Goal: Task Accomplishment & Management: Complete application form

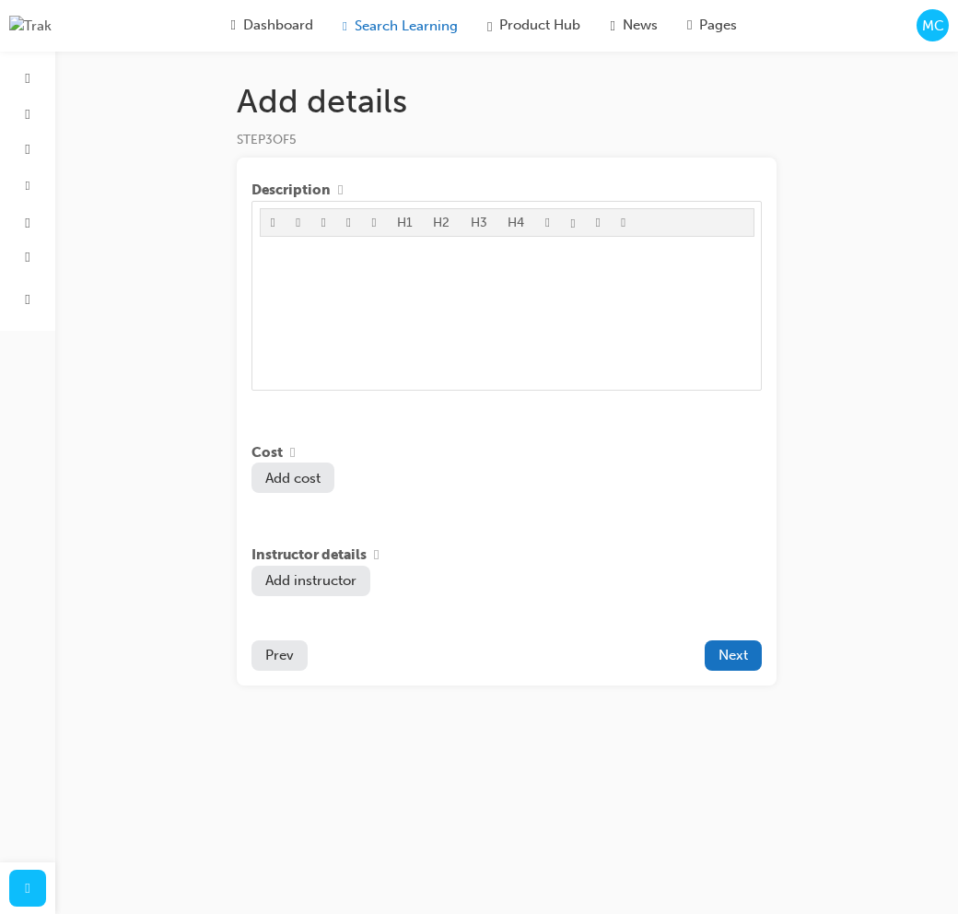
click at [398, 10] on div "Search Learning" at bounding box center [400, 25] width 145 height 37
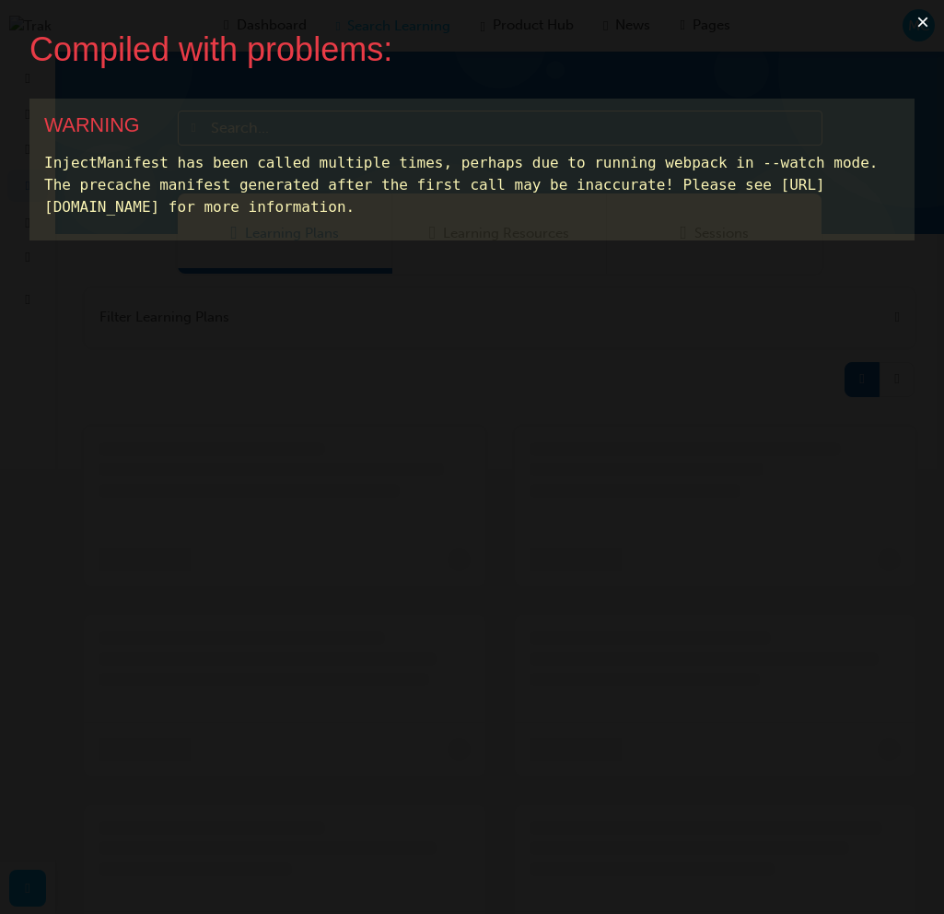
click at [936, 19] on button "×" at bounding box center [923, 22] width 42 height 44
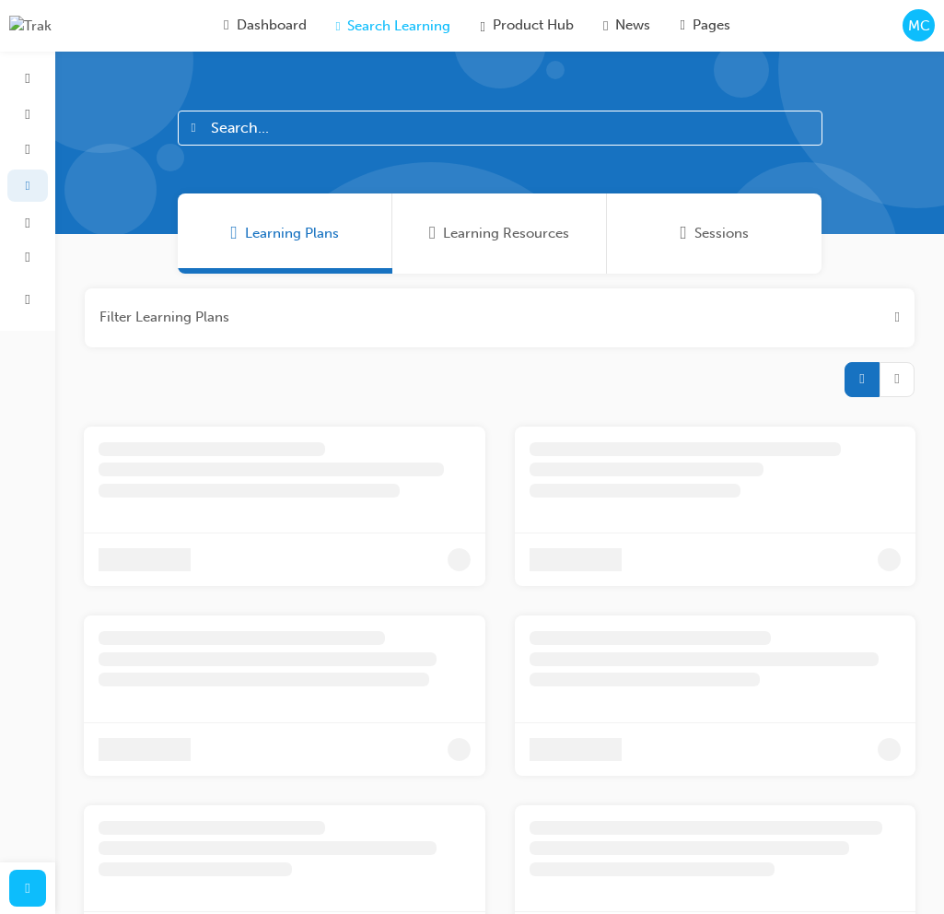
click at [706, 242] on span "Sessions" at bounding box center [722, 233] width 54 height 21
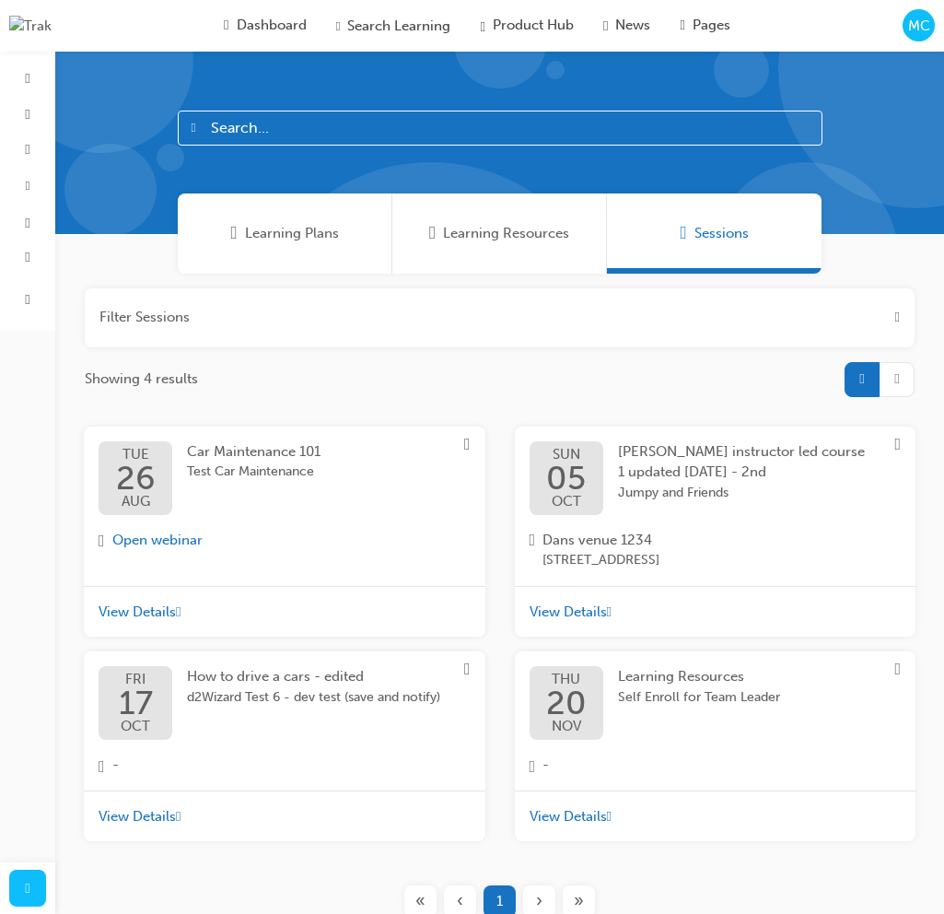
click at [164, 608] on span "View Details" at bounding box center [137, 611] width 77 height 21
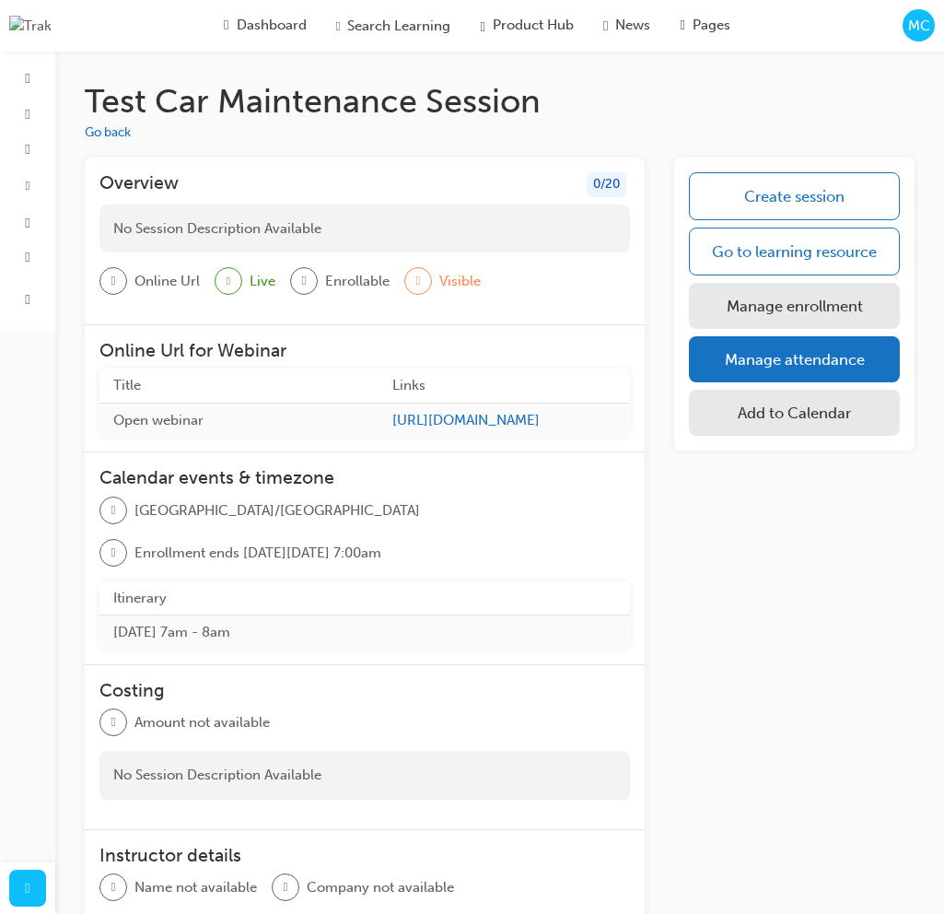
click at [393, 224] on div "No Session Description Available" at bounding box center [364, 228] width 531 height 49
click at [609, 188] on div "0 / 20" at bounding box center [607, 184] width 40 height 25
click at [230, 274] on span "tick-icon" at bounding box center [229, 281] width 4 height 21
click at [837, 288] on link "Manage enrollment" at bounding box center [794, 306] width 211 height 46
click at [910, 33] on span "MC" at bounding box center [919, 26] width 22 height 21
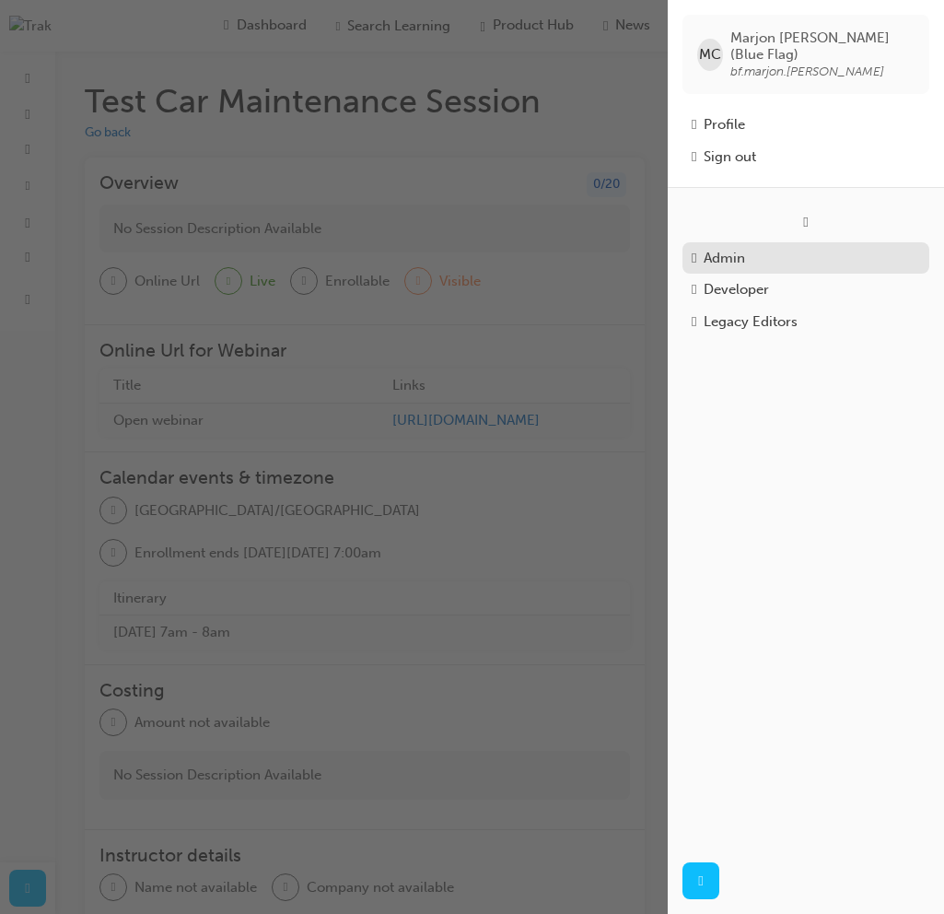
click at [728, 248] on div "Admin" at bounding box center [724, 258] width 41 height 21
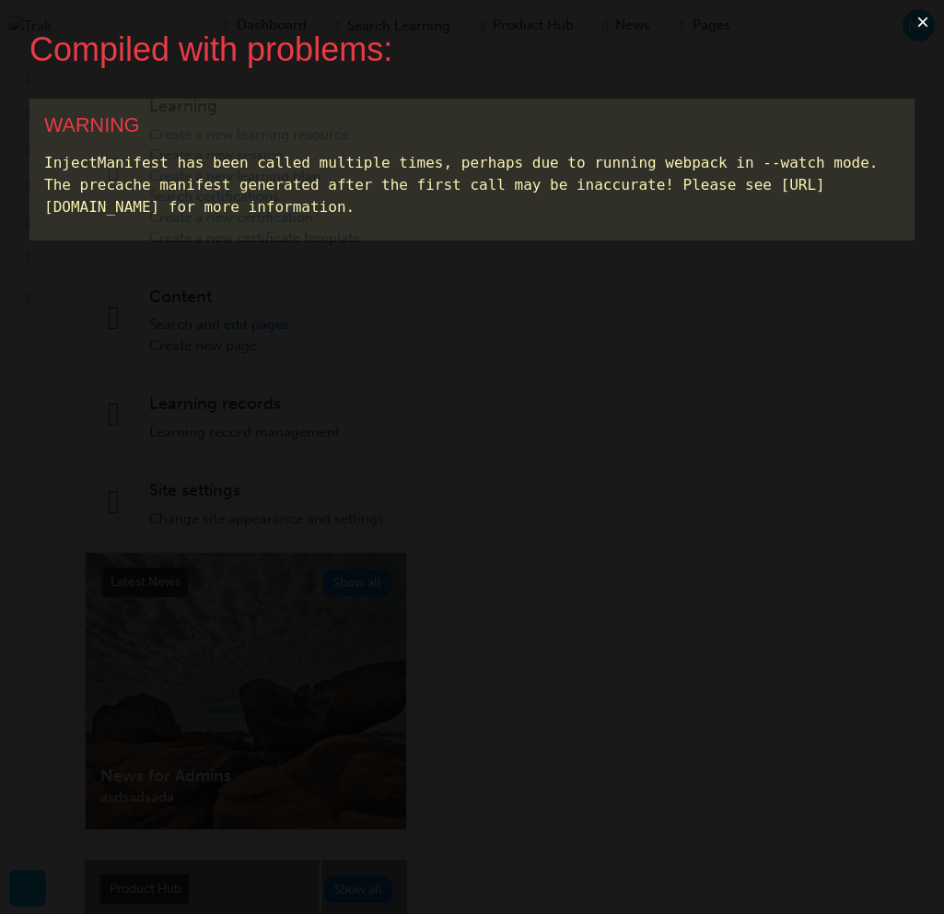
click at [934, 21] on button "×" at bounding box center [923, 22] width 42 height 44
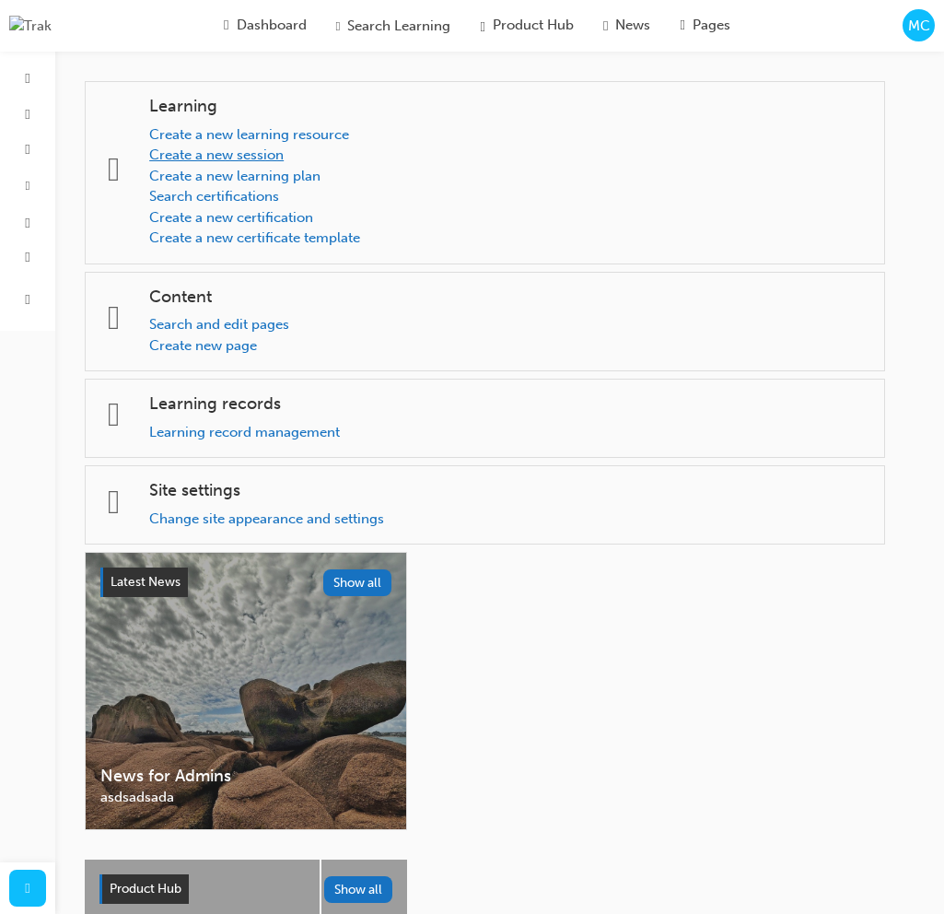
click at [269, 158] on link "Create a new session" at bounding box center [216, 154] width 134 height 17
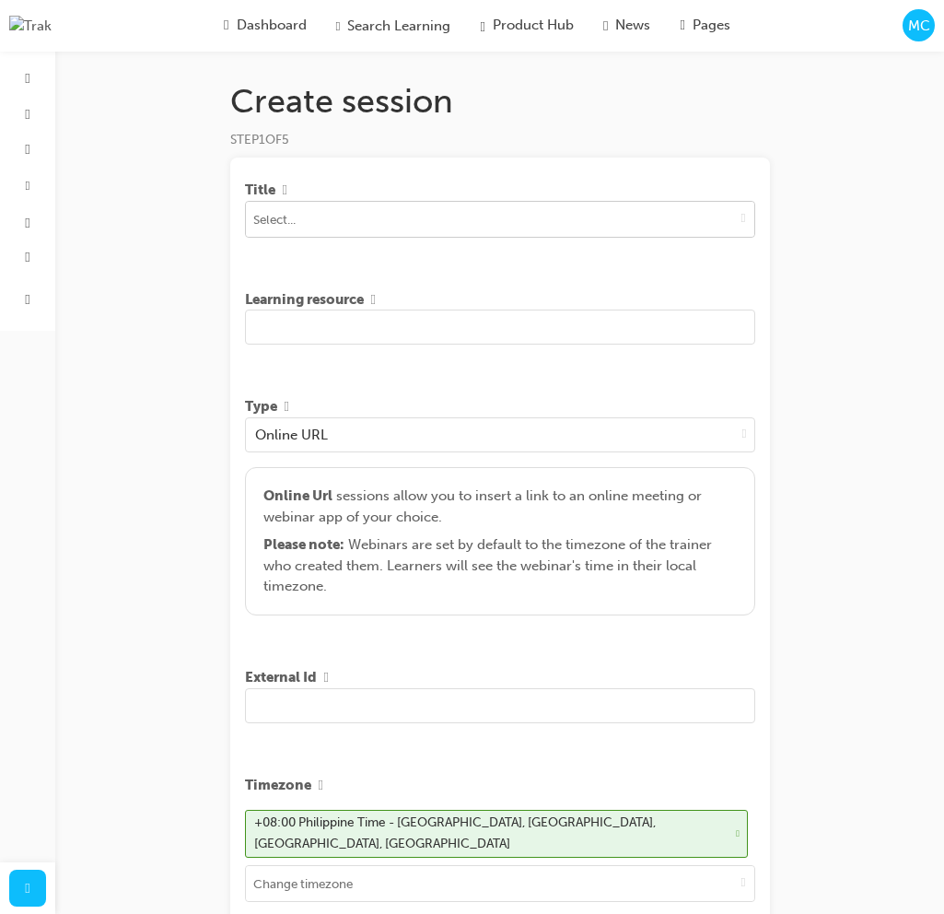
click at [446, 223] on input at bounding box center [500, 219] width 508 height 35
type input "Car"
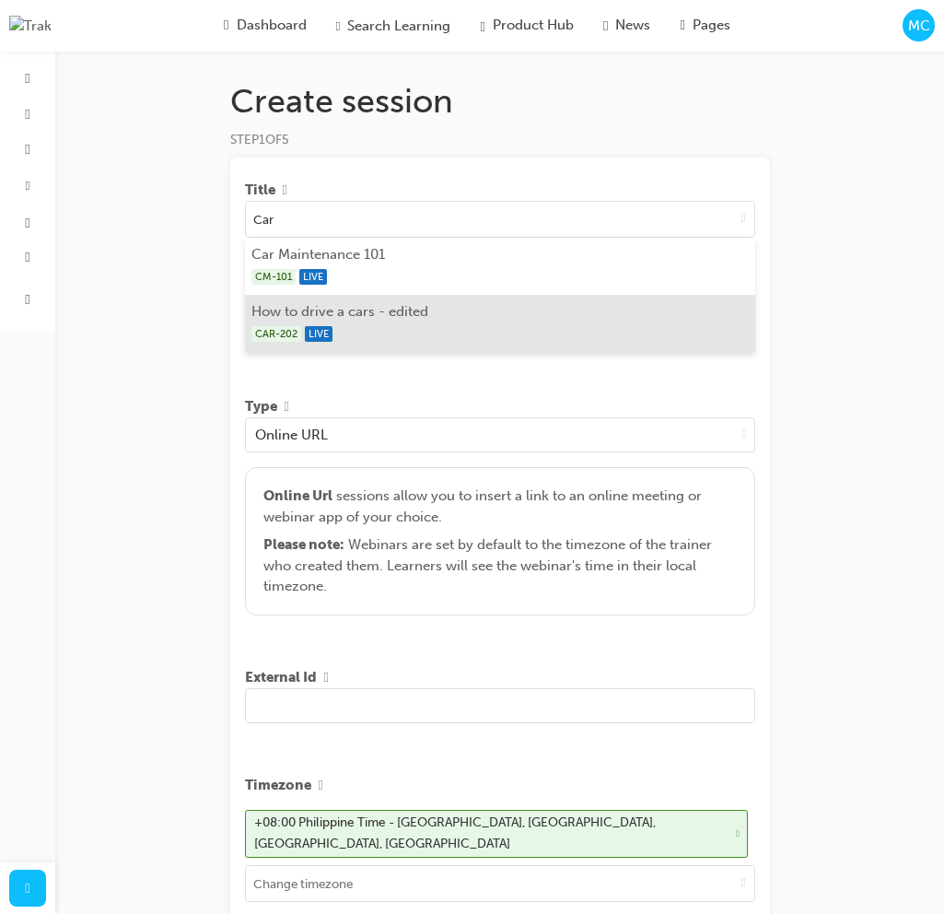
click at [461, 331] on div "CAR-202 LIVE" at bounding box center [499, 333] width 496 height 23
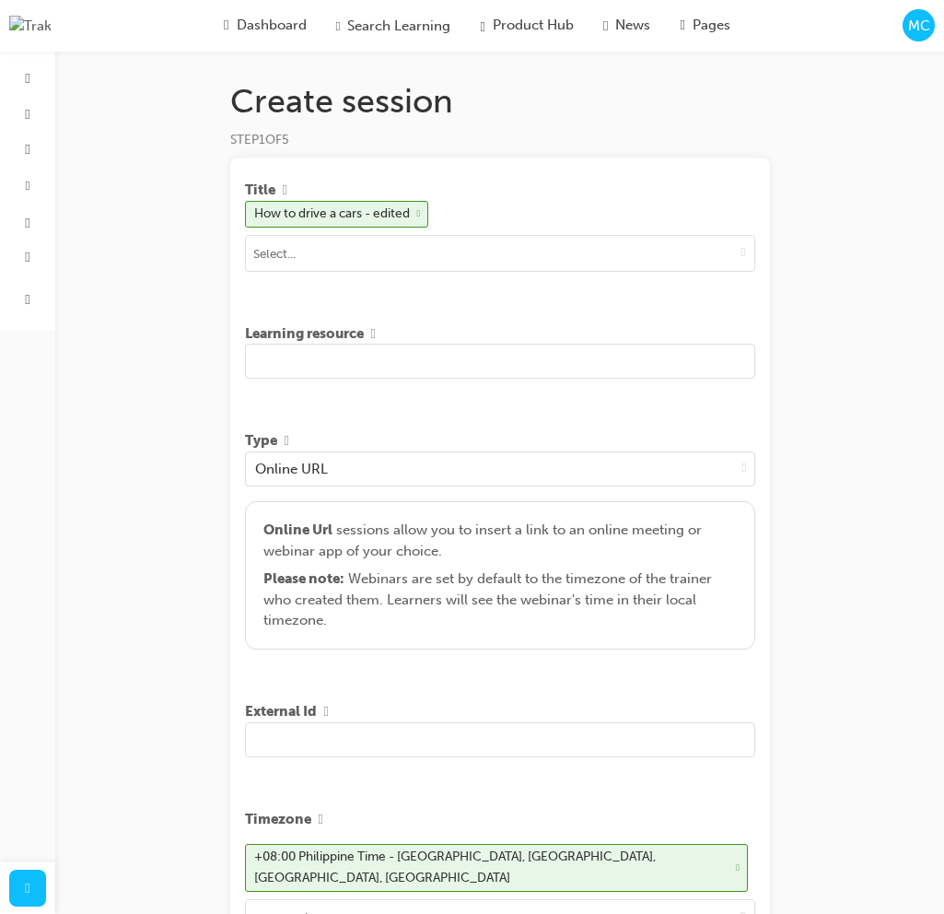
click at [336, 356] on input "text" at bounding box center [500, 361] width 510 height 35
type input "D"
click at [334, 366] on input "Test Driving Car" at bounding box center [500, 361] width 510 height 35
type input "Test Driving A Car"
click at [557, 478] on div "Online URL" at bounding box center [490, 468] width 489 height 32
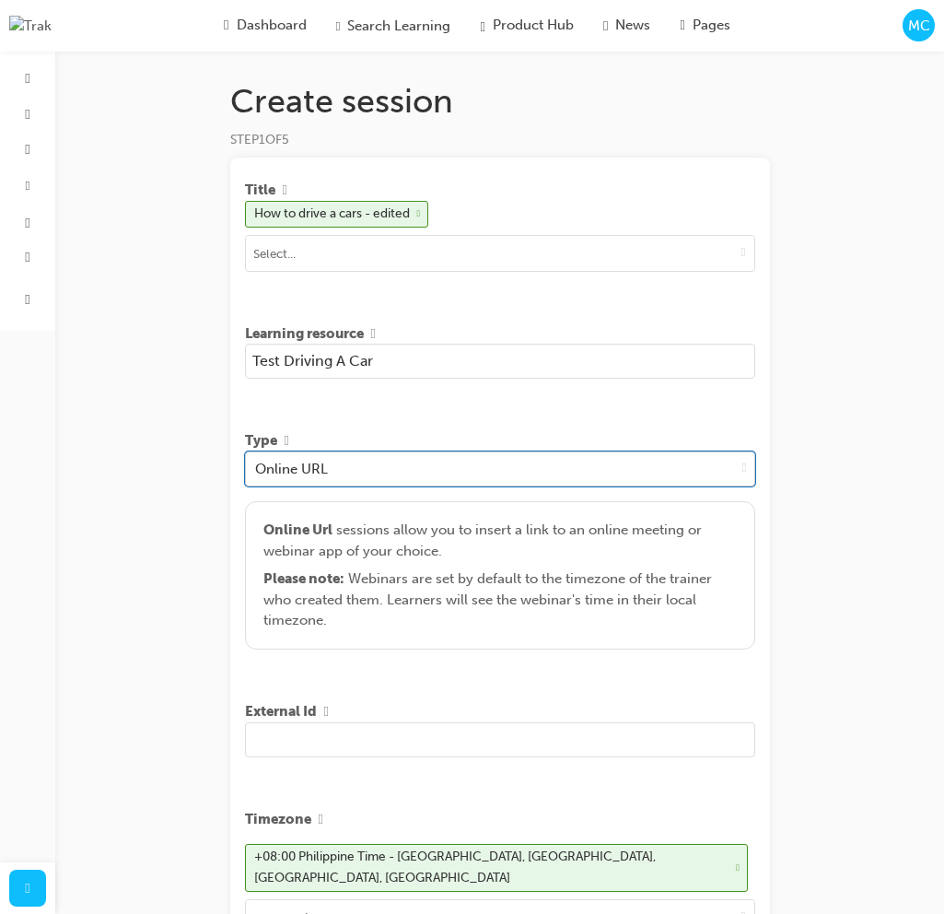
click at [557, 478] on div "Online URL" at bounding box center [490, 468] width 489 height 32
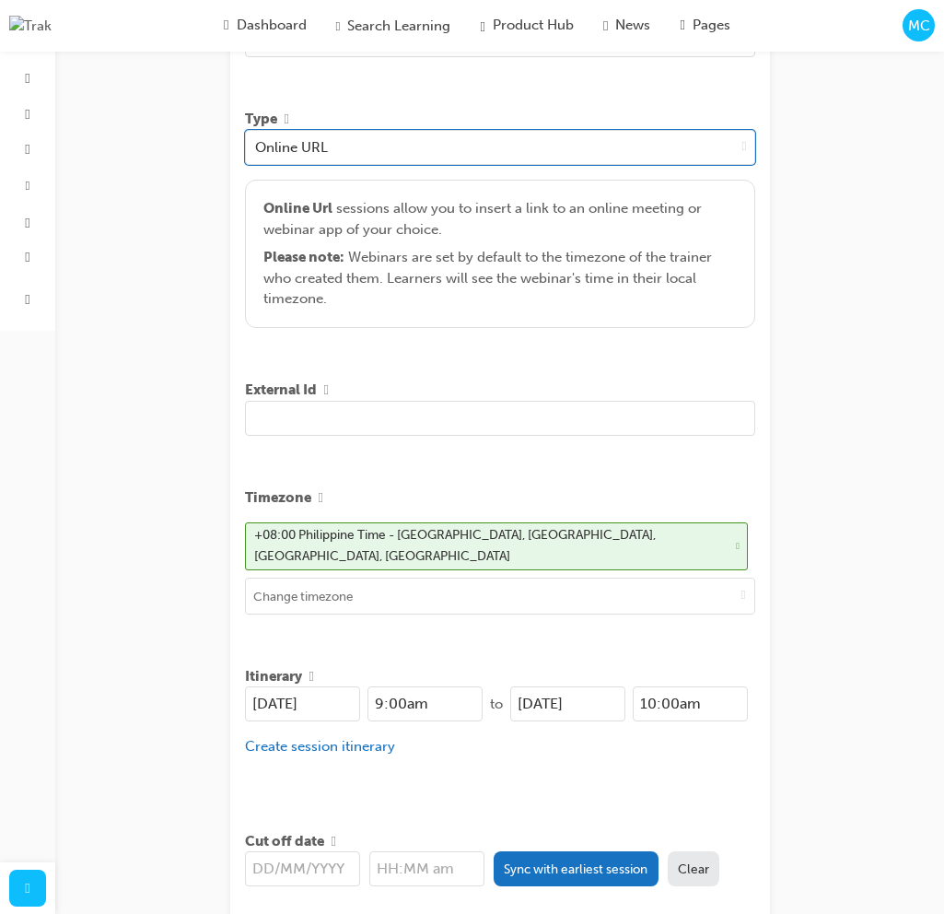
scroll to position [405, 0]
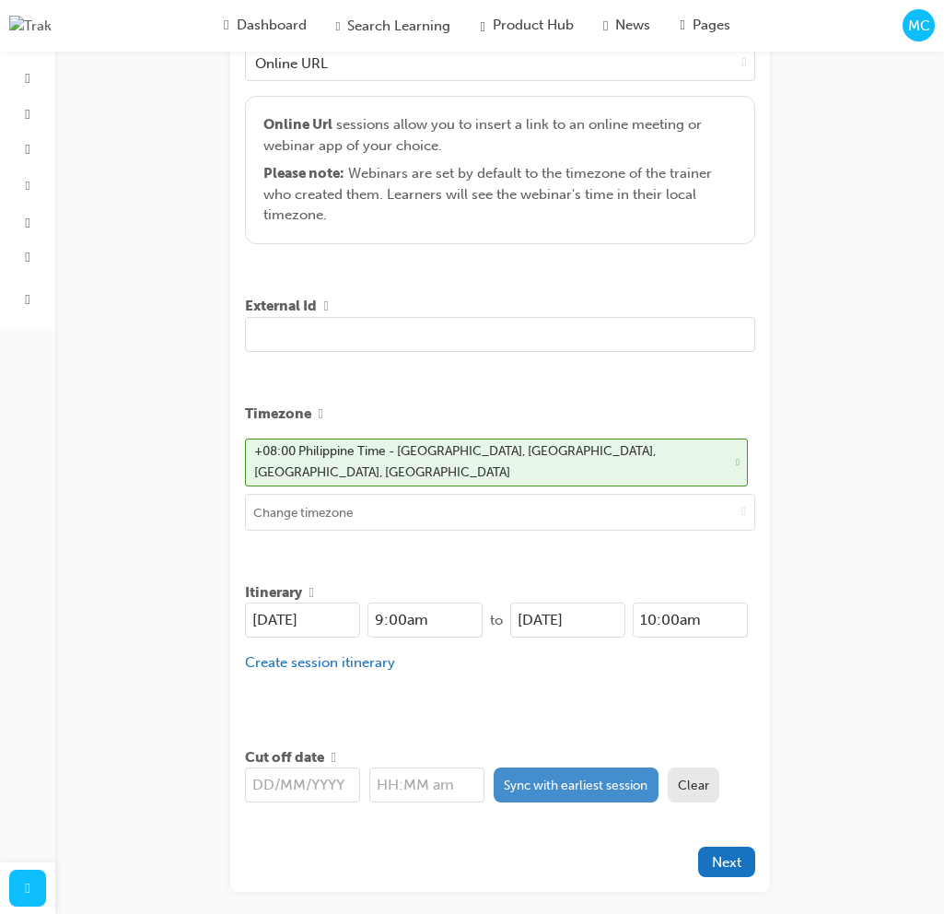
click at [575, 777] on button "Sync with earliest session" at bounding box center [576, 784] width 165 height 35
type input "[DATE]"
type input "9:00am"
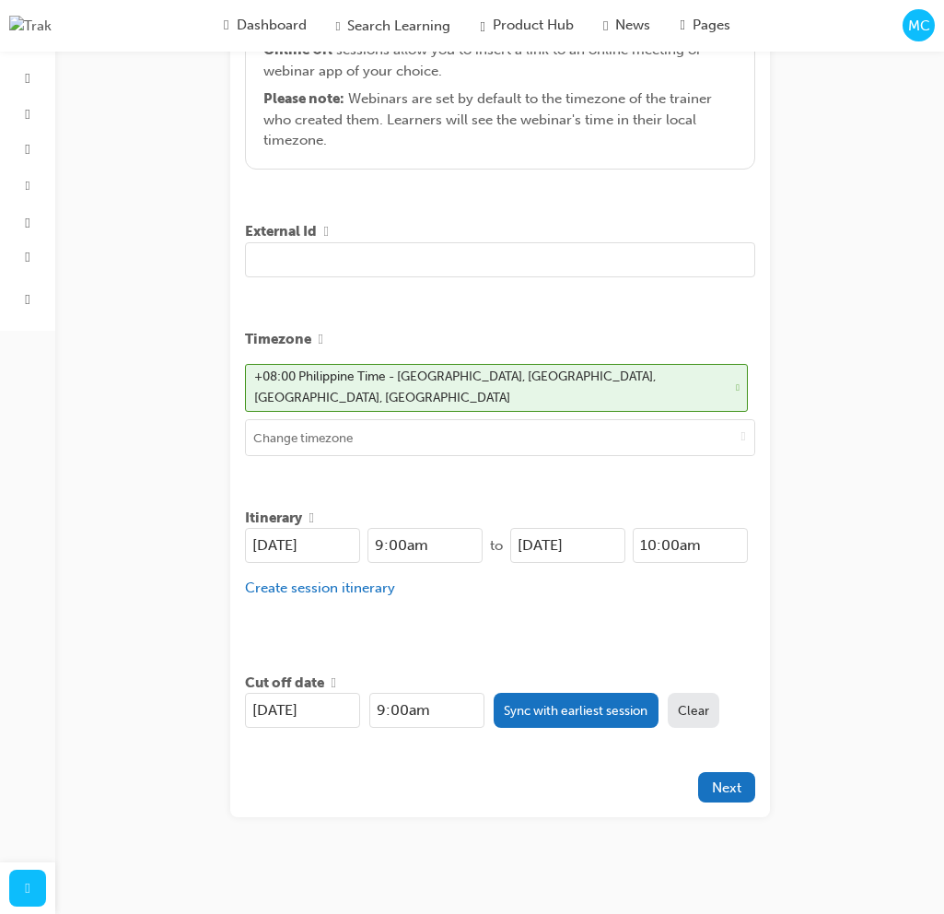
scroll to position [481, 0]
click at [730, 778] on span "Next" at bounding box center [726, 786] width 29 height 17
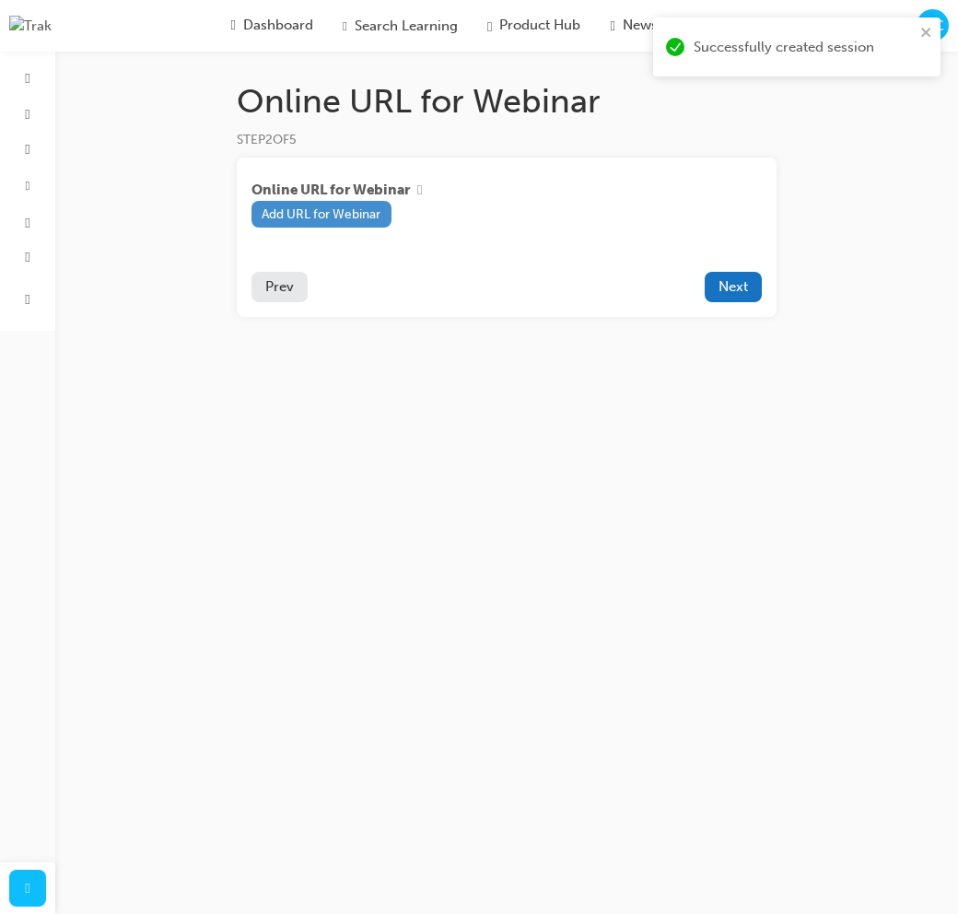
click at [318, 208] on button "Add URL for Webinar" at bounding box center [321, 214] width 140 height 27
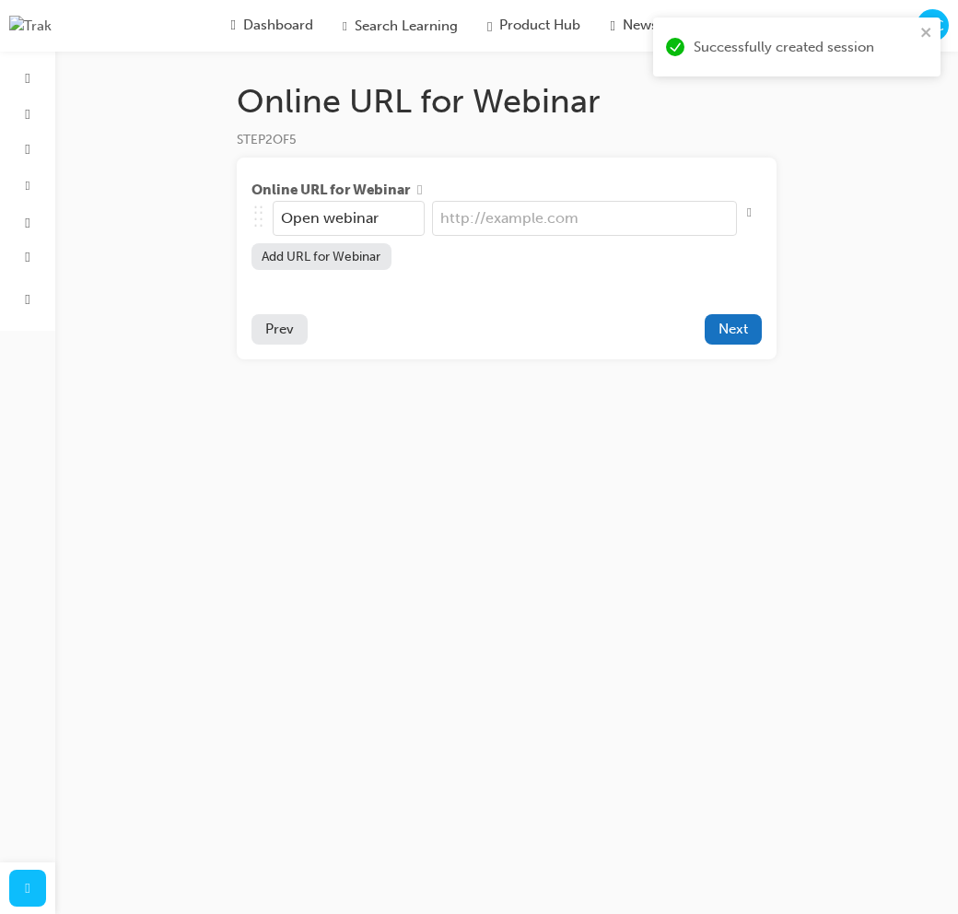
click at [546, 225] on input "url" at bounding box center [584, 218] width 305 height 35
paste input "https://dev.blueflag.ontrak.dev/dashboard"
type input "https://dev.blueflag.ontrak.dev/dashboard"
click at [736, 328] on span "Next" at bounding box center [732, 329] width 29 height 17
click at [719, 343] on button "Next" at bounding box center [733, 329] width 57 height 30
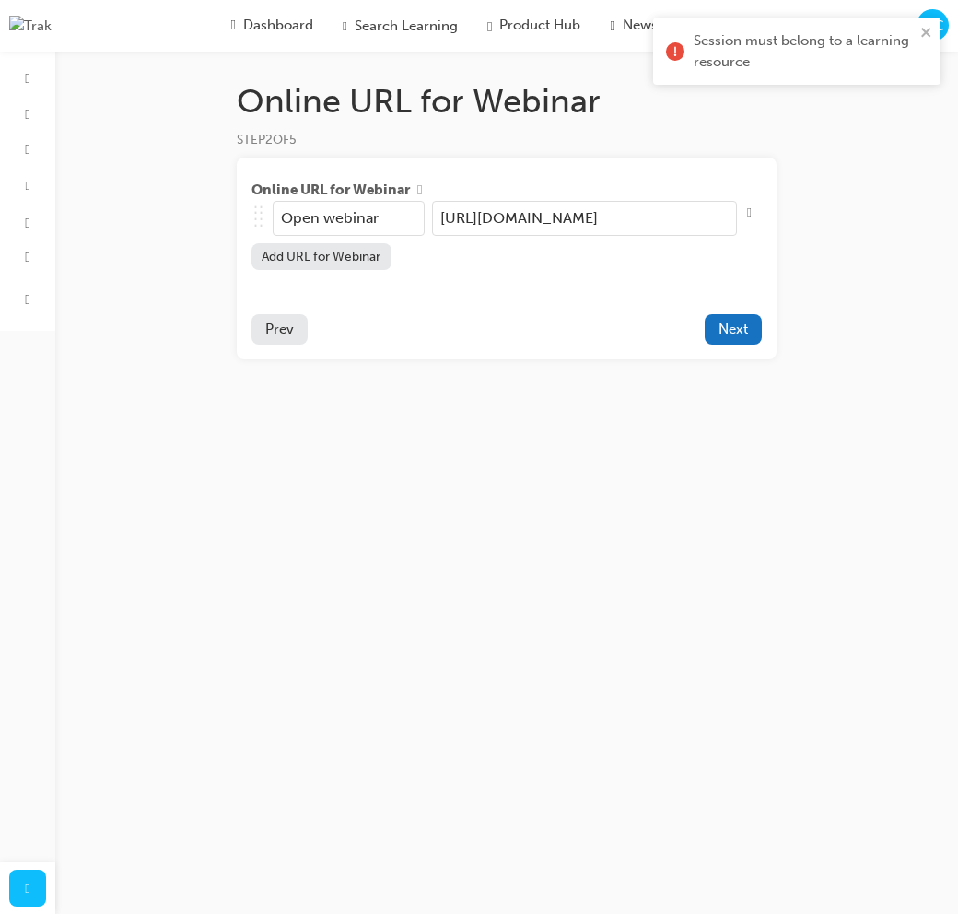
click at [295, 336] on button "Prev" at bounding box center [279, 329] width 56 height 30
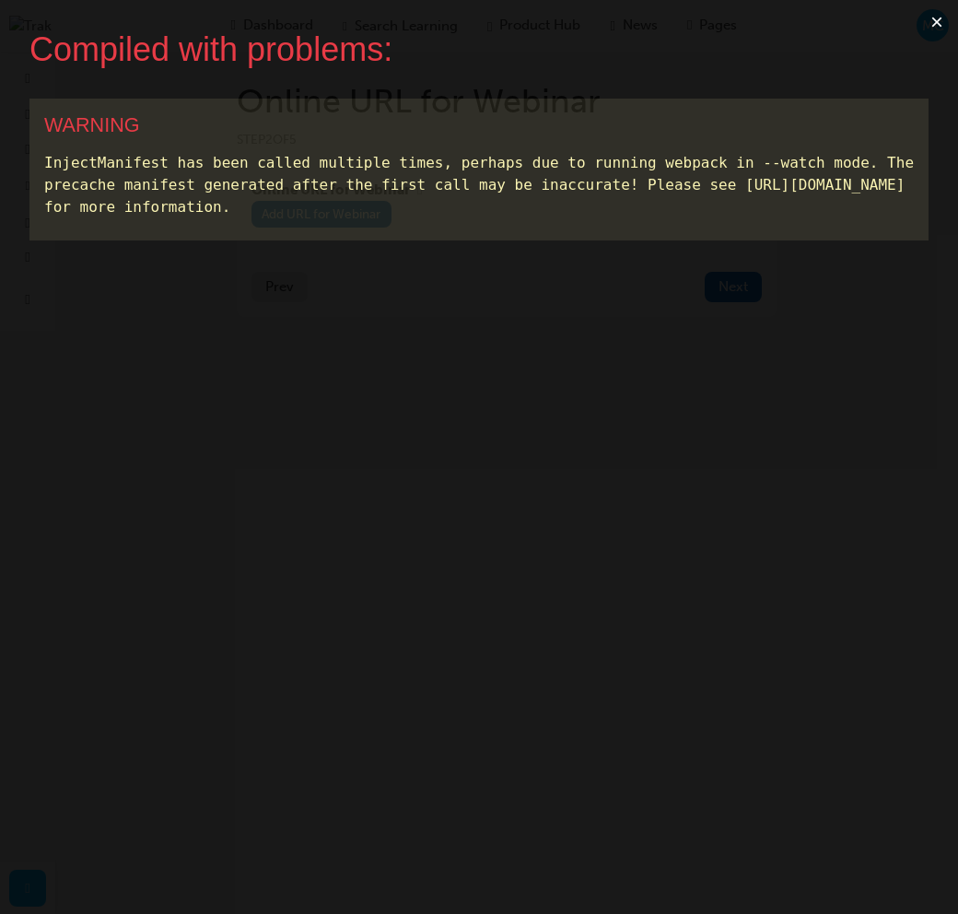
click at [935, 22] on button "×" at bounding box center [937, 22] width 42 height 44
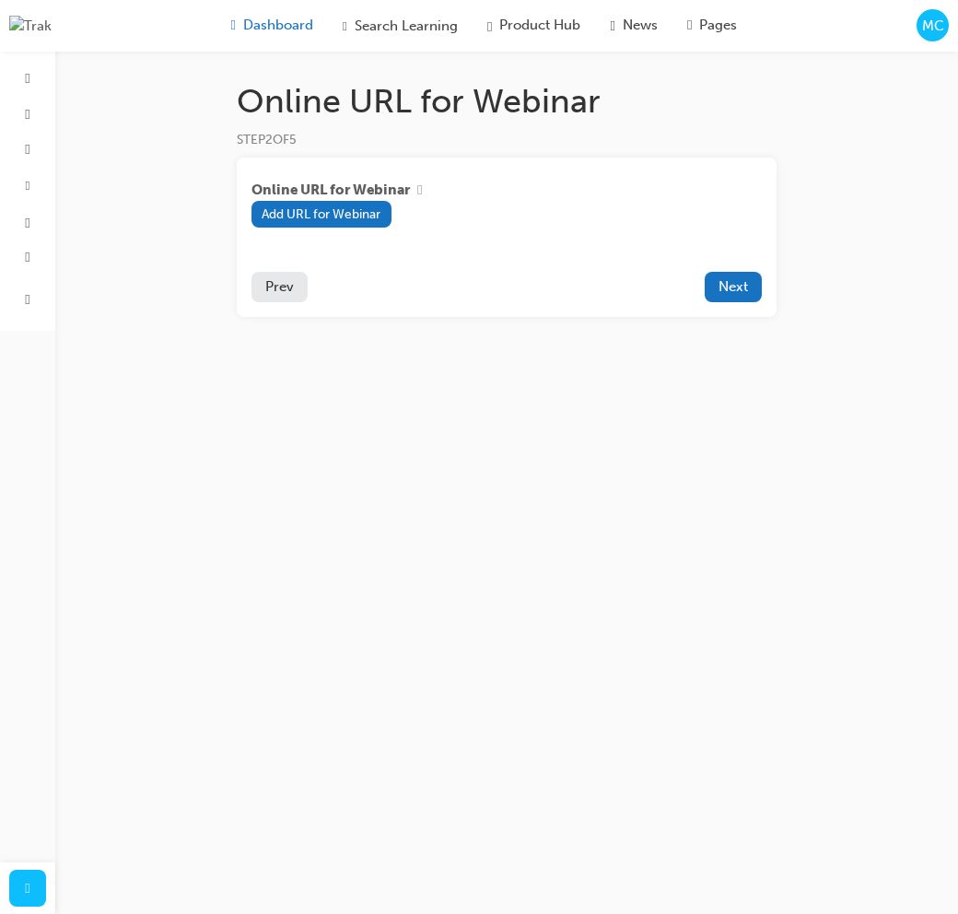
click at [249, 36] on span "Dashboard" at bounding box center [278, 25] width 70 height 21
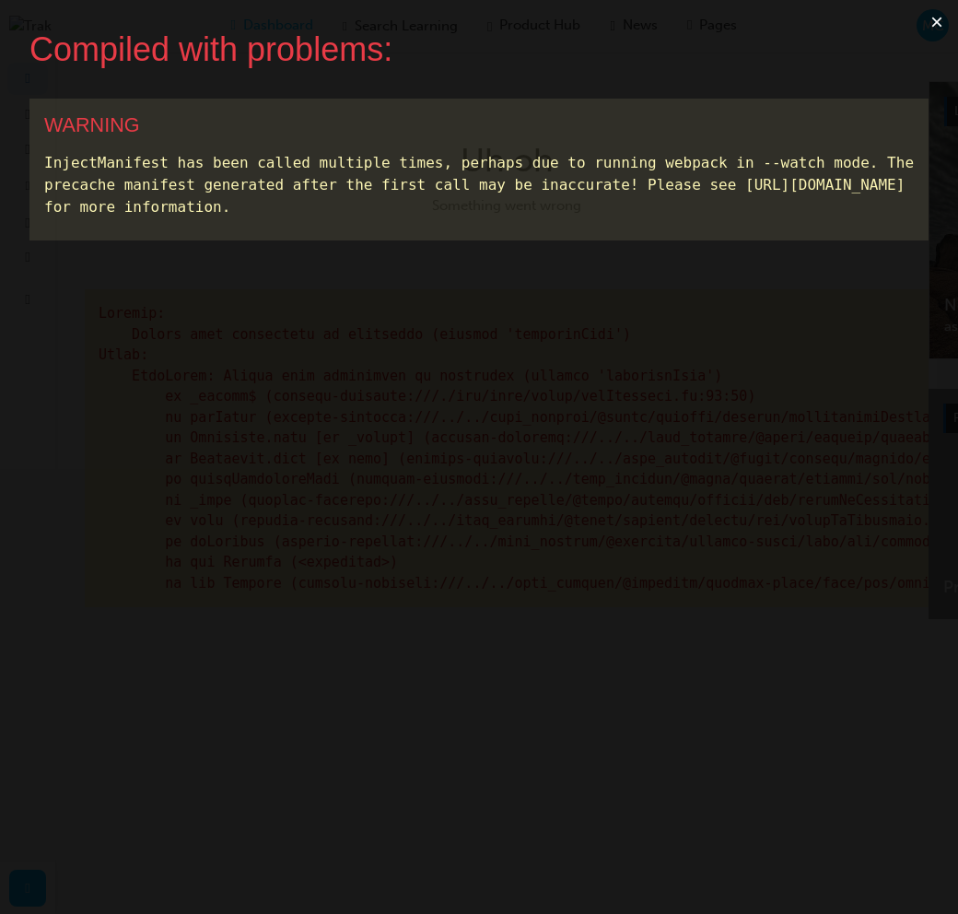
click at [937, 22] on button "×" at bounding box center [937, 22] width 42 height 44
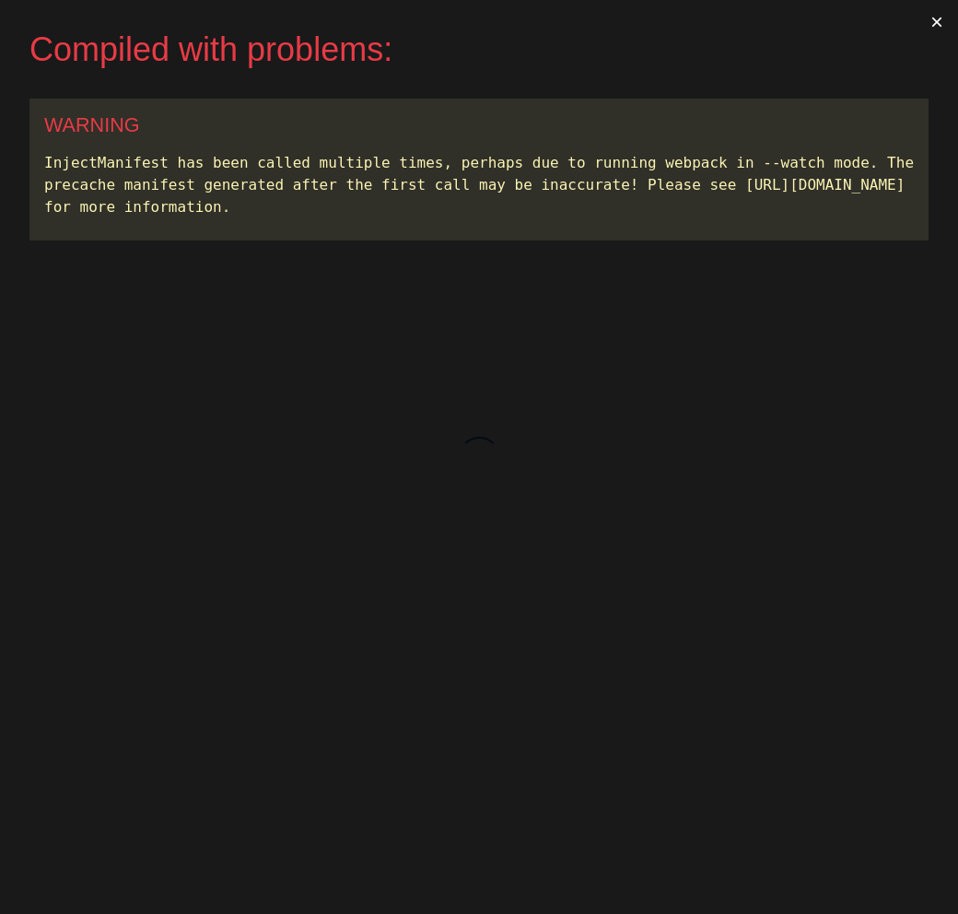
click at [936, 16] on button "×" at bounding box center [937, 22] width 42 height 44
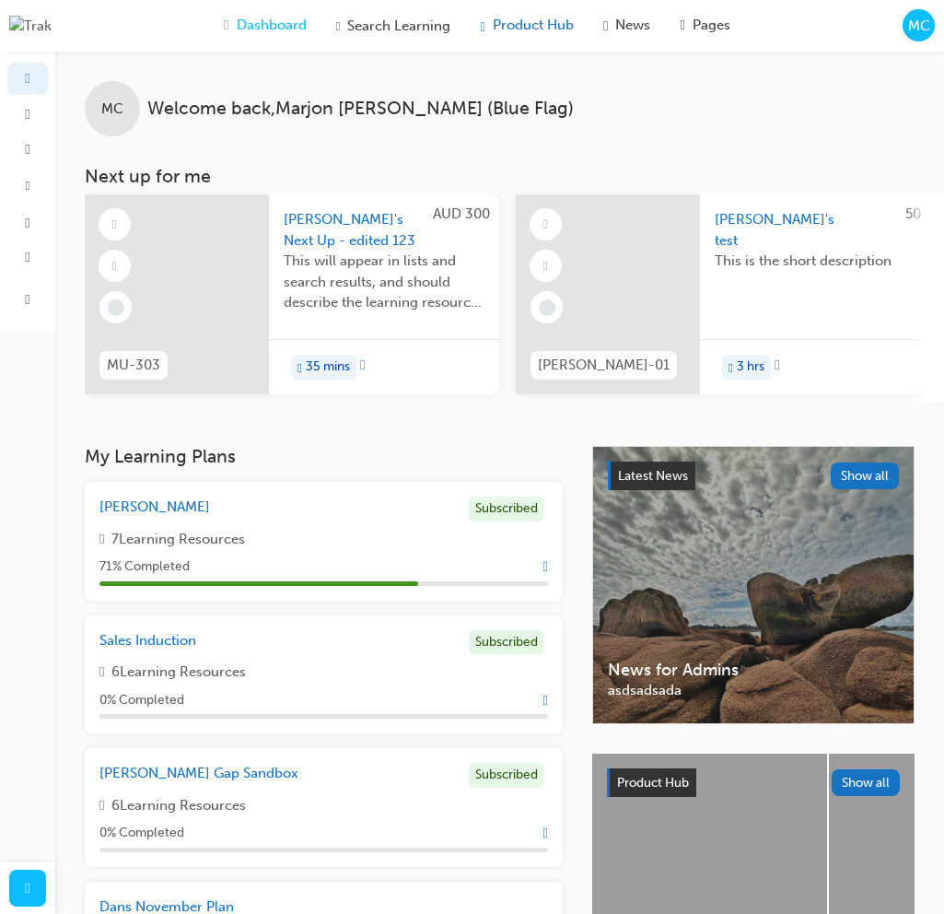
click at [532, 30] on span "Product Hub" at bounding box center [533, 25] width 81 height 21
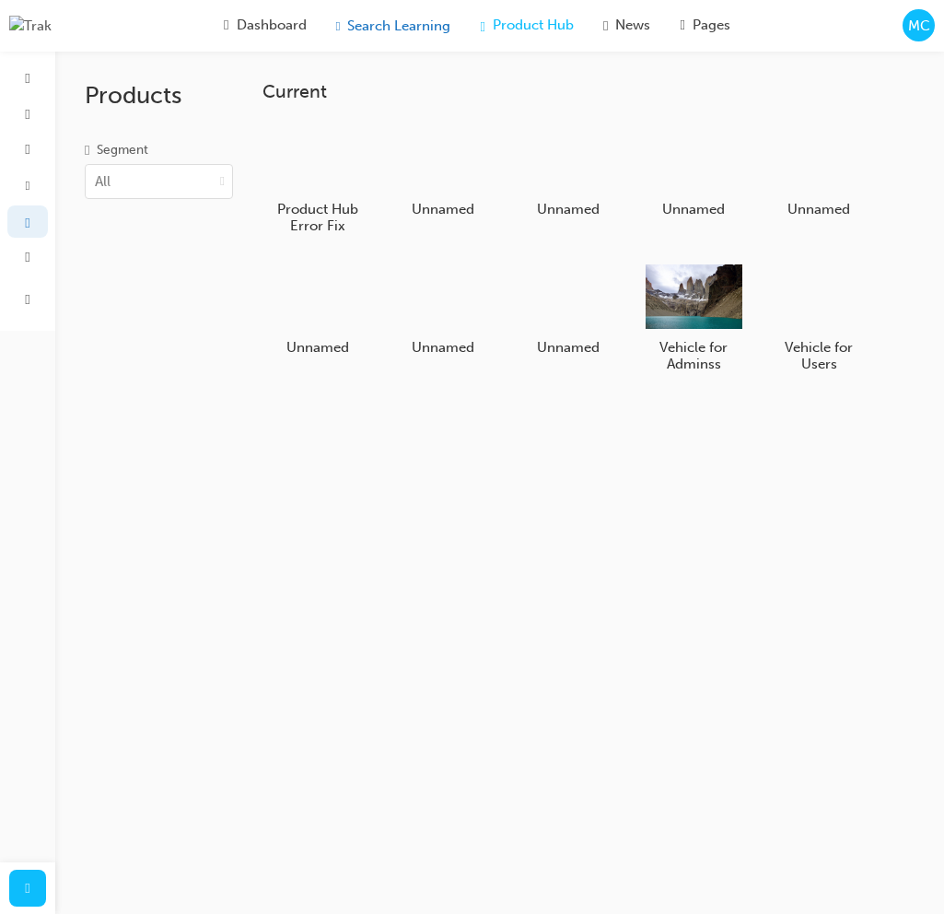
click at [381, 32] on span "Search Learning" at bounding box center [398, 26] width 103 height 21
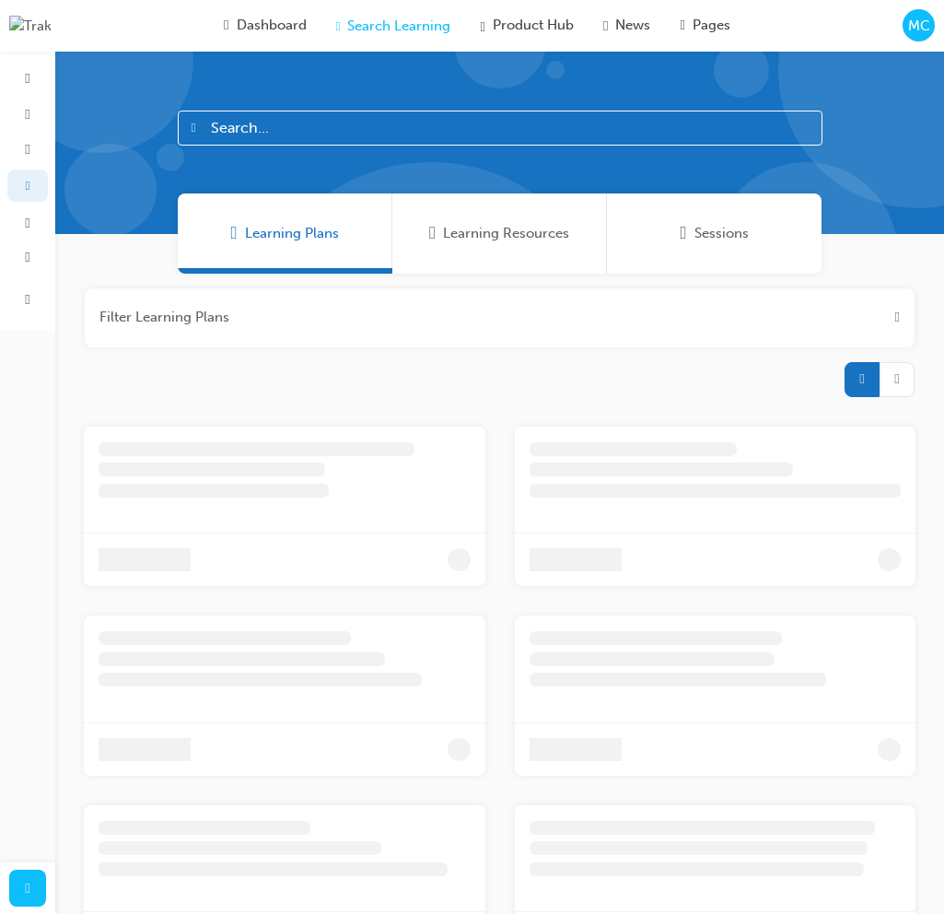
click at [742, 231] on span "Sessions" at bounding box center [722, 233] width 54 height 21
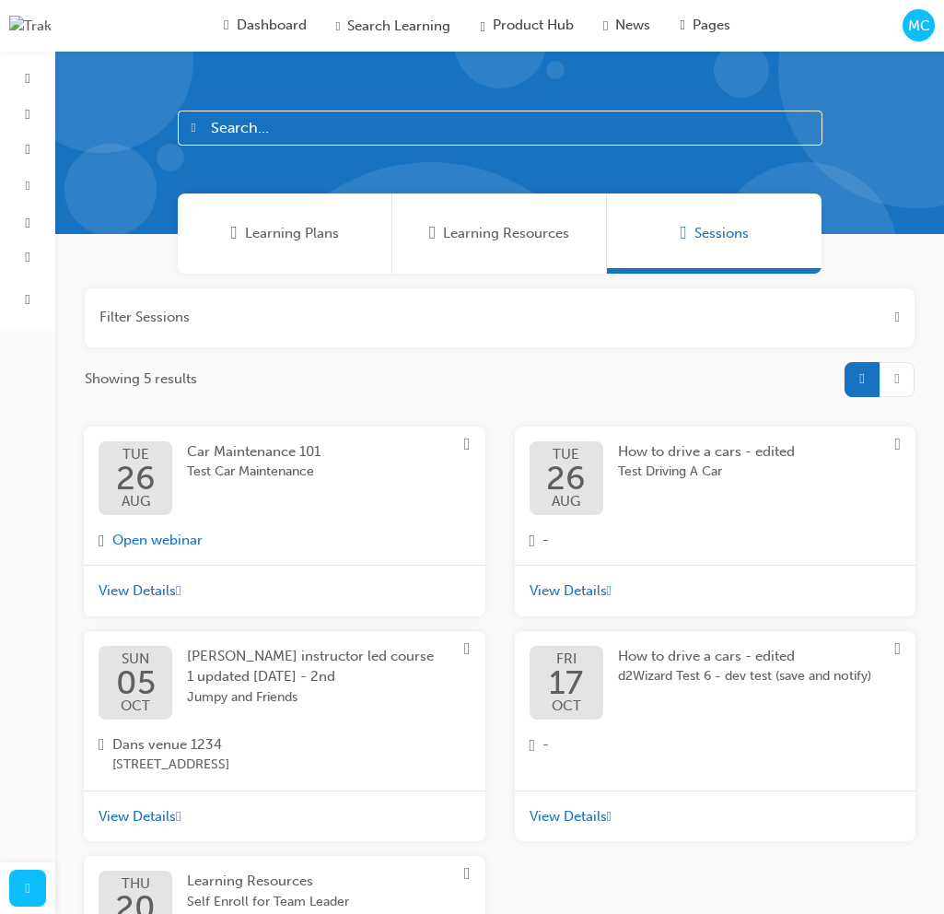
click at [919, 25] on span "MC" at bounding box center [919, 26] width 22 height 21
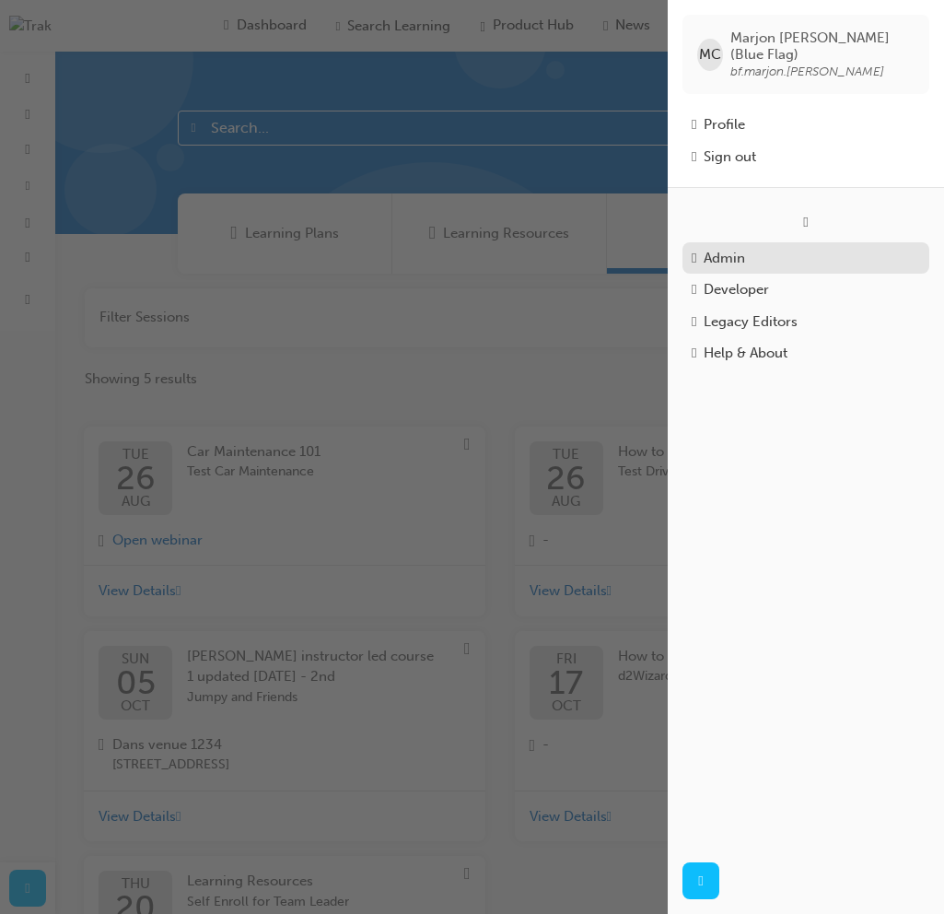
click at [777, 250] on div "Admin" at bounding box center [806, 258] width 228 height 21
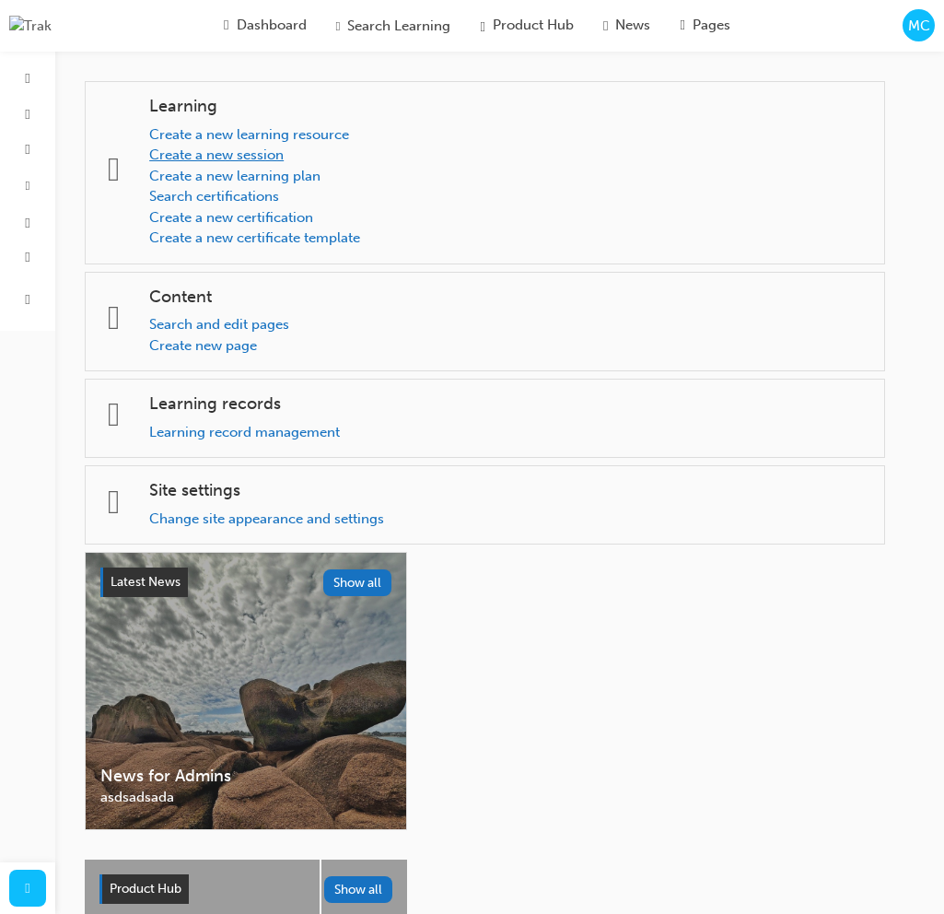
click at [280, 153] on link "Create a new session" at bounding box center [216, 154] width 134 height 17
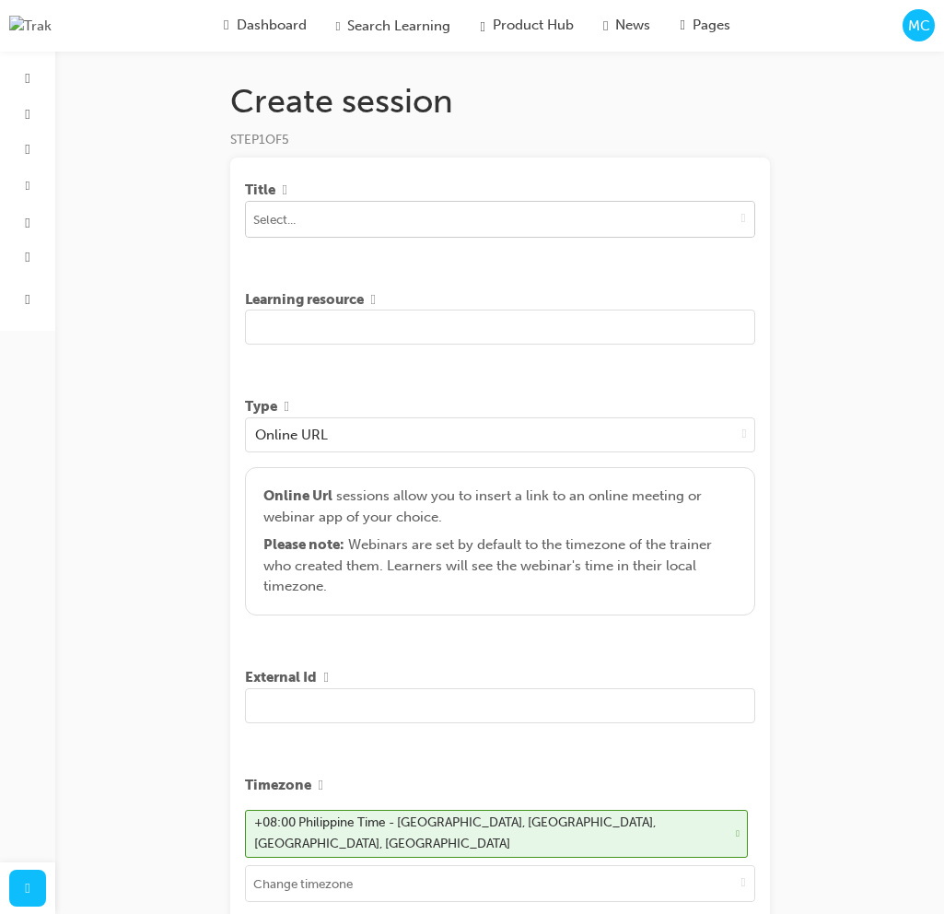
click at [409, 226] on input at bounding box center [500, 219] width 508 height 35
type input "Car"
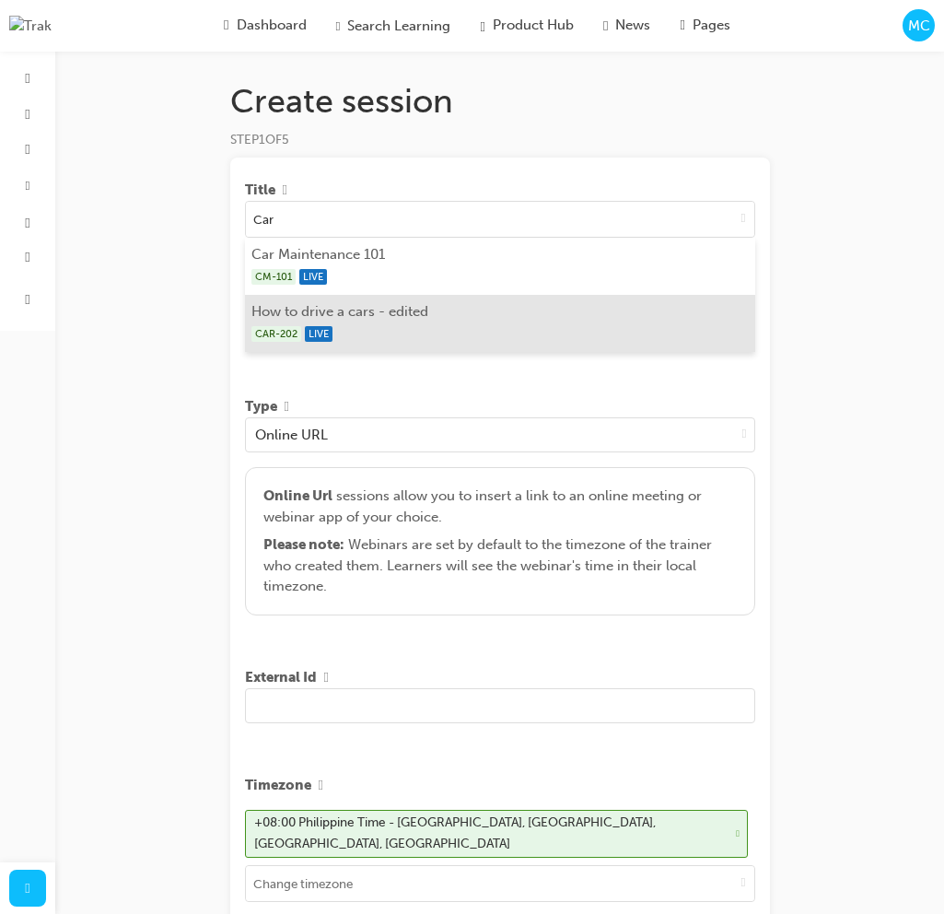
click at [387, 316] on li "How to drive a cars - edited CAR-202 LIVE" at bounding box center [500, 323] width 510 height 57
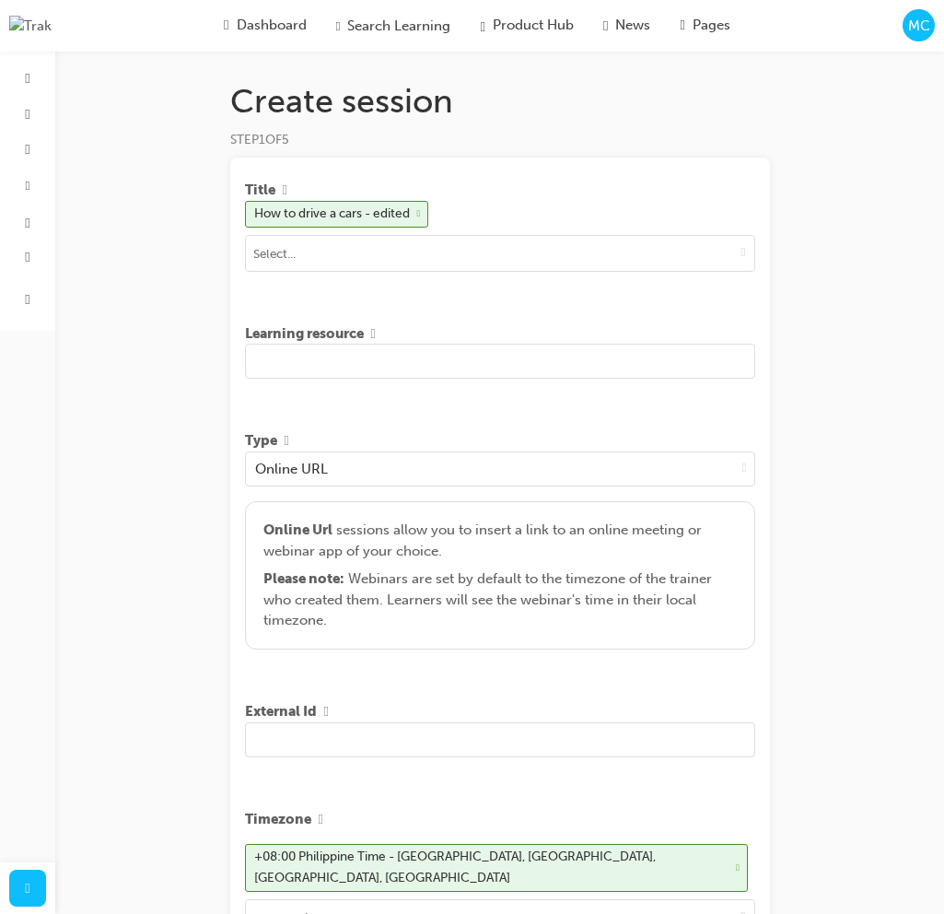
click at [401, 366] on input "text" at bounding box center [500, 361] width 510 height 35
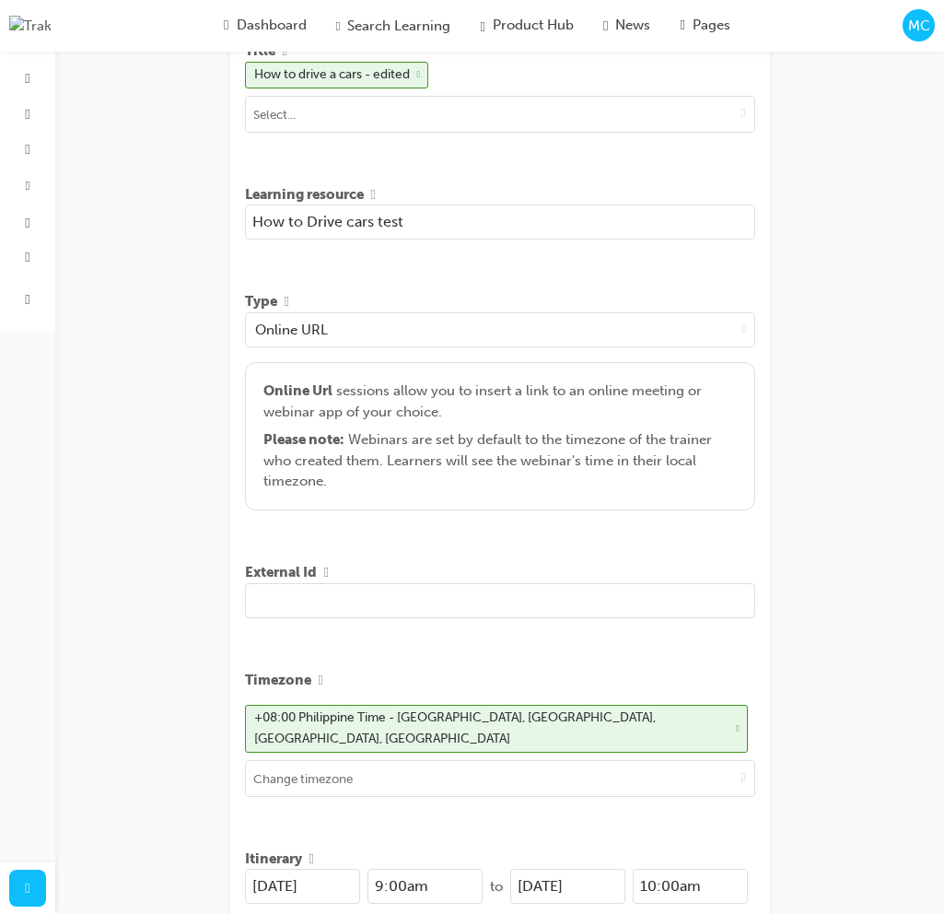
scroll to position [406, 0]
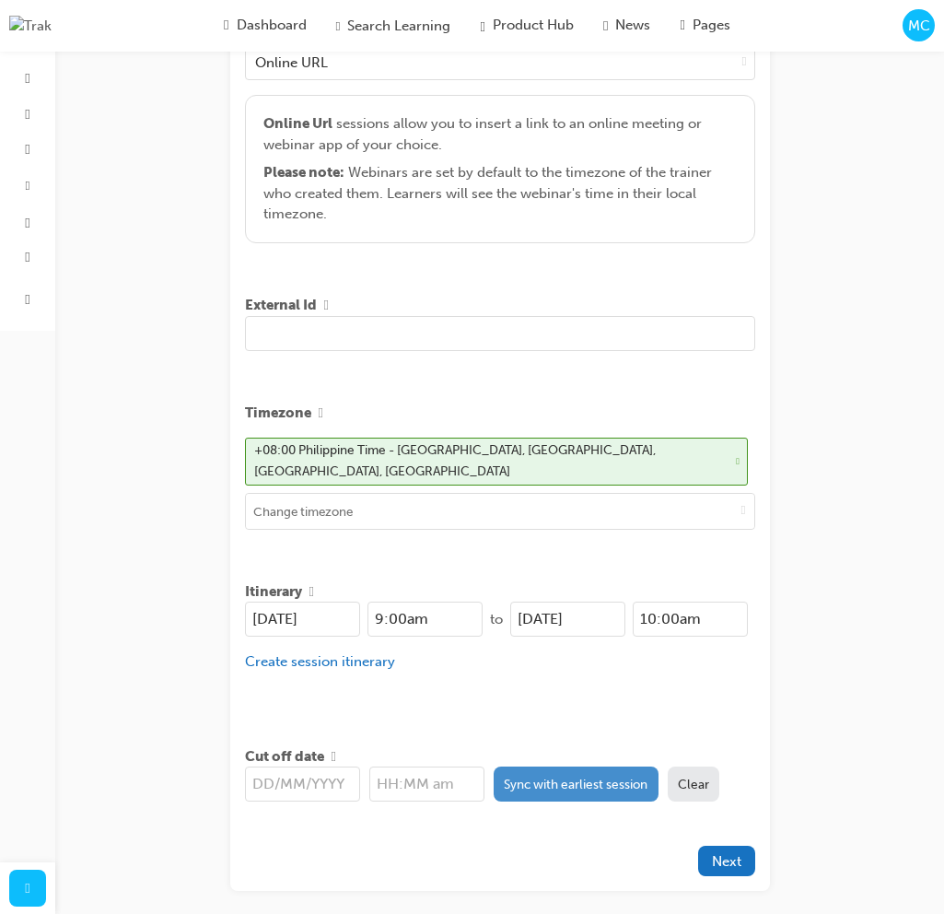
type input "How to Drive cars test"
click at [601, 777] on button "Sync with earliest session" at bounding box center [576, 783] width 165 height 35
type input "26/08/2025"
type input "9:00am"
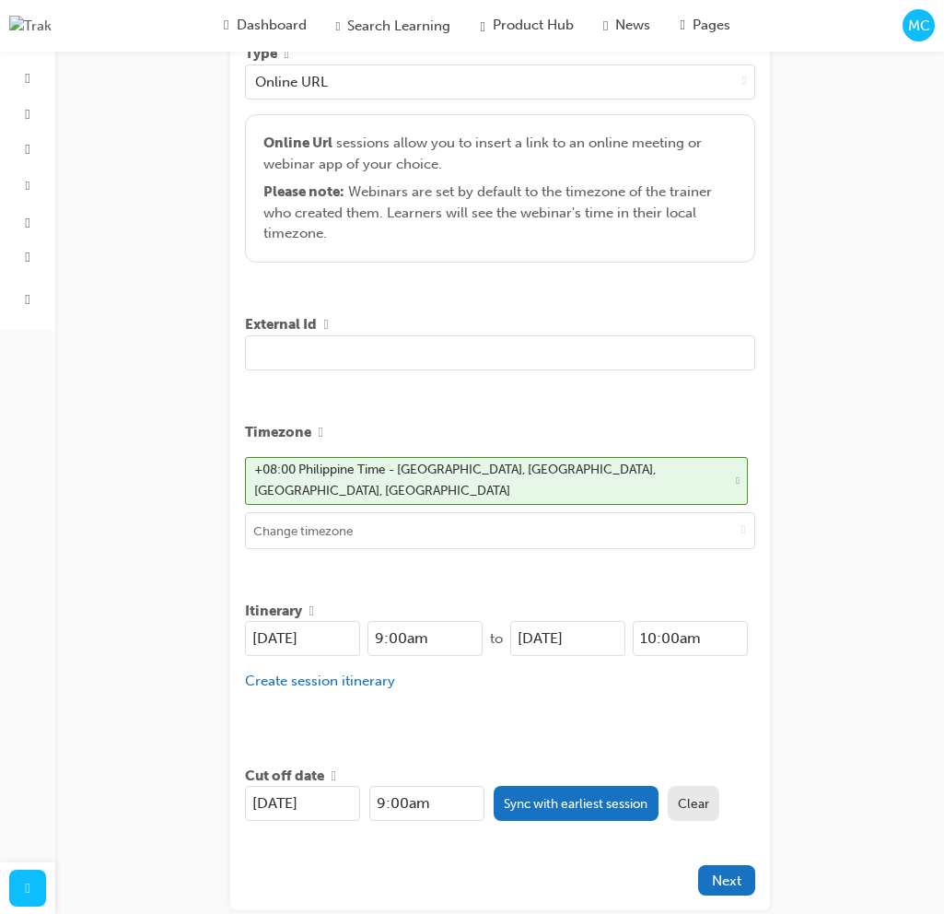
scroll to position [481, 0]
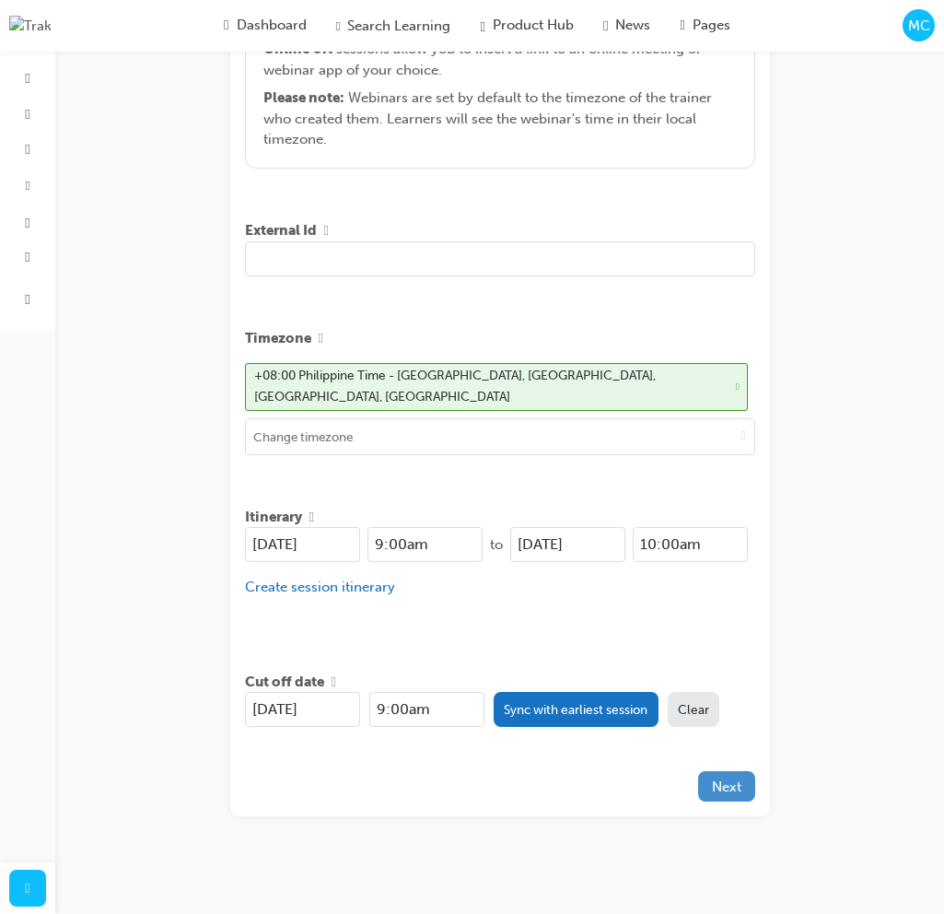
click at [743, 773] on button "Next" at bounding box center [726, 786] width 57 height 30
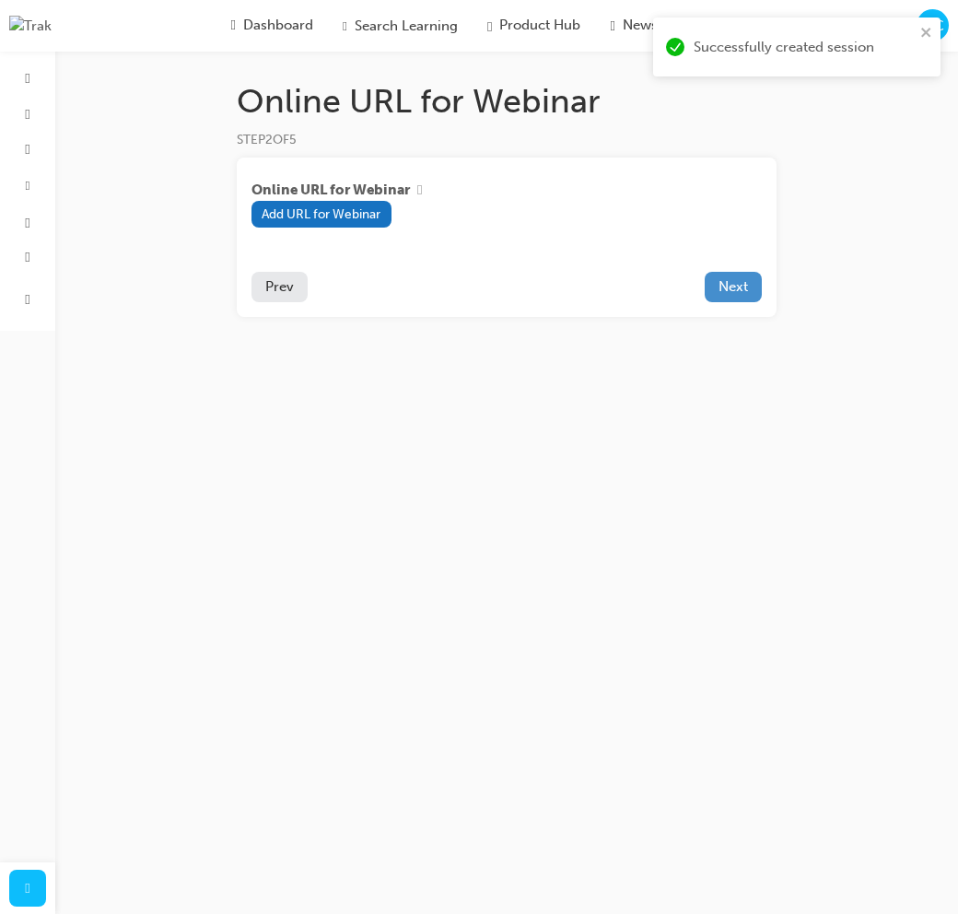
click at [733, 290] on span "Next" at bounding box center [732, 286] width 29 height 17
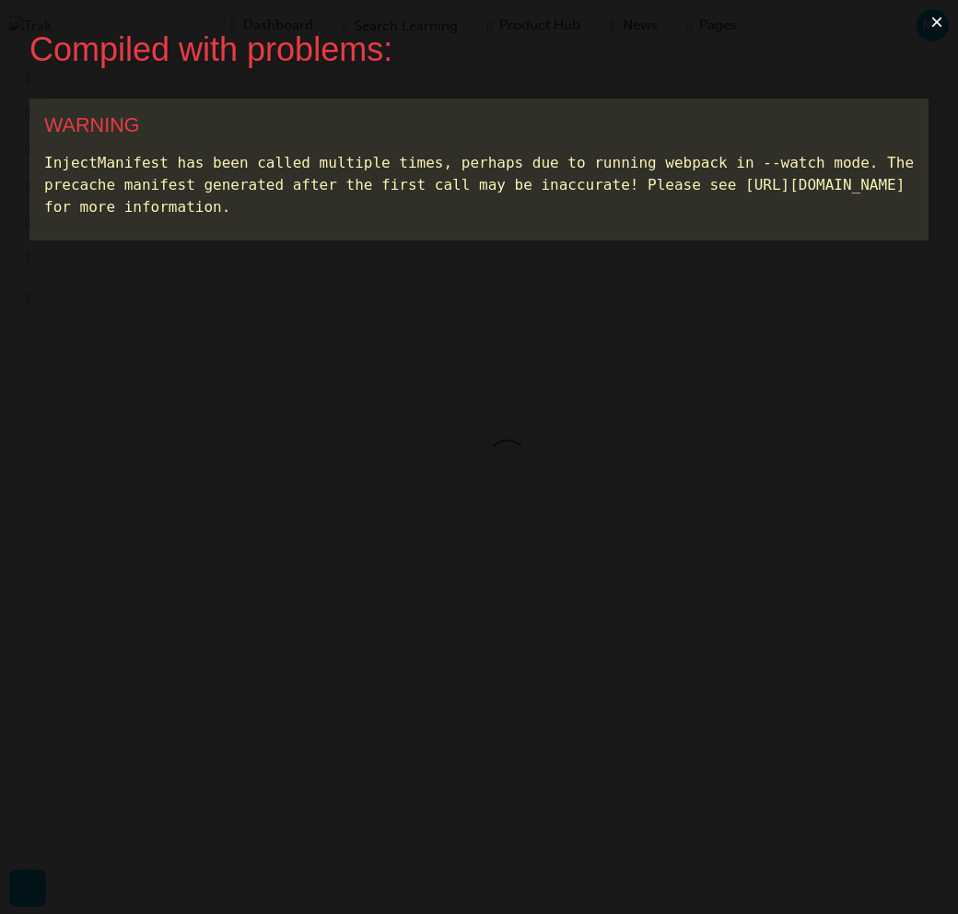
click at [939, 23] on button "×" at bounding box center [937, 22] width 42 height 44
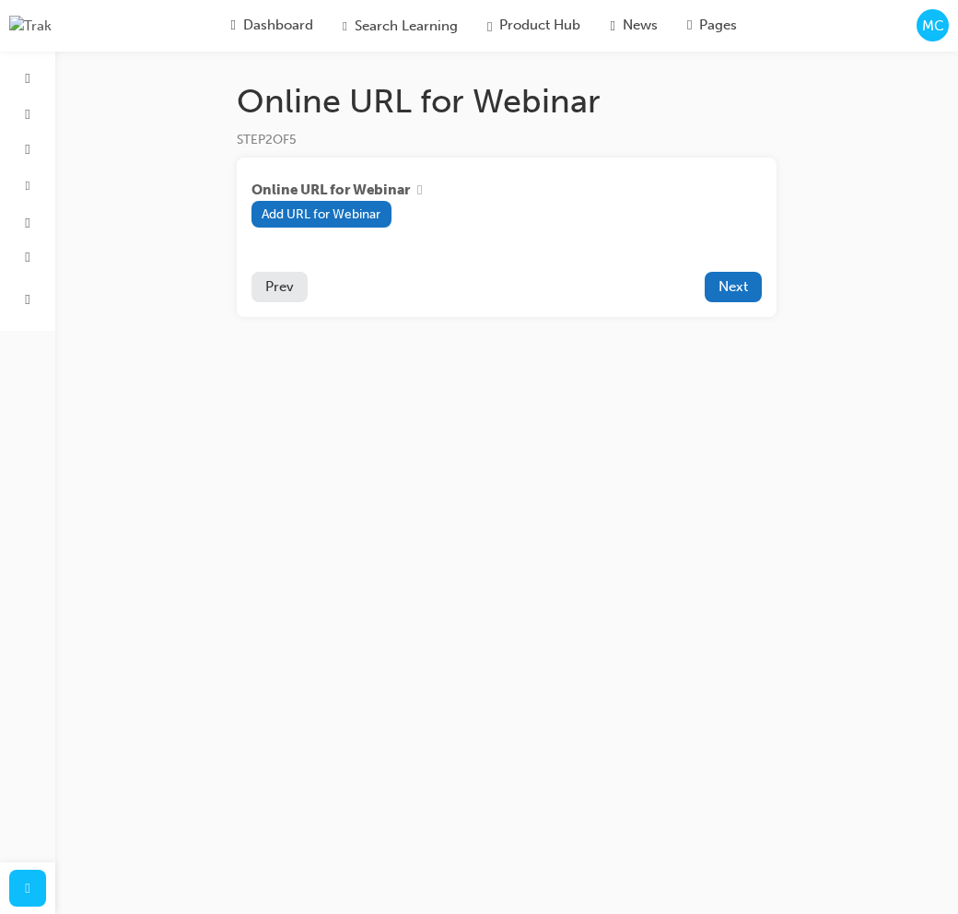
click at [929, 24] on span "MC" at bounding box center [933, 26] width 22 height 21
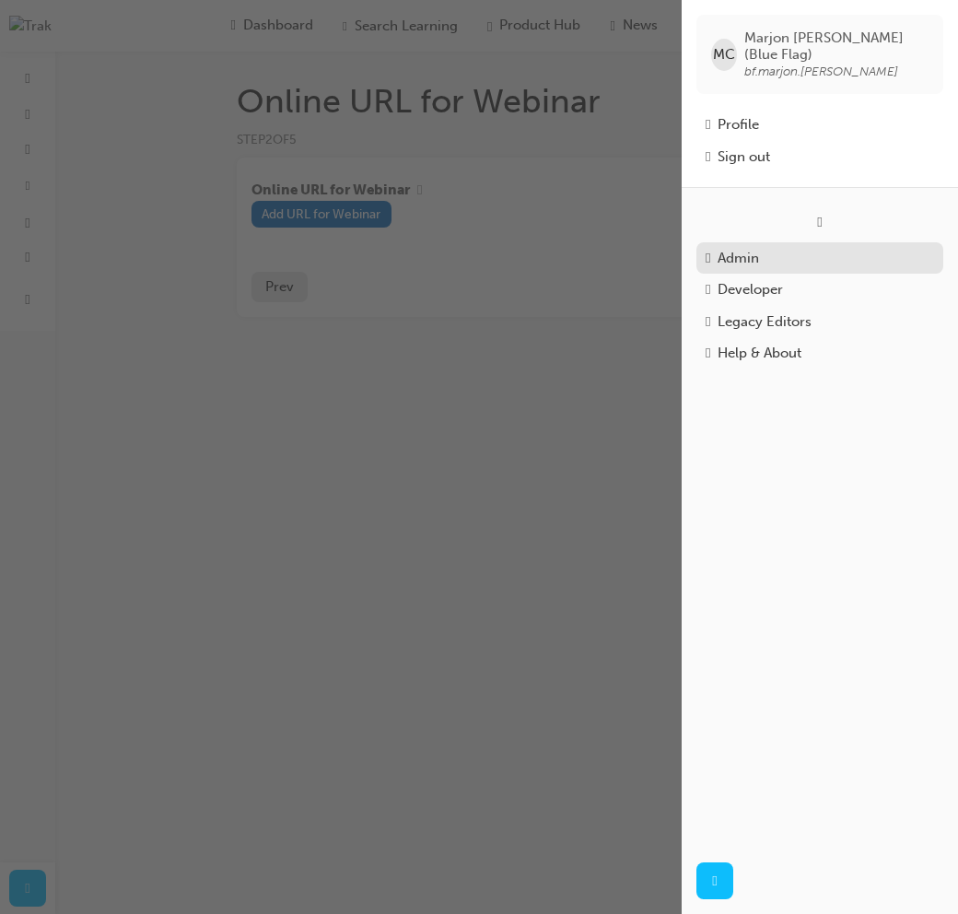
click at [752, 256] on div "Admin" at bounding box center [738, 258] width 41 height 21
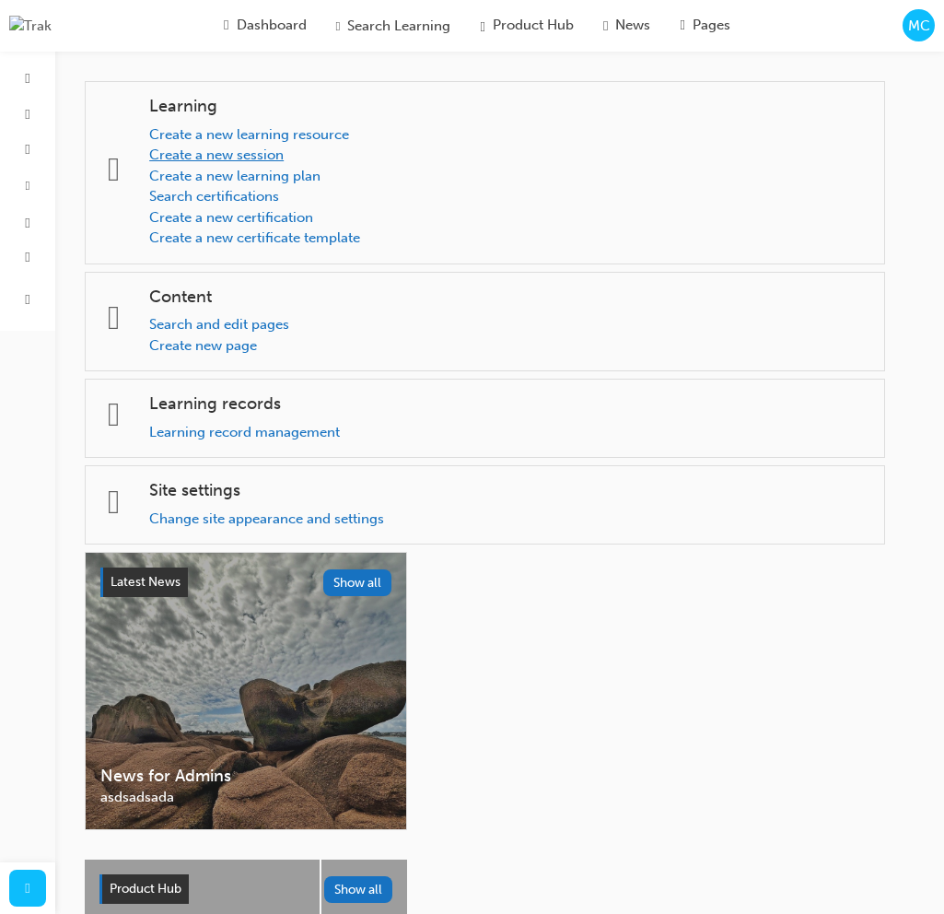
click at [284, 154] on link "Create a new session" at bounding box center [216, 154] width 134 height 17
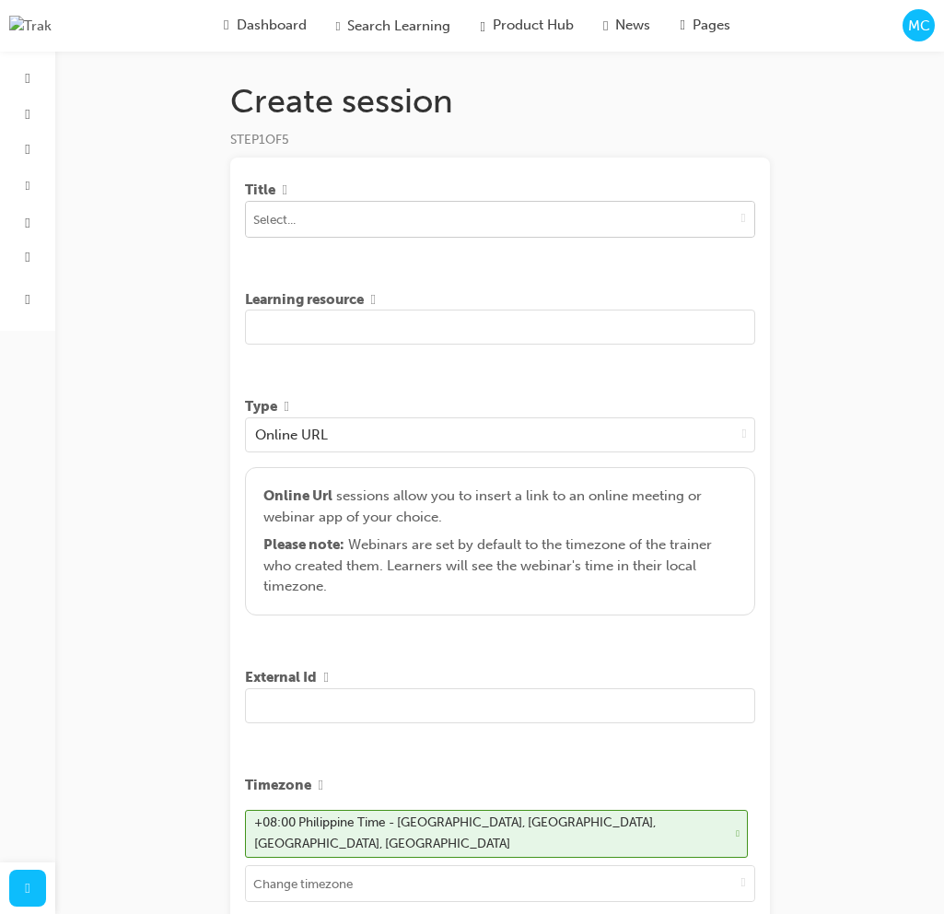
click at [474, 224] on input at bounding box center [500, 219] width 508 height 35
type input "Test"
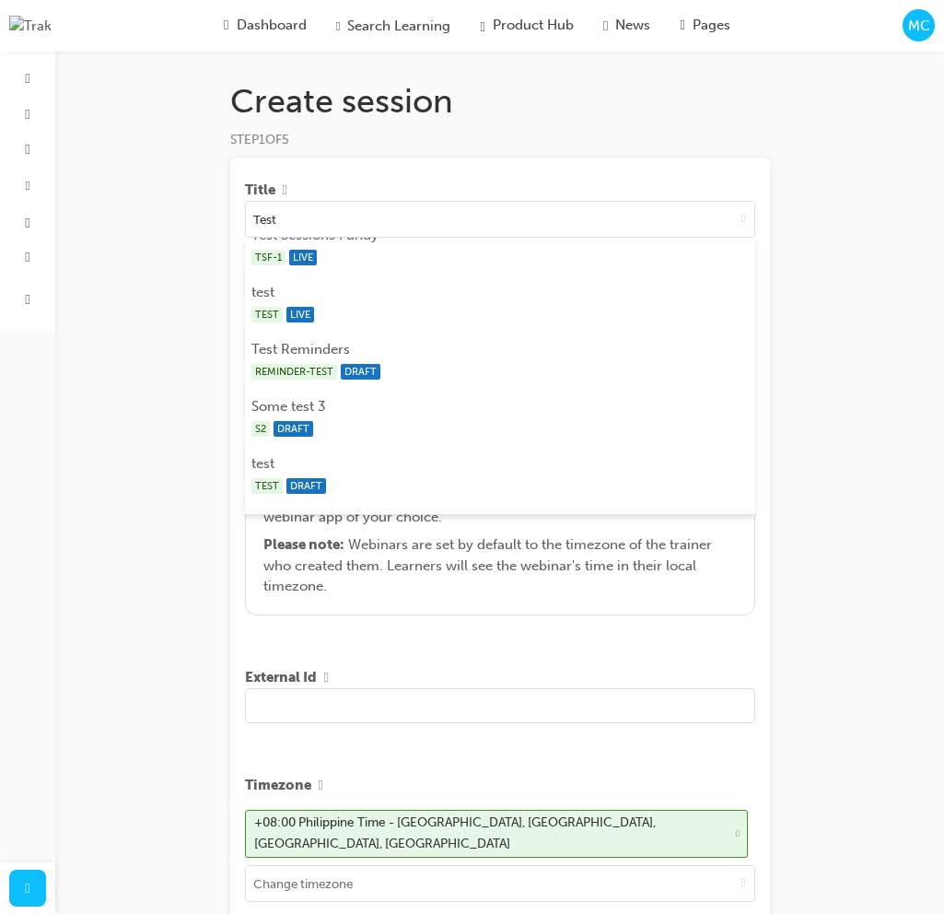
scroll to position [711, 0]
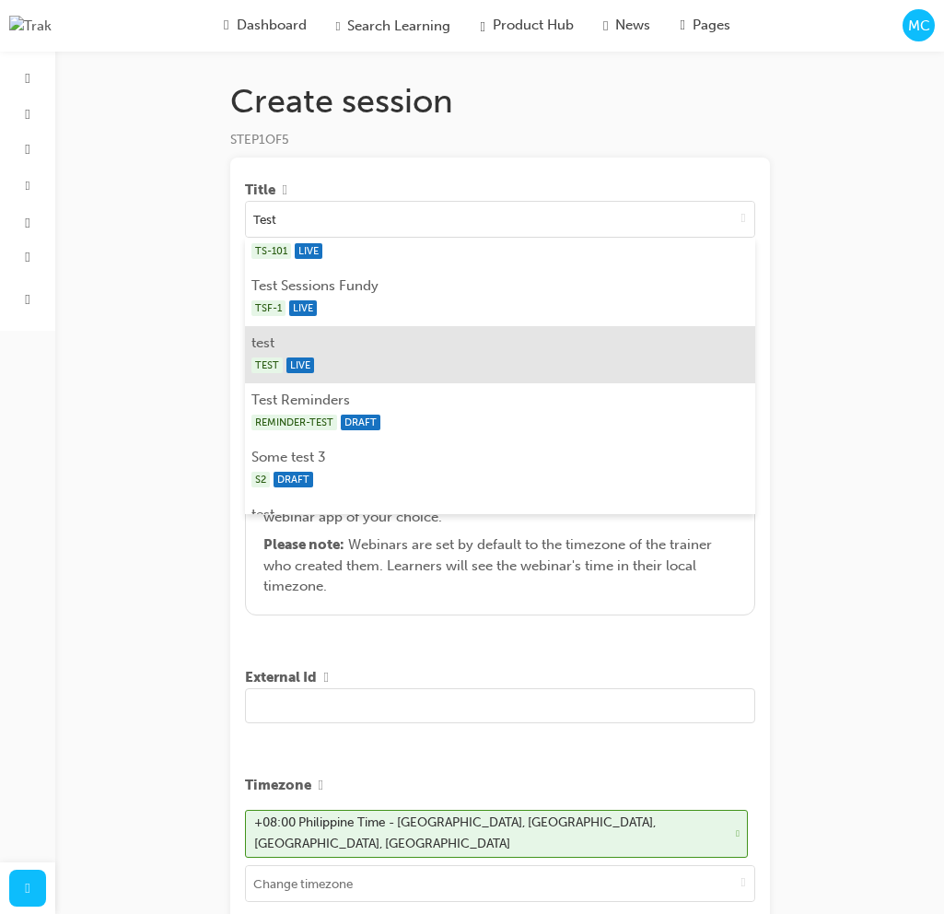
click at [371, 357] on div "TEST LIVE" at bounding box center [499, 365] width 496 height 23
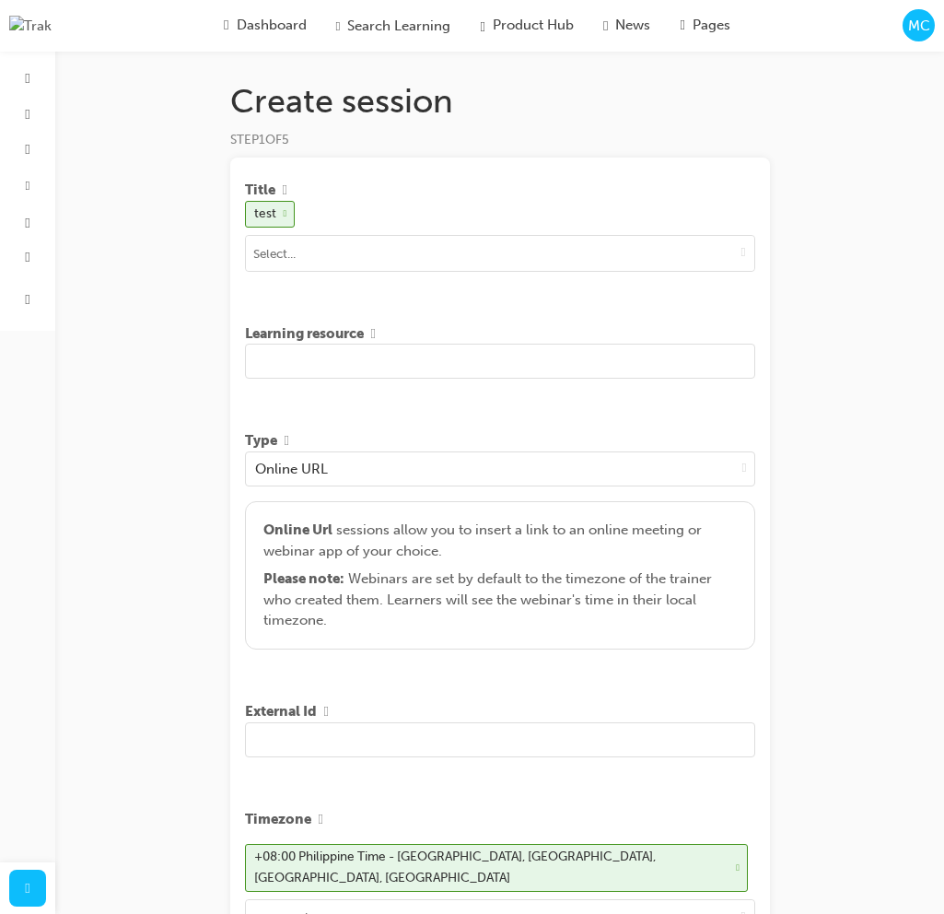
scroll to position [0, 0]
click at [373, 375] on input "text" at bounding box center [500, 361] width 510 height 35
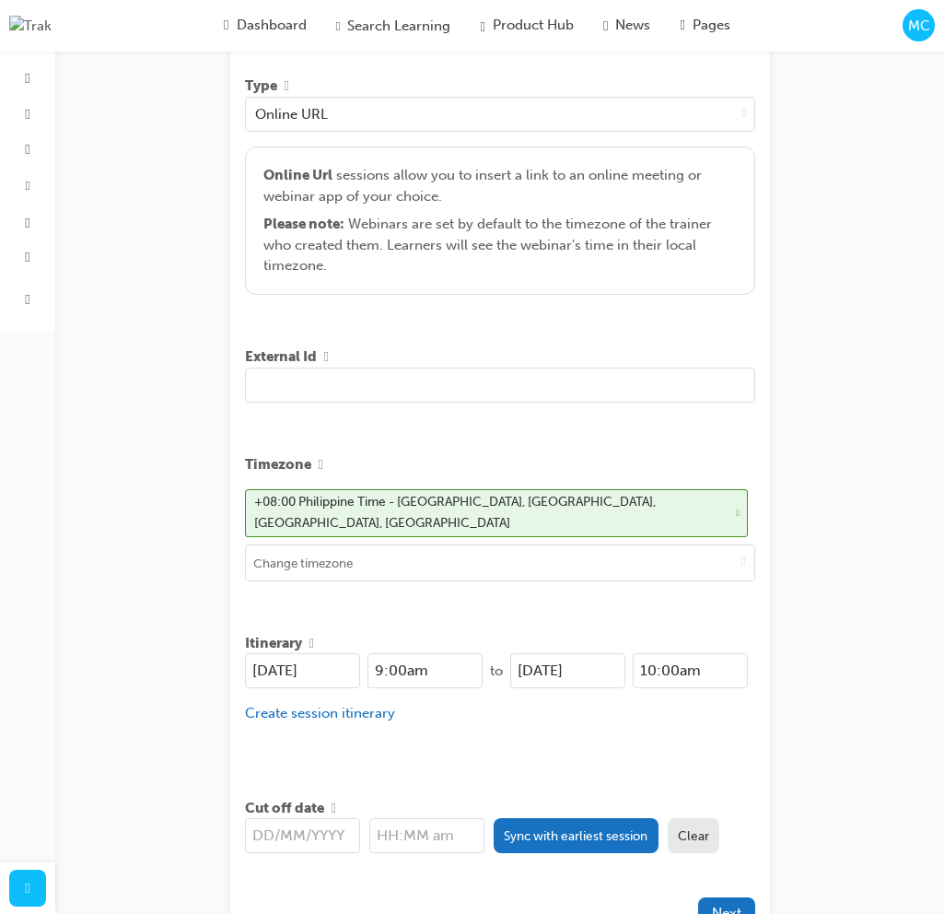
scroll to position [408, 0]
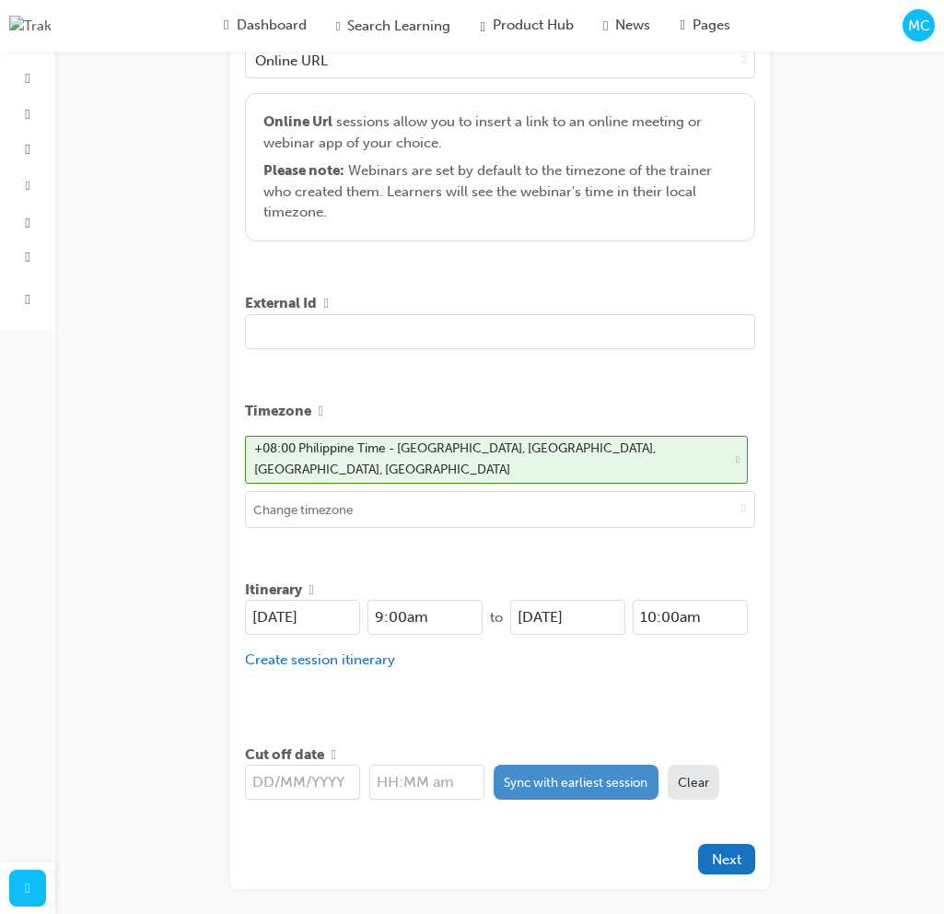
type input "Test 402"
click at [570, 770] on button "Sync with earliest session" at bounding box center [576, 782] width 165 height 35
type input "[DATE]"
type input "9:00am"
click at [734, 853] on span "Next" at bounding box center [726, 859] width 29 height 17
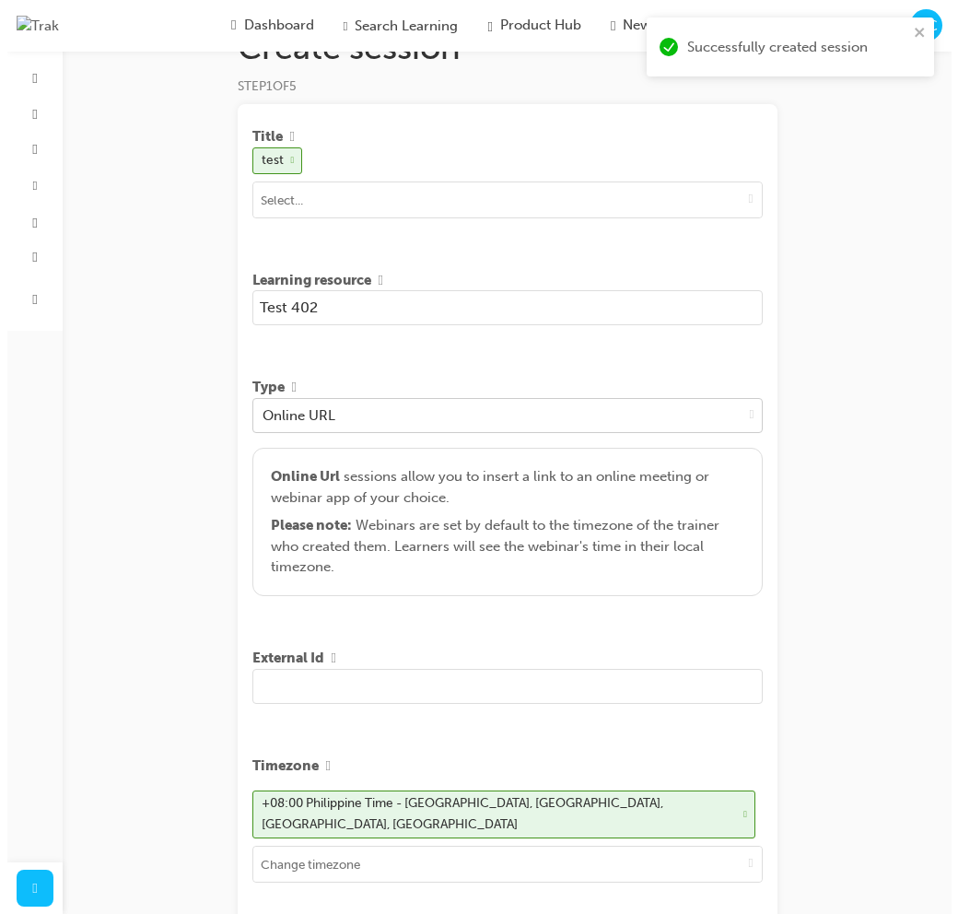
scroll to position [0, 0]
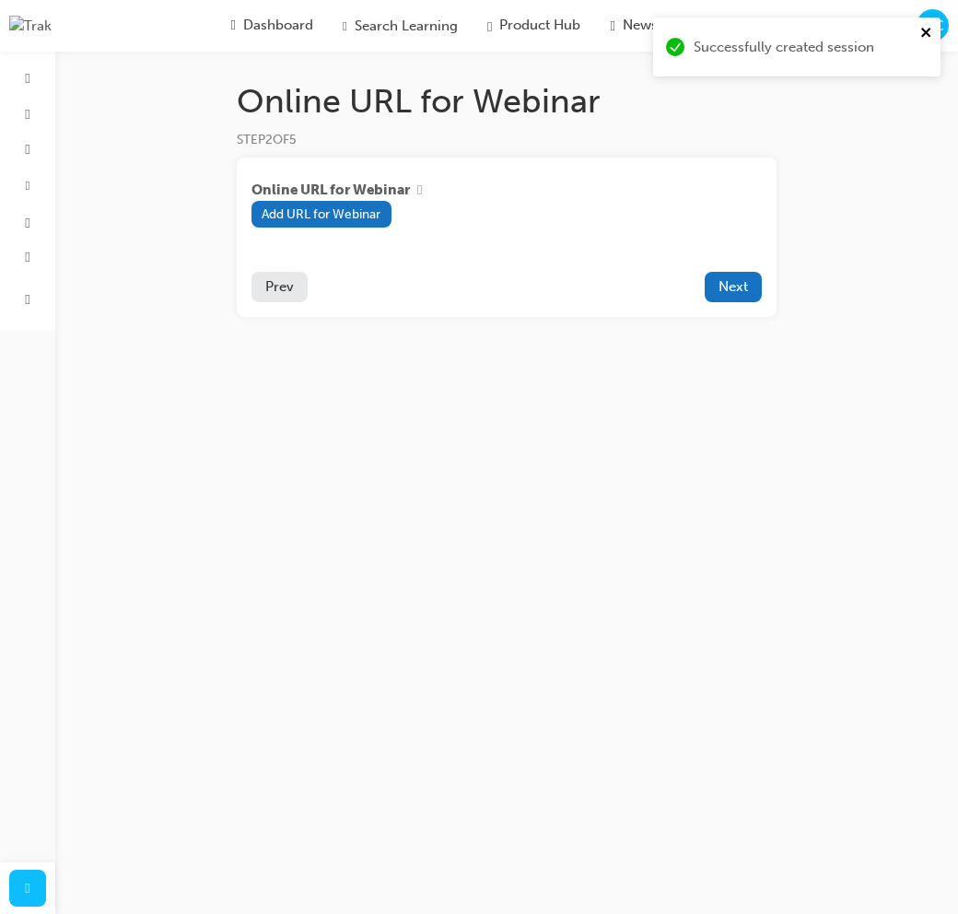
click at [923, 31] on icon "close" at bounding box center [926, 32] width 13 height 15
click at [730, 289] on span "Next" at bounding box center [732, 286] width 29 height 17
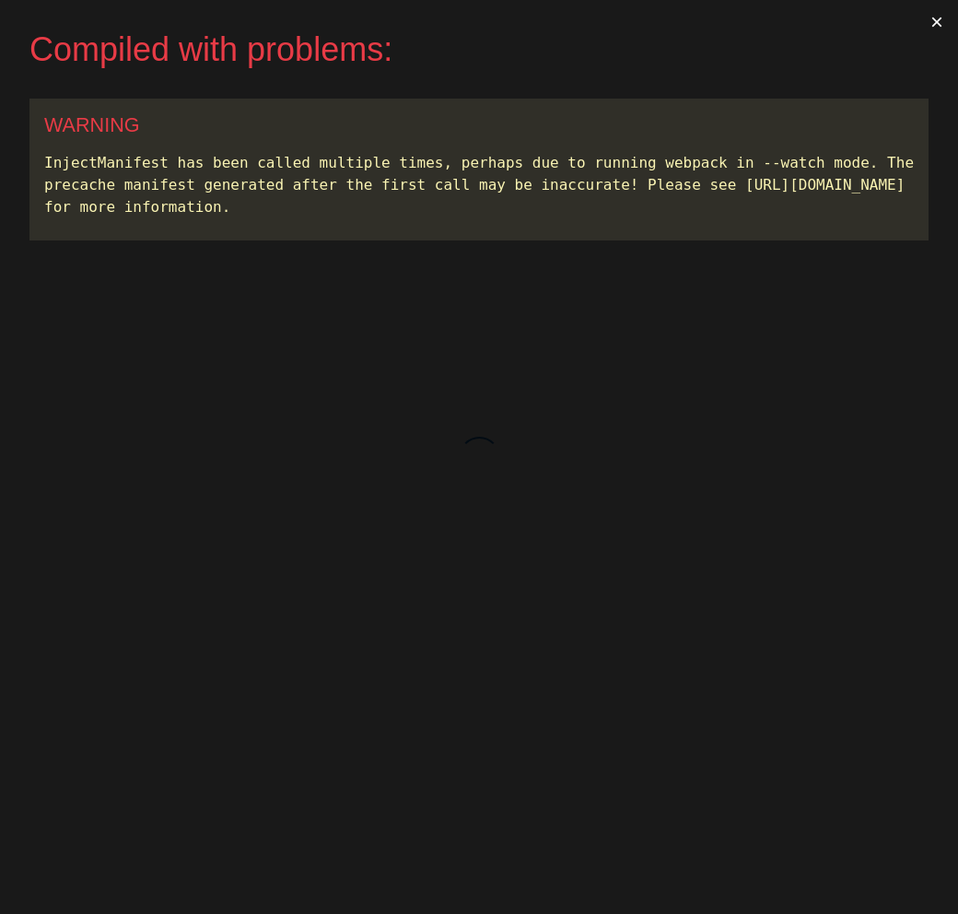
click at [939, 25] on button "×" at bounding box center [937, 22] width 42 height 44
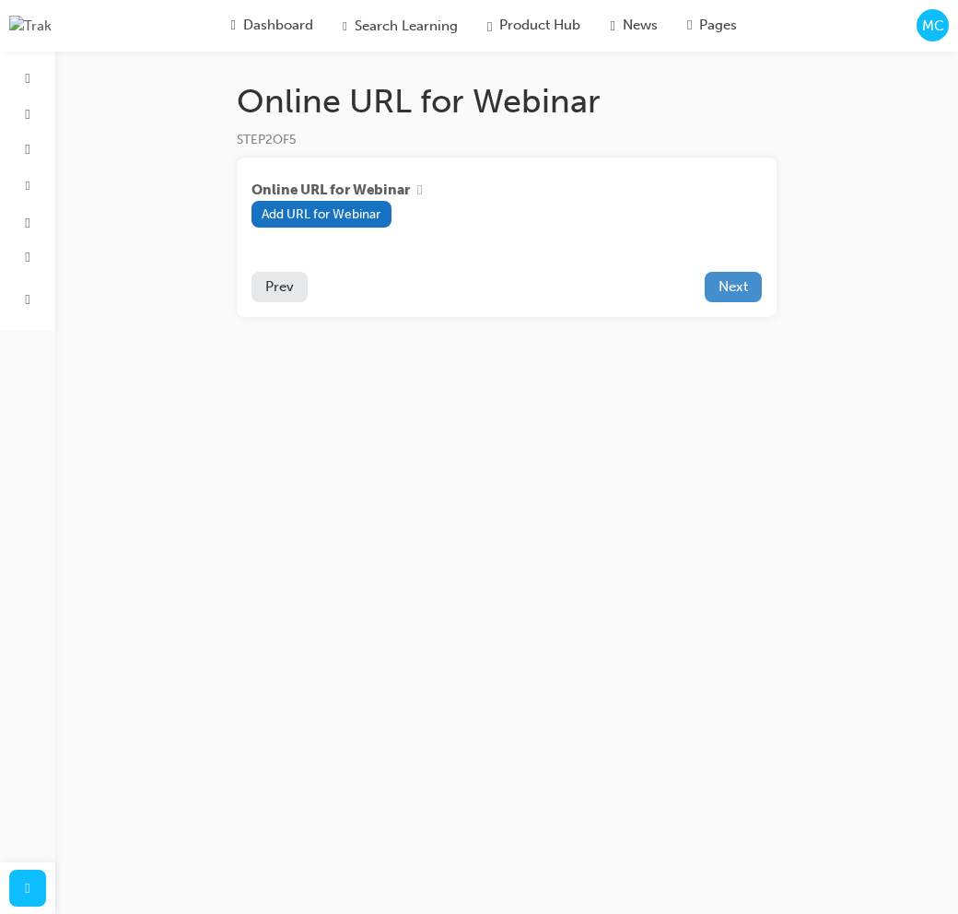
click at [745, 288] on span "Next" at bounding box center [732, 286] width 29 height 17
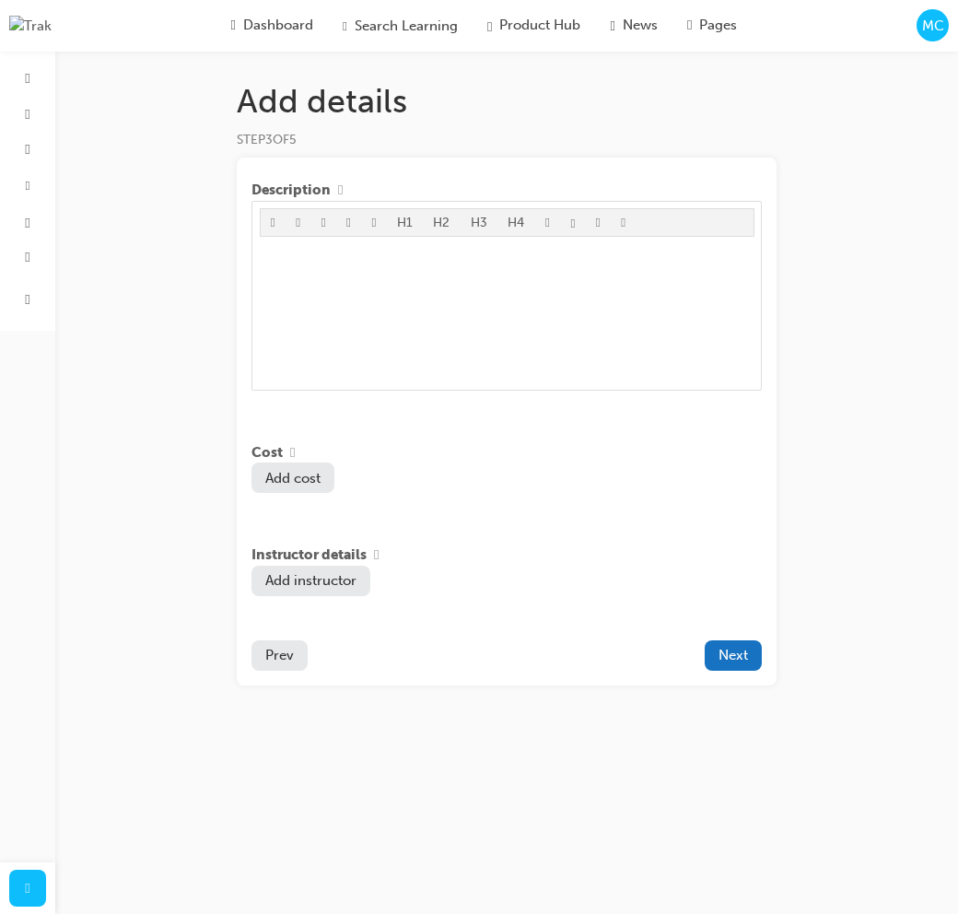
click at [300, 666] on button "Prev" at bounding box center [279, 655] width 56 height 30
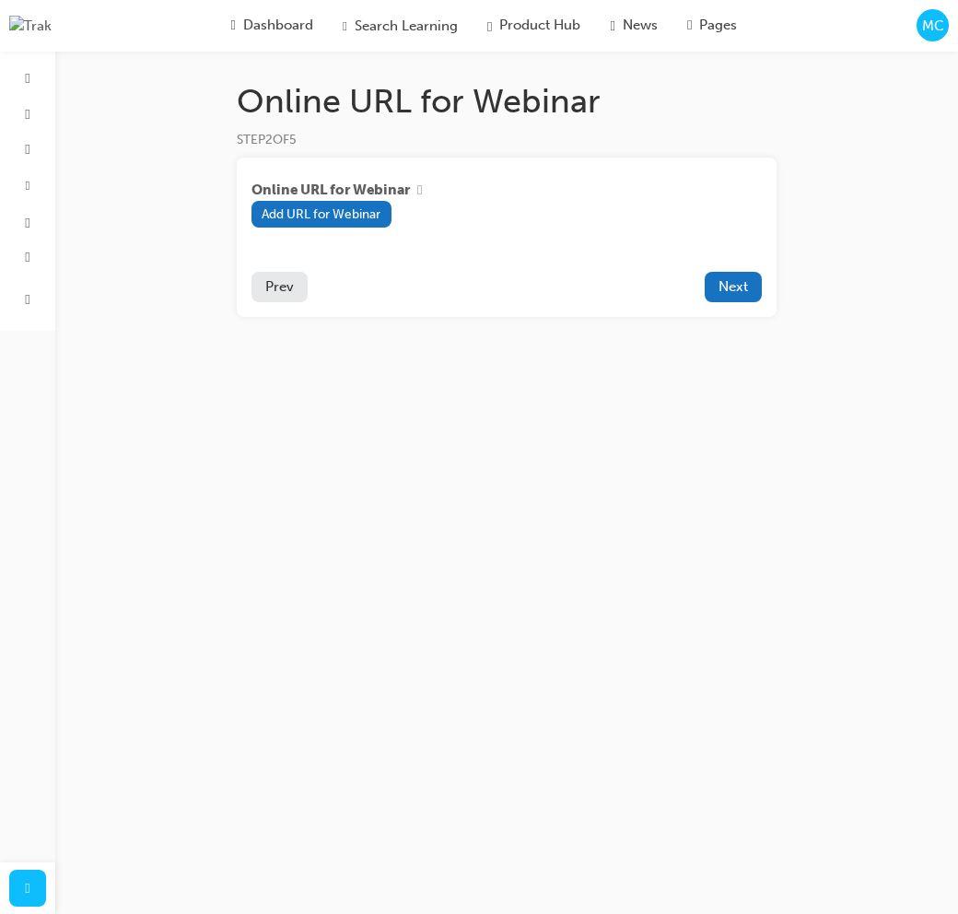
click at [287, 299] on button "Prev" at bounding box center [279, 287] width 56 height 30
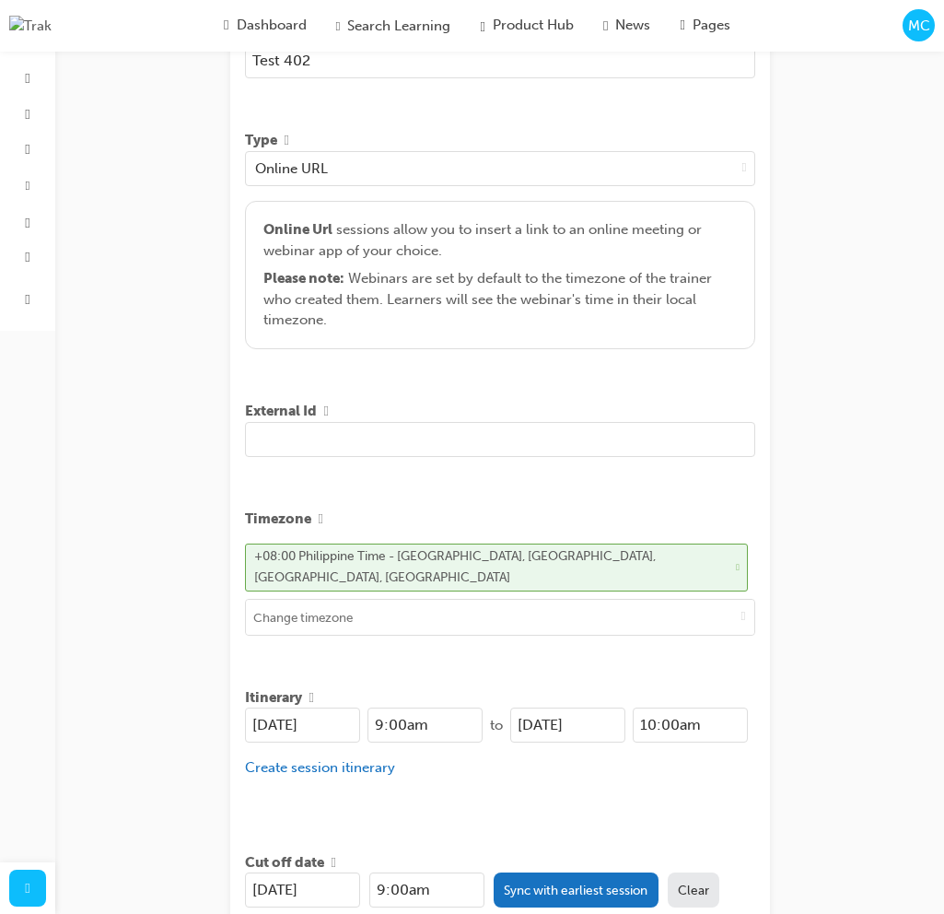
scroll to position [481, 0]
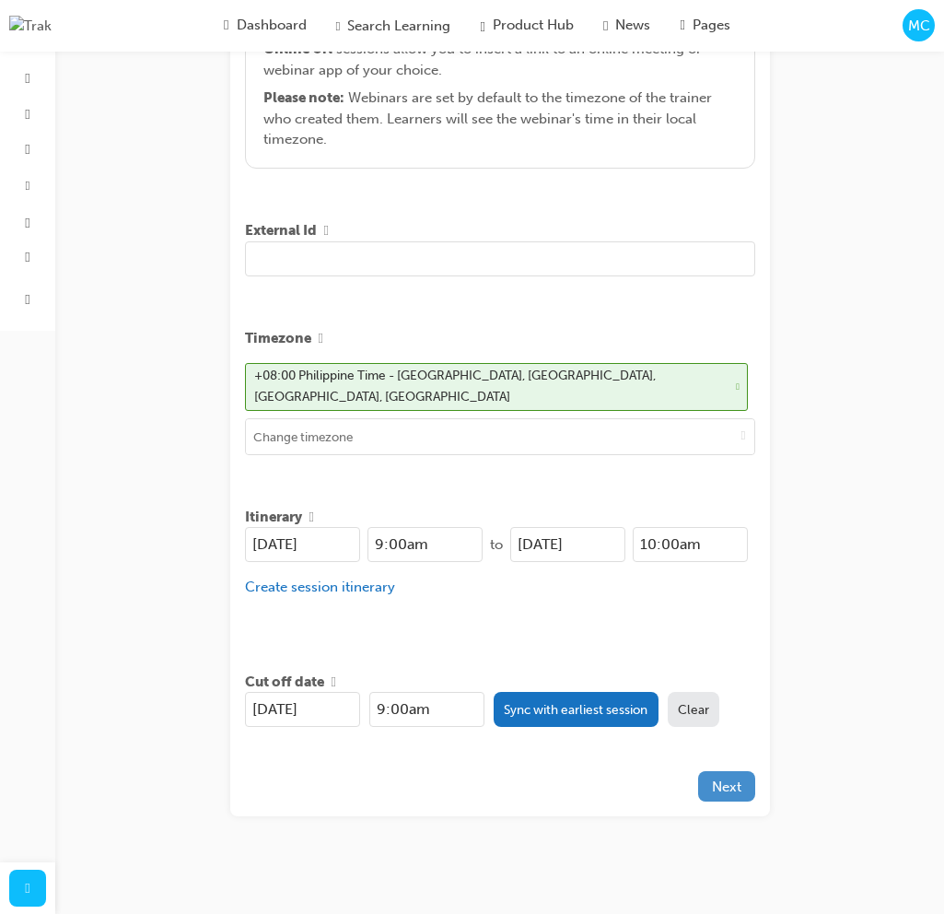
click at [745, 792] on button "Next" at bounding box center [726, 786] width 57 height 30
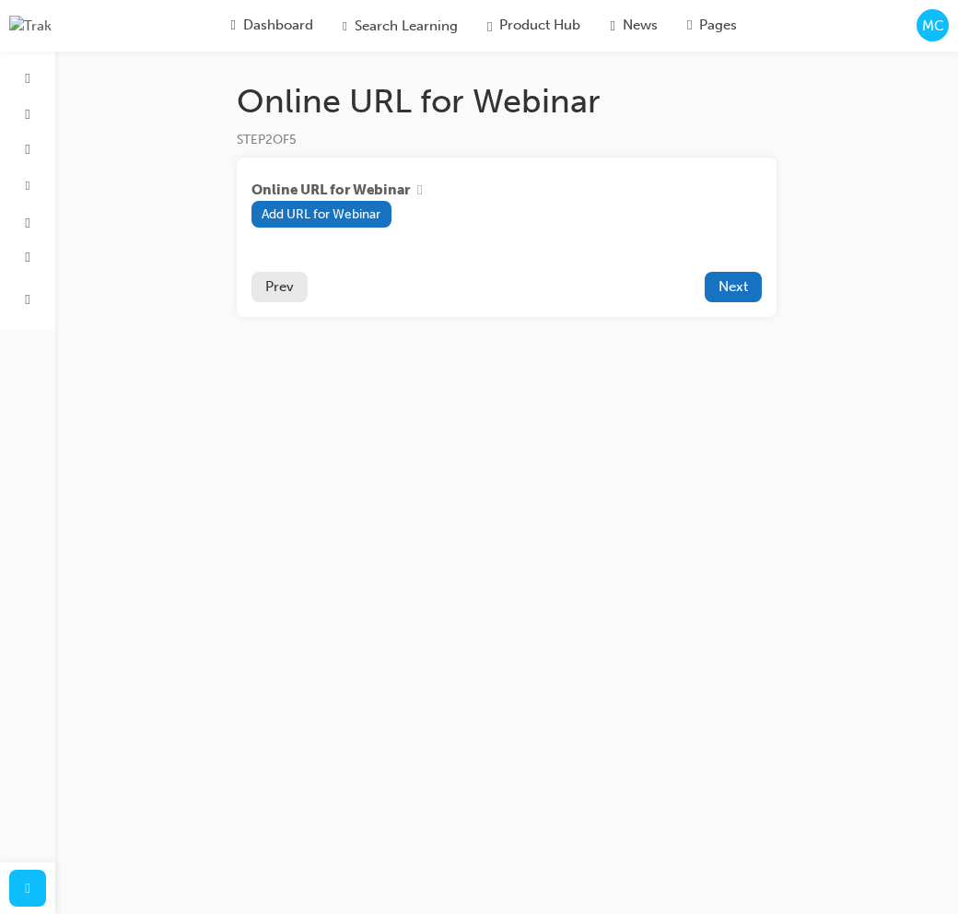
click at [291, 295] on span "Prev" at bounding box center [279, 286] width 29 height 17
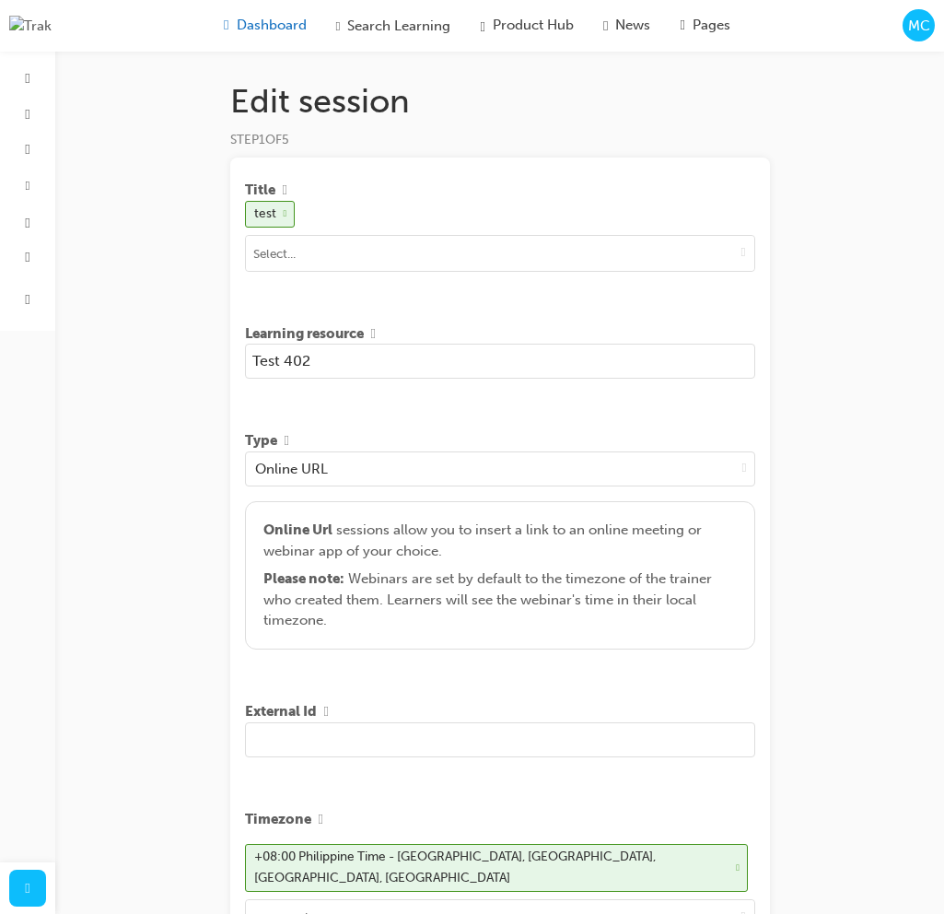
click at [260, 27] on span "Dashboard" at bounding box center [272, 25] width 70 height 21
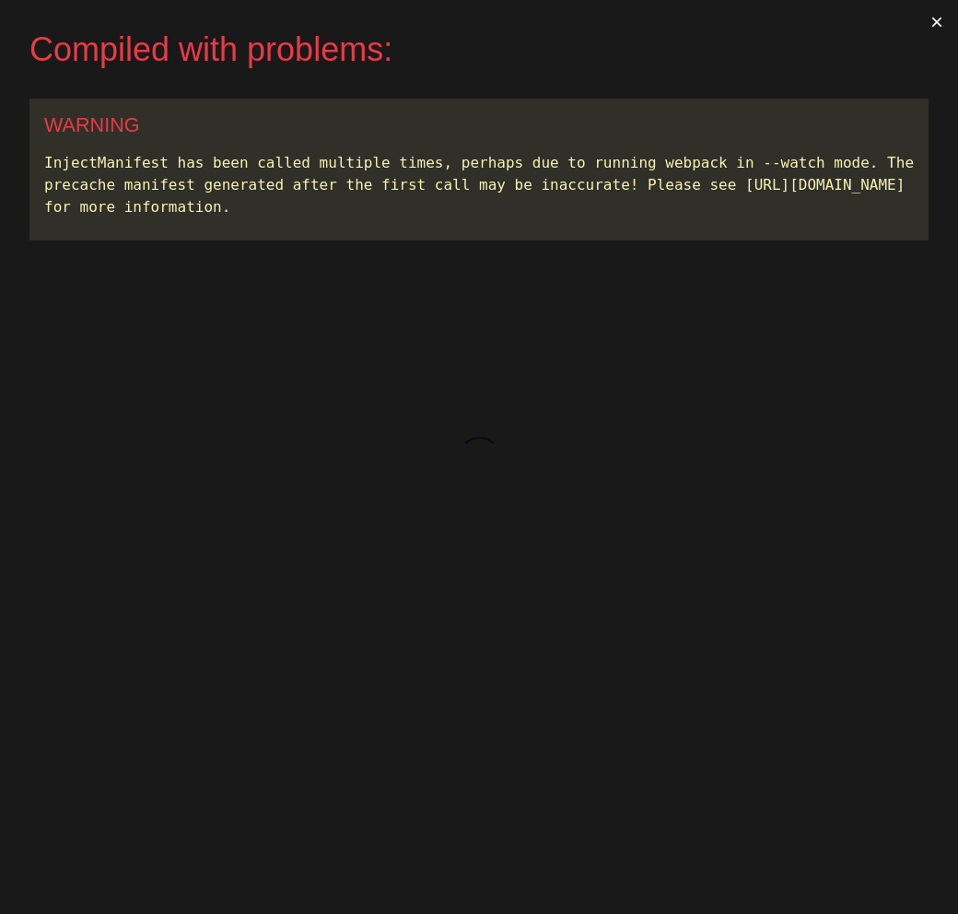
click at [933, 18] on button "×" at bounding box center [937, 22] width 42 height 44
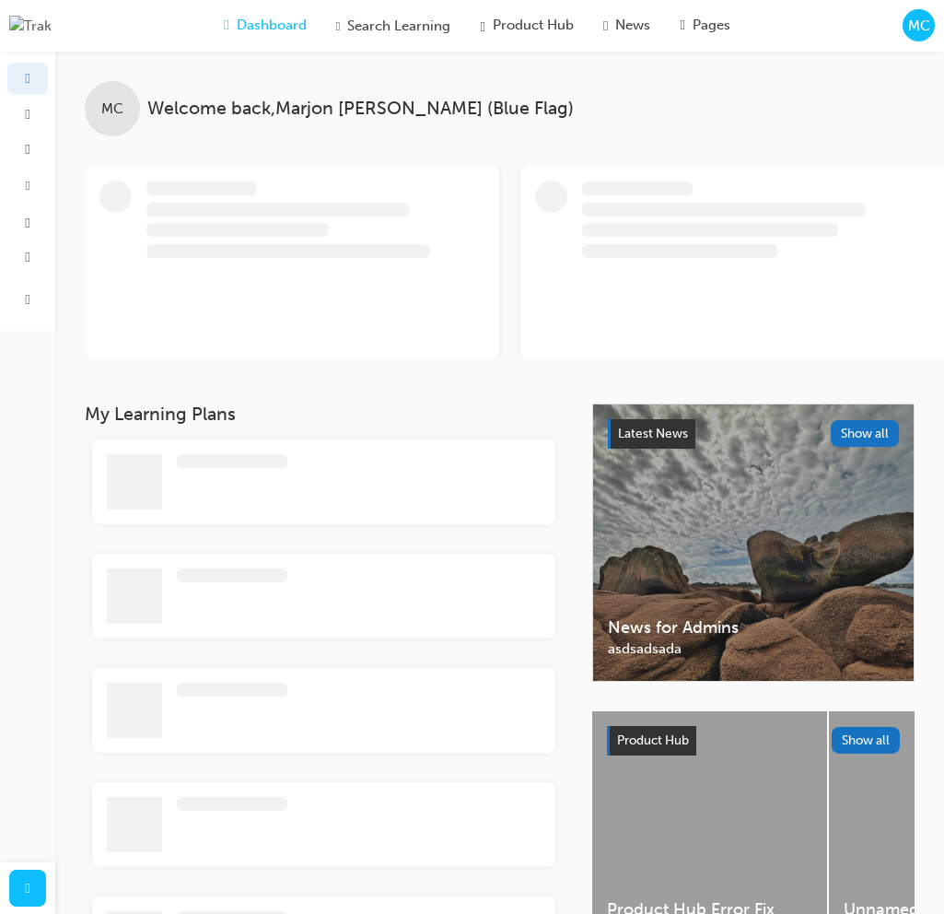
click at [925, 27] on span "MC" at bounding box center [919, 26] width 22 height 21
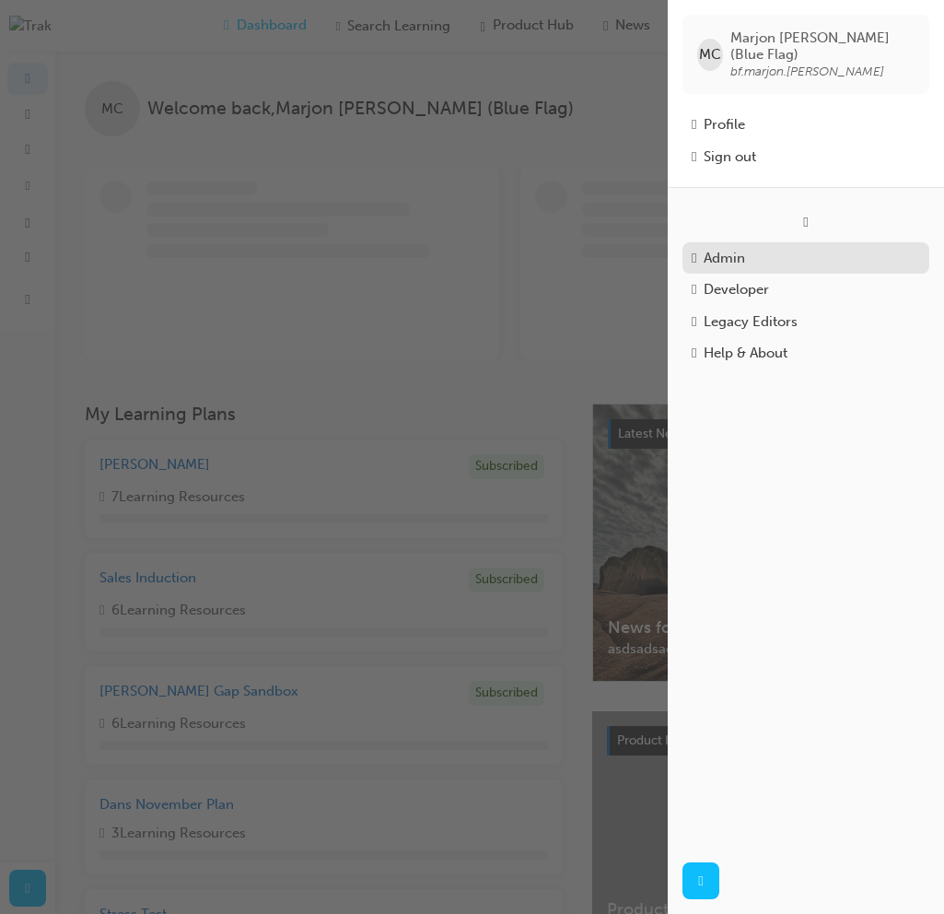
click at [806, 248] on div "Admin" at bounding box center [806, 258] width 228 height 21
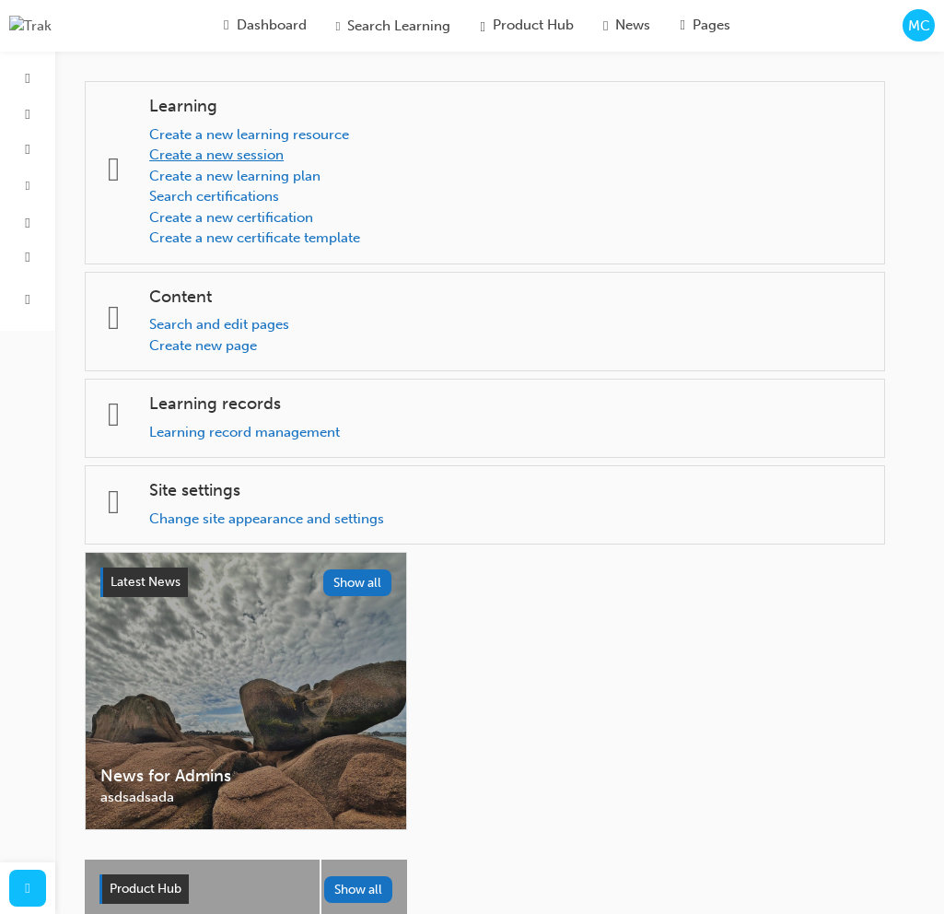
click at [283, 161] on link "Create a new session" at bounding box center [216, 154] width 134 height 17
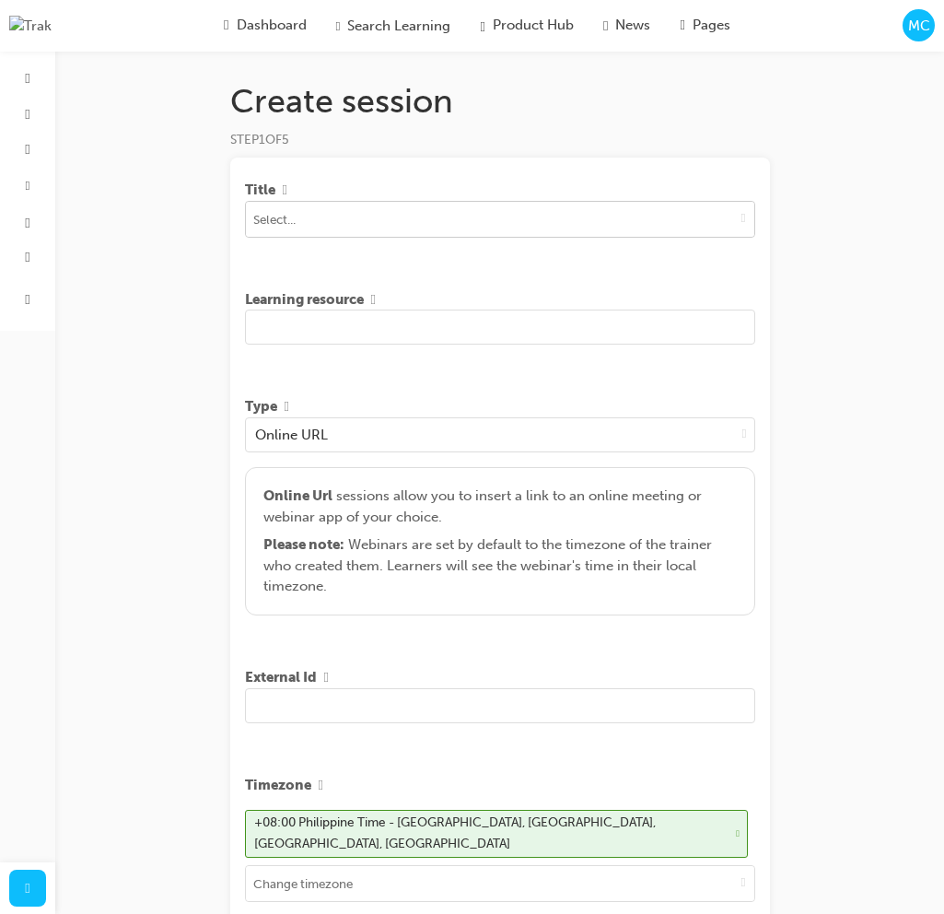
click at [349, 225] on input at bounding box center [500, 219] width 508 height 35
click at [386, 228] on input at bounding box center [500, 219] width 508 height 35
type input "engine"
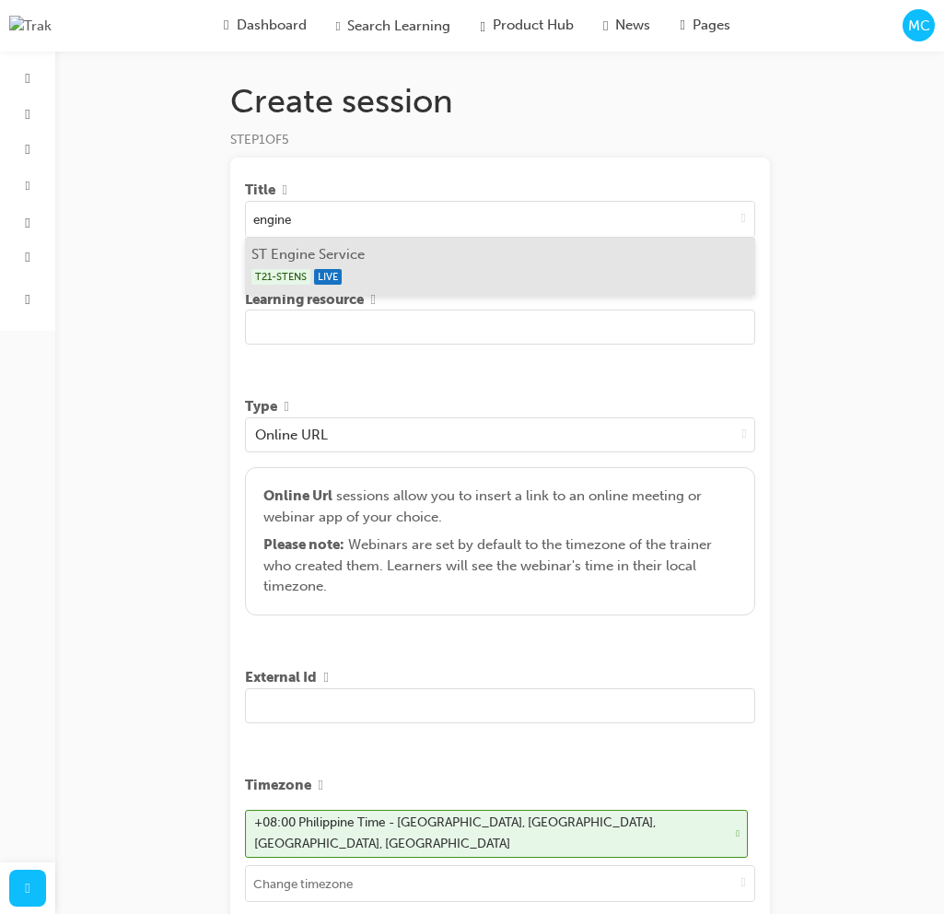
click at [385, 259] on li "ST Engine Service T21-STENS LIVE" at bounding box center [500, 266] width 510 height 57
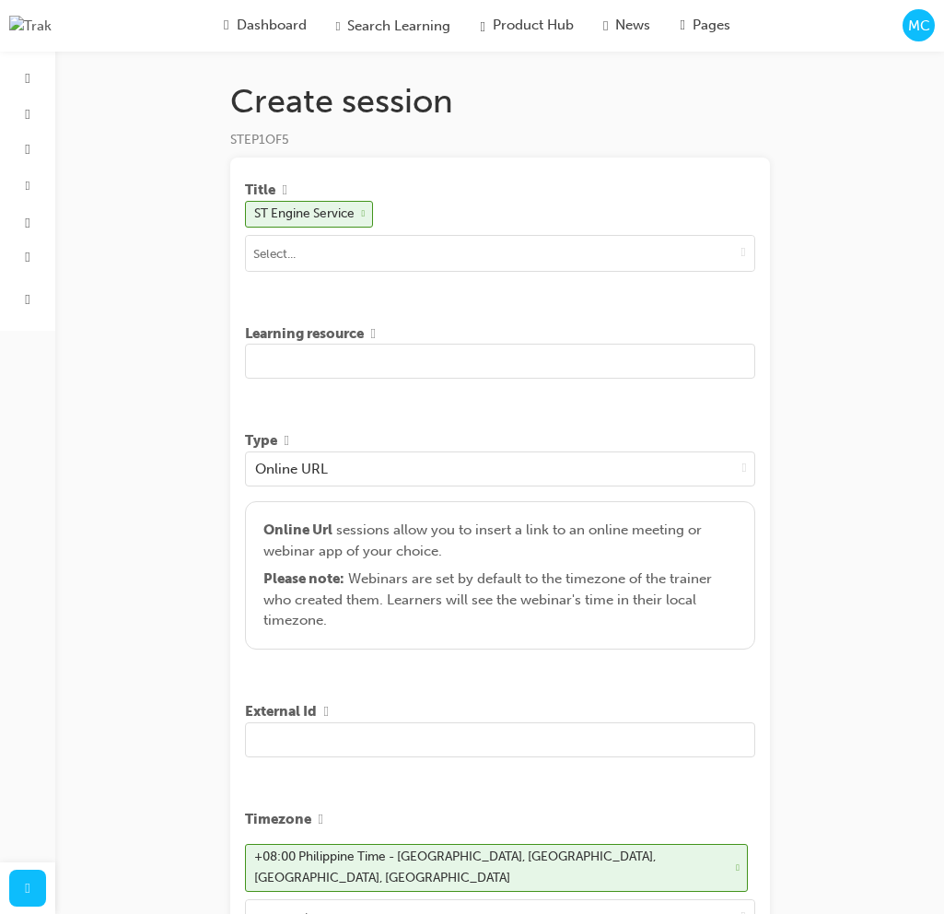
click at [423, 350] on input "text" at bounding box center [500, 361] width 510 height 35
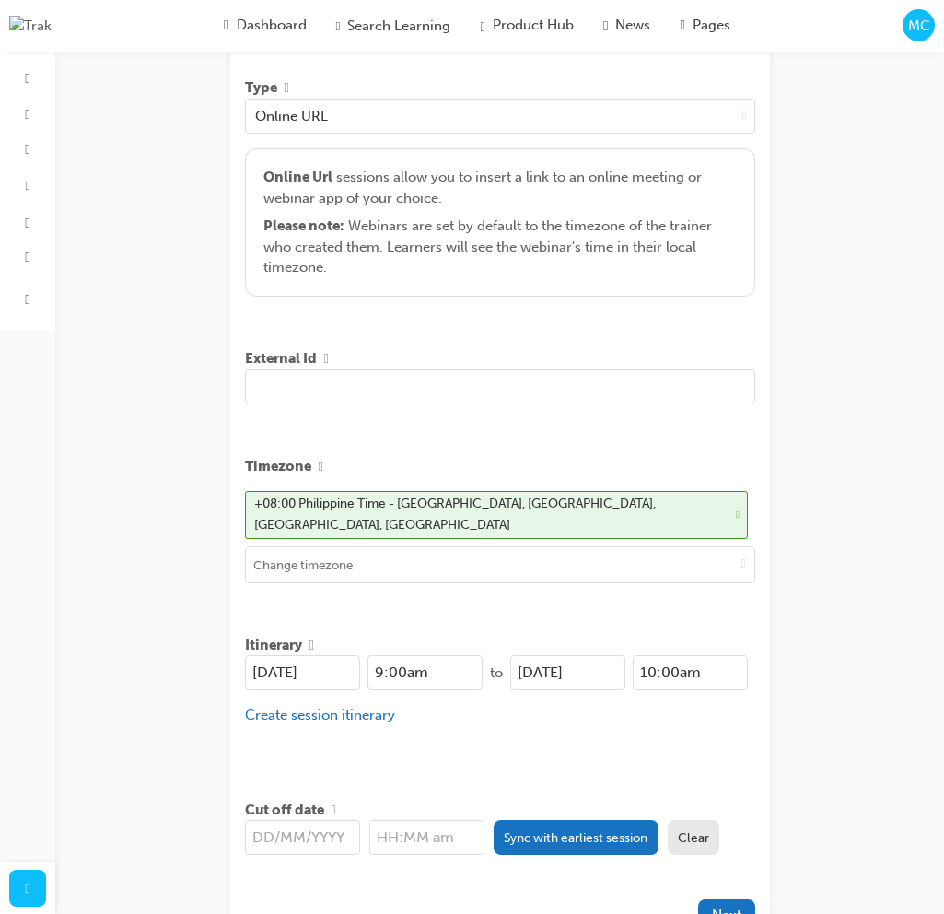
scroll to position [405, 0]
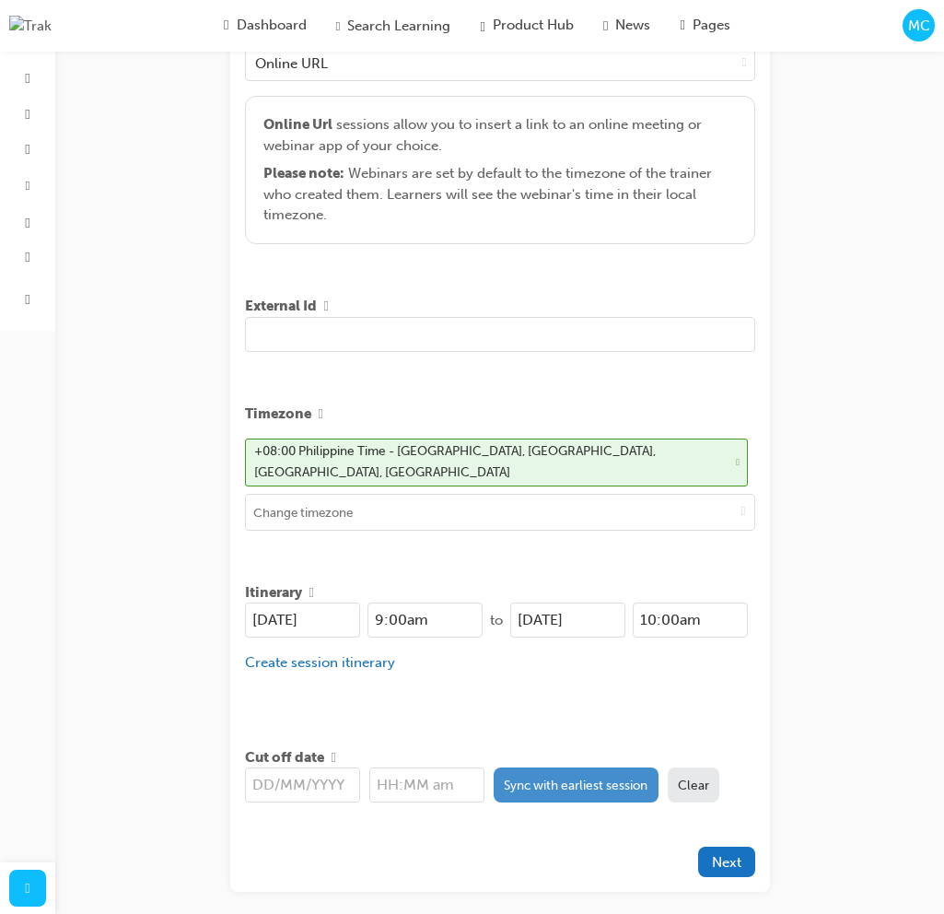
type input "Test Engine Service"
click at [573, 774] on button "Sync with earliest session" at bounding box center [576, 784] width 165 height 35
type input "[DATE]"
type input "9:00am"
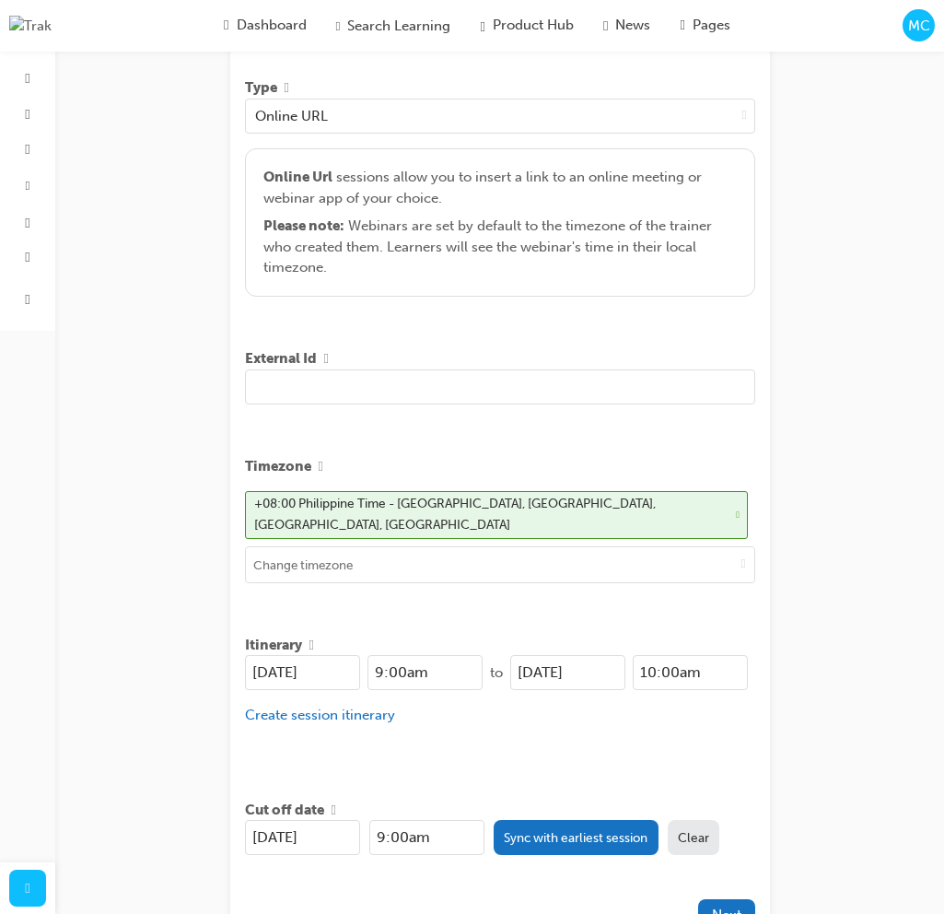
scroll to position [481, 0]
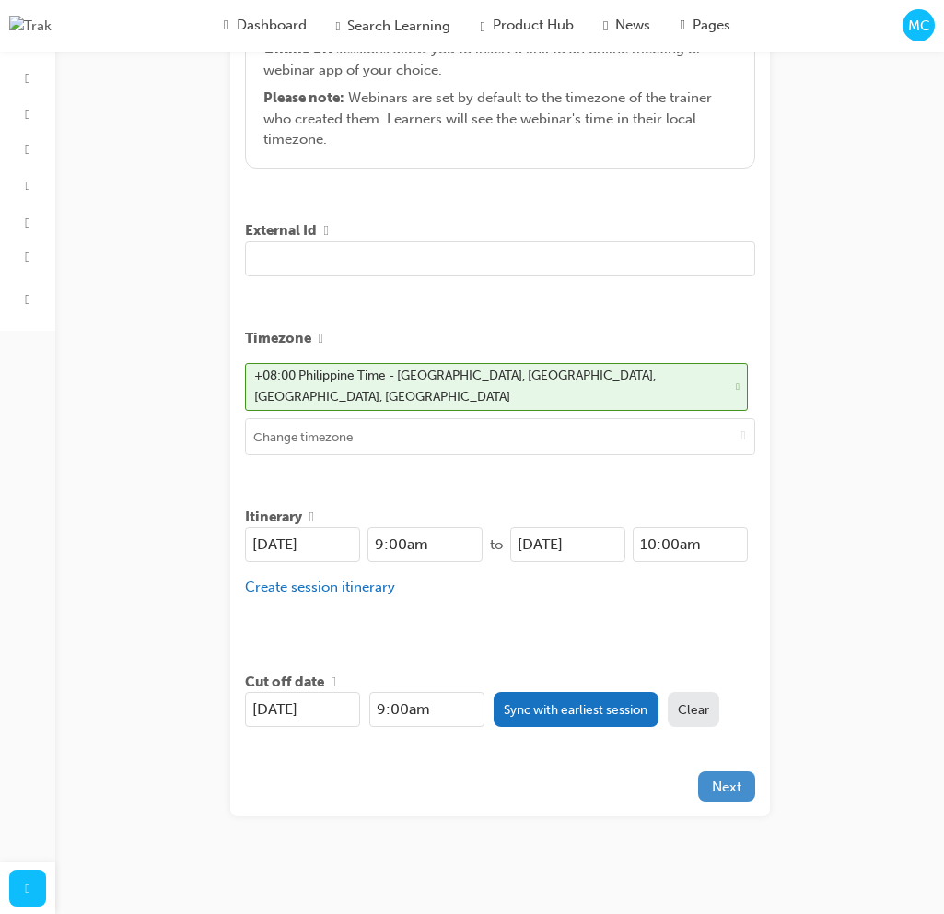
click at [728, 781] on span "Next" at bounding box center [726, 786] width 29 height 17
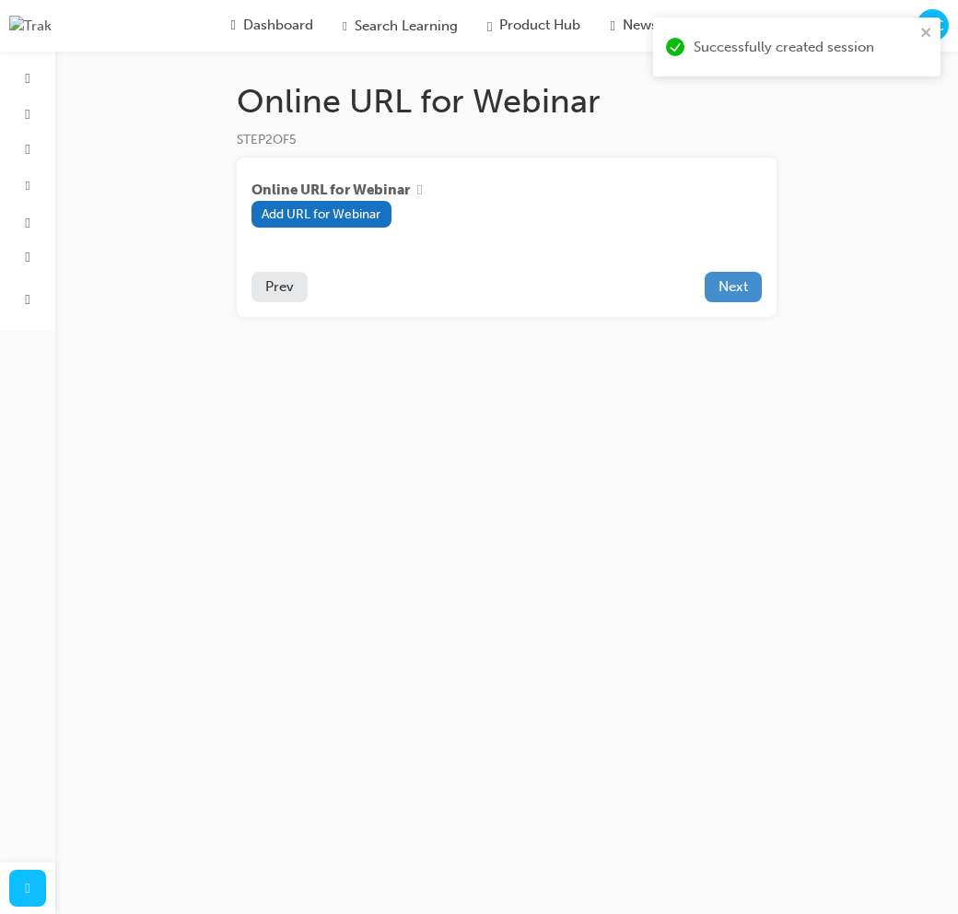
click at [748, 286] on button "Next" at bounding box center [733, 287] width 57 height 30
click at [286, 290] on span "Prev" at bounding box center [279, 286] width 29 height 17
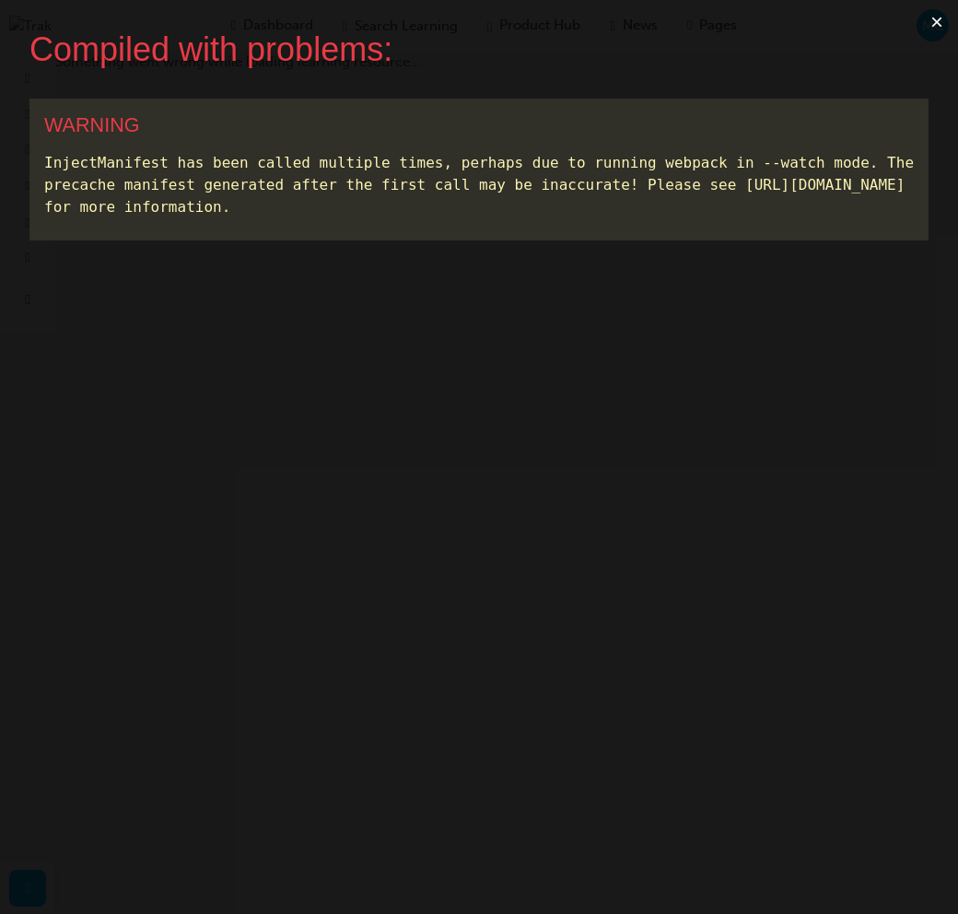
click at [945, 23] on button "×" at bounding box center [937, 22] width 42 height 44
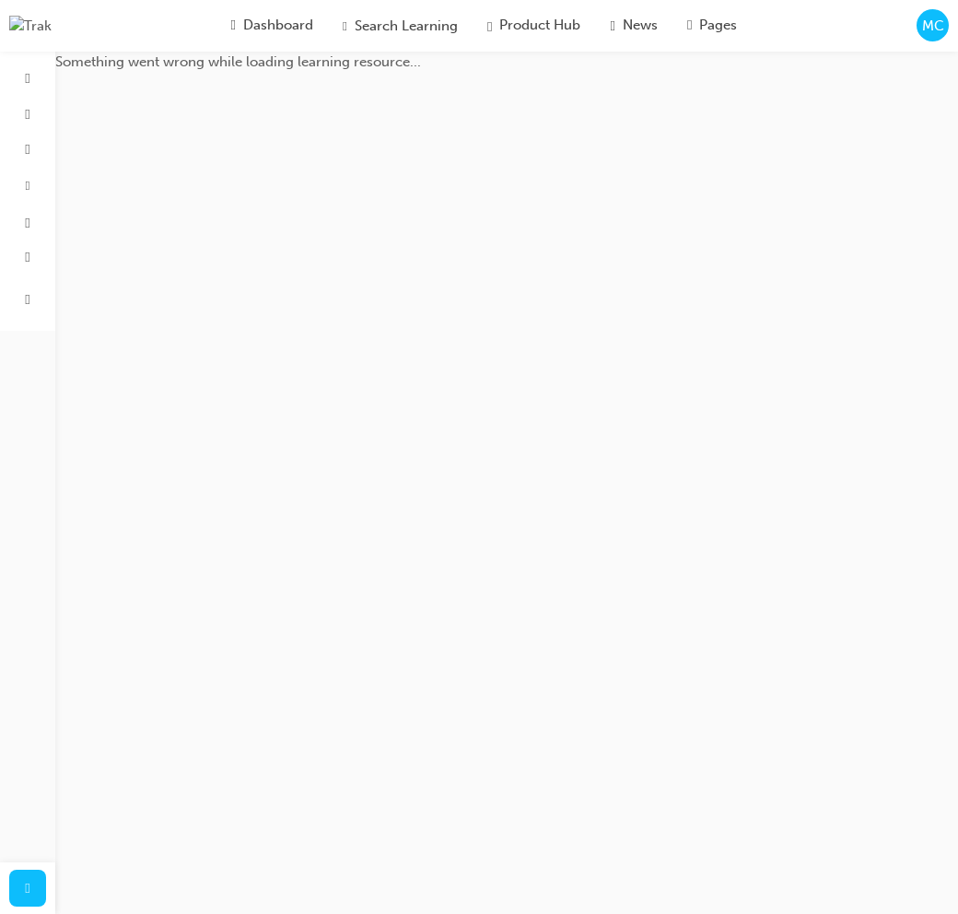
click at [945, 26] on div "MC" at bounding box center [933, 25] width 32 height 32
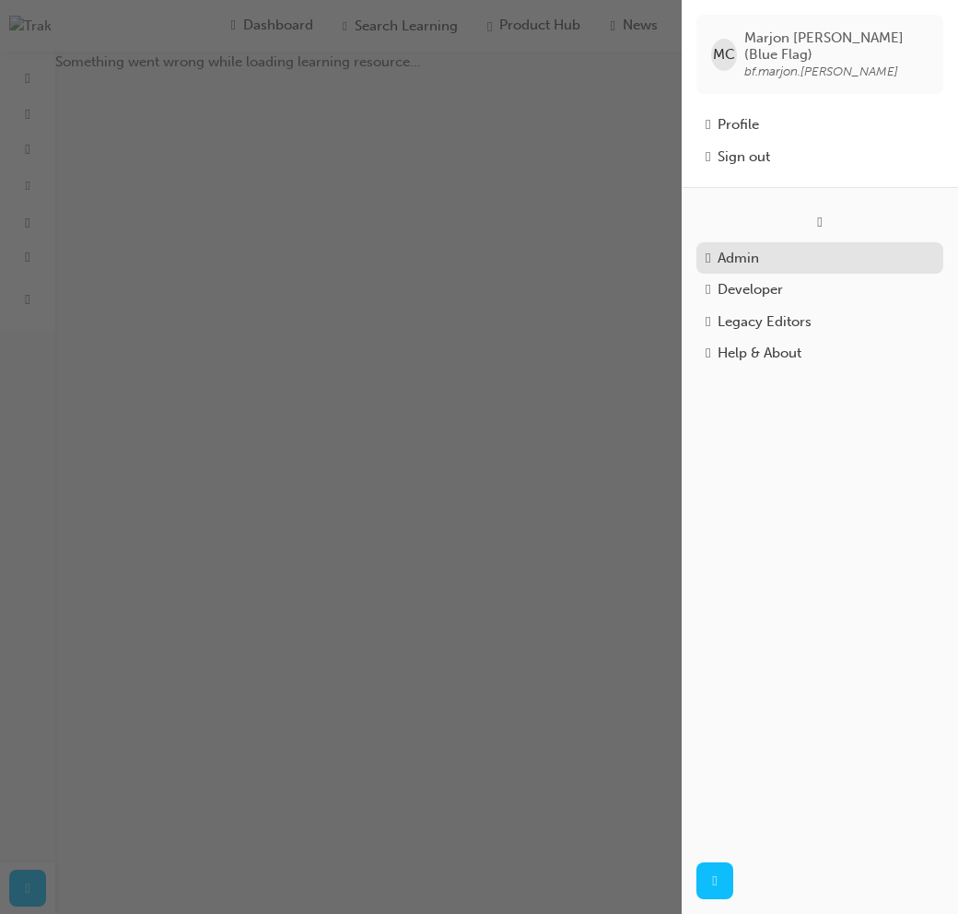
click at [786, 255] on div "Admin" at bounding box center [820, 258] width 228 height 21
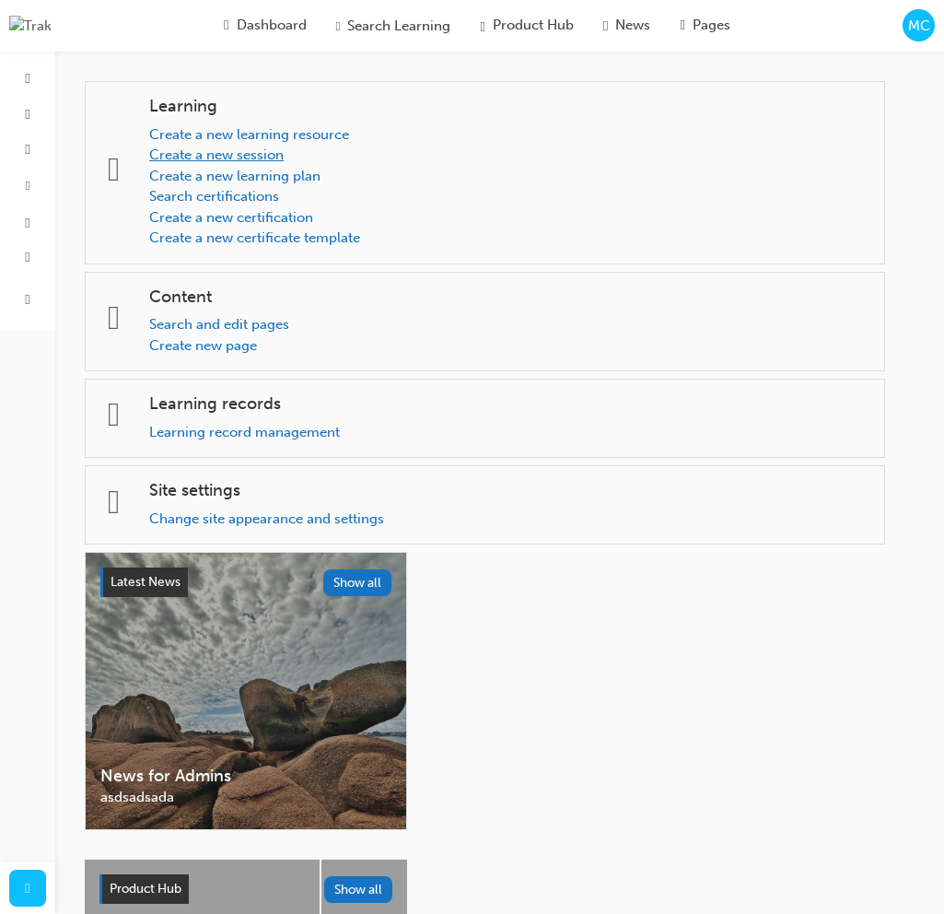
click at [274, 158] on link "Create a new session" at bounding box center [216, 154] width 134 height 17
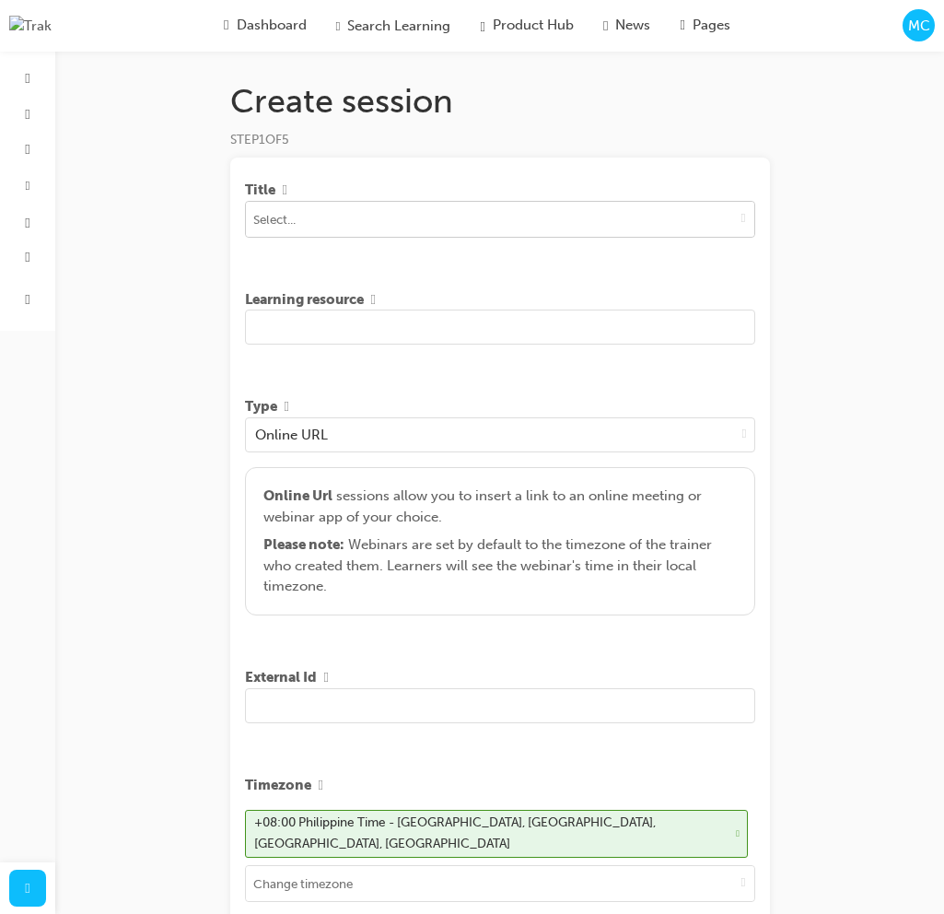
click at [414, 213] on input at bounding box center [500, 219] width 508 height 35
type input "engine"
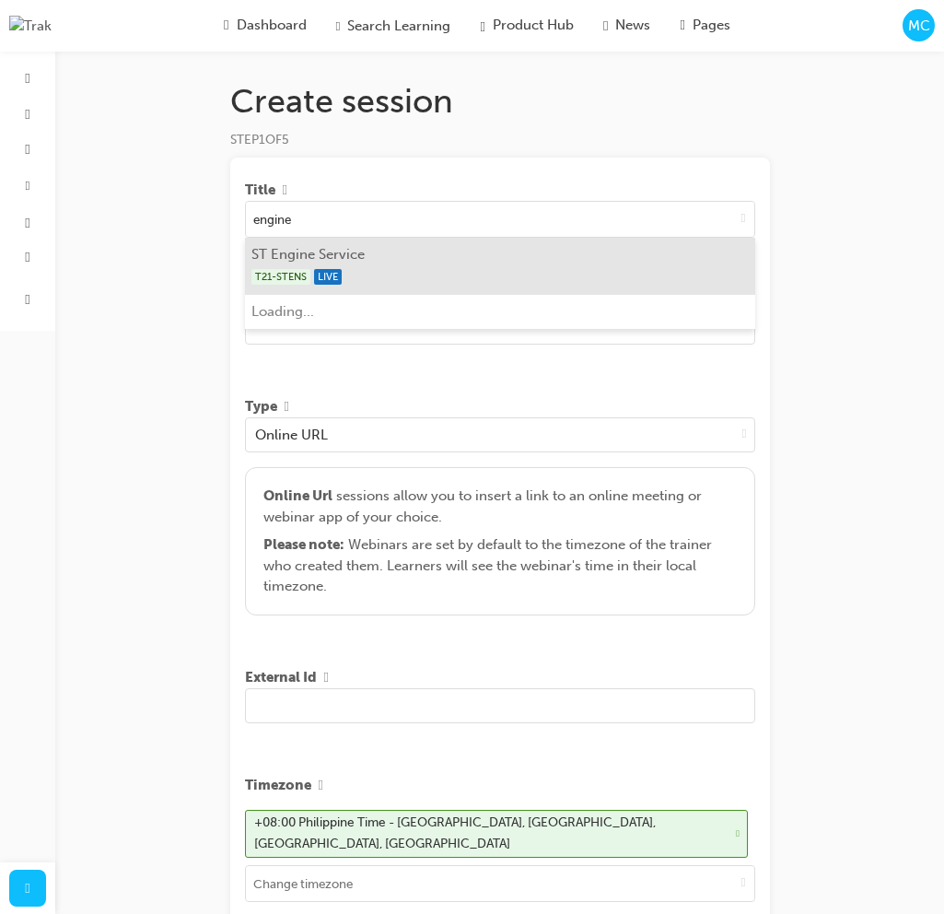
click at [385, 256] on li "ST Engine Service T21-STENS LIVE" at bounding box center [500, 266] width 510 height 57
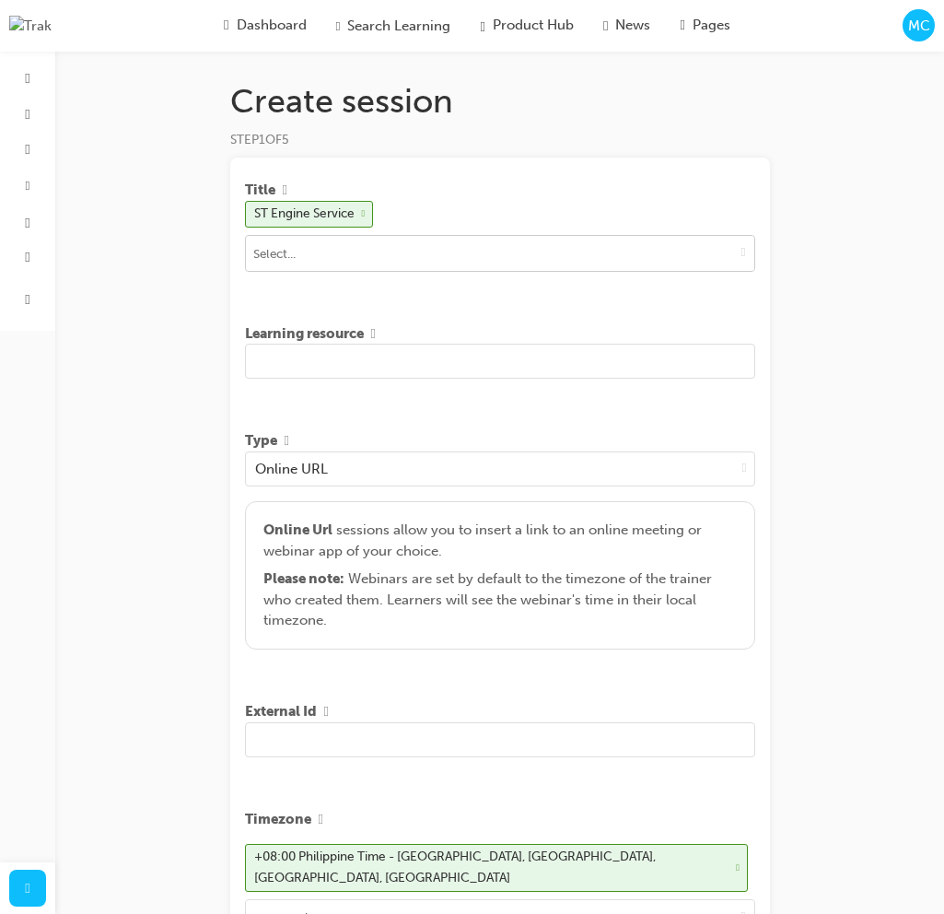
click at [369, 263] on input at bounding box center [500, 253] width 508 height 35
click at [352, 365] on input "text" at bounding box center [500, 361] width 510 height 35
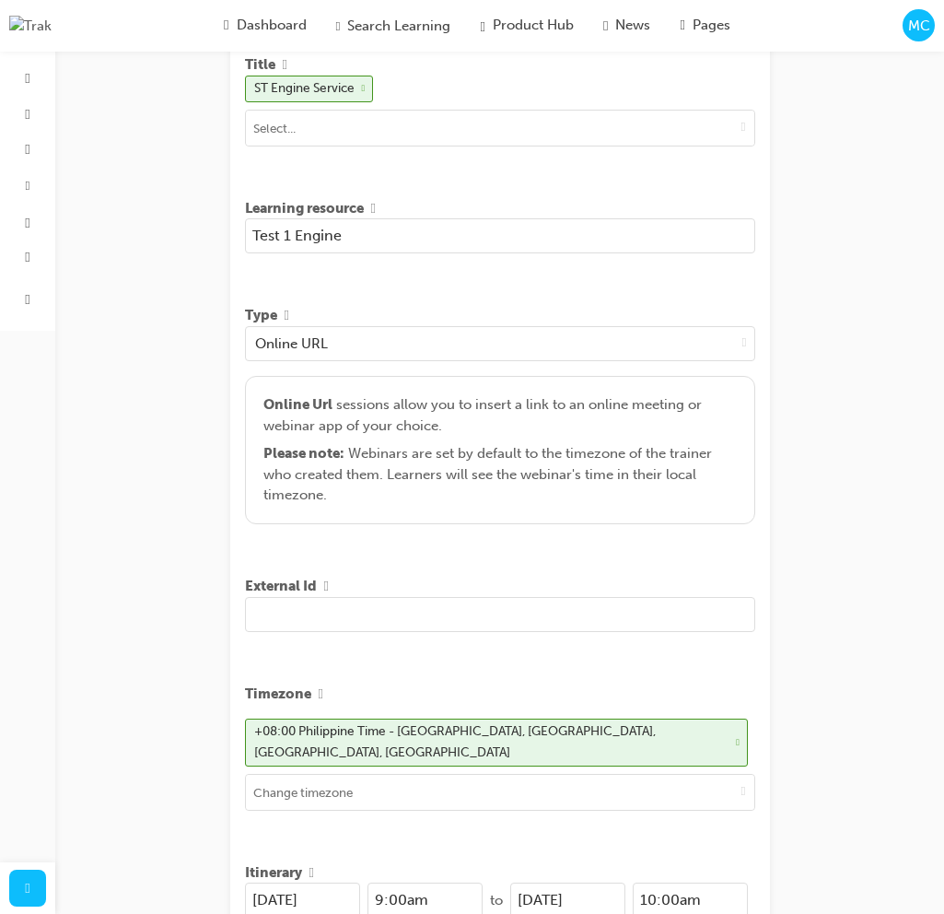
scroll to position [481, 0]
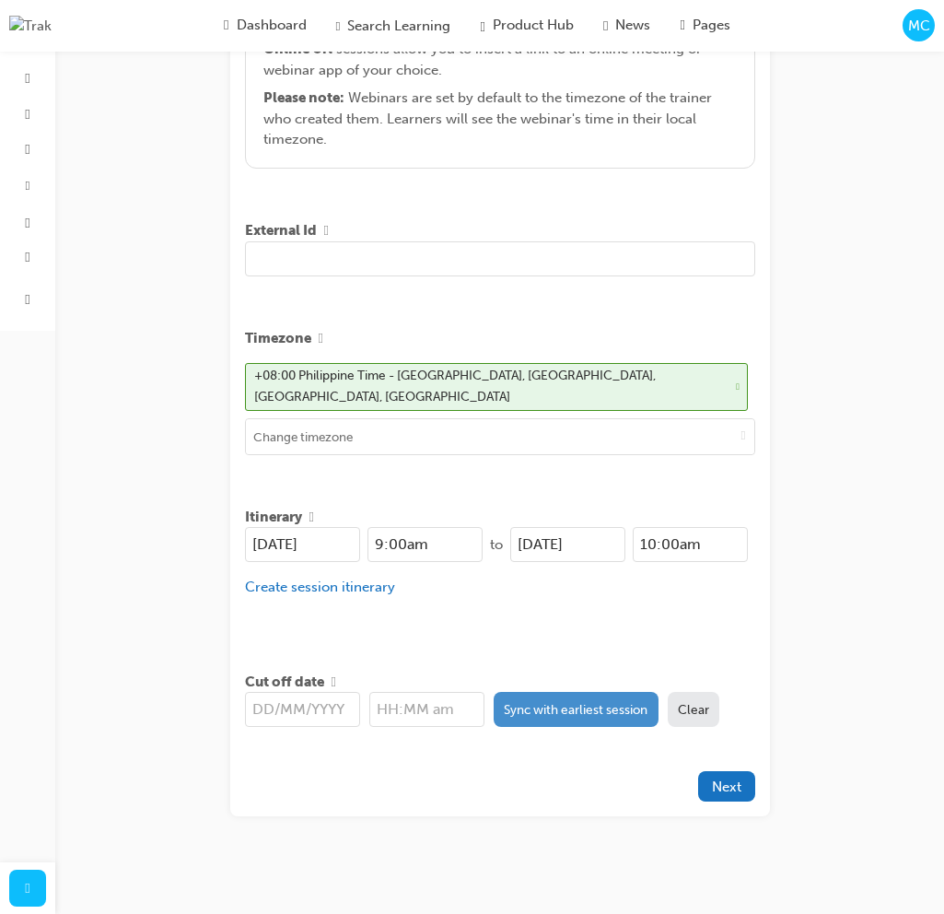
type input "Test 1 Engine"
click at [555, 701] on button "Sync with earliest session" at bounding box center [576, 709] width 165 height 35
type input "[DATE]"
type input "9:00am"
click at [739, 778] on span "Next" at bounding box center [726, 786] width 29 height 17
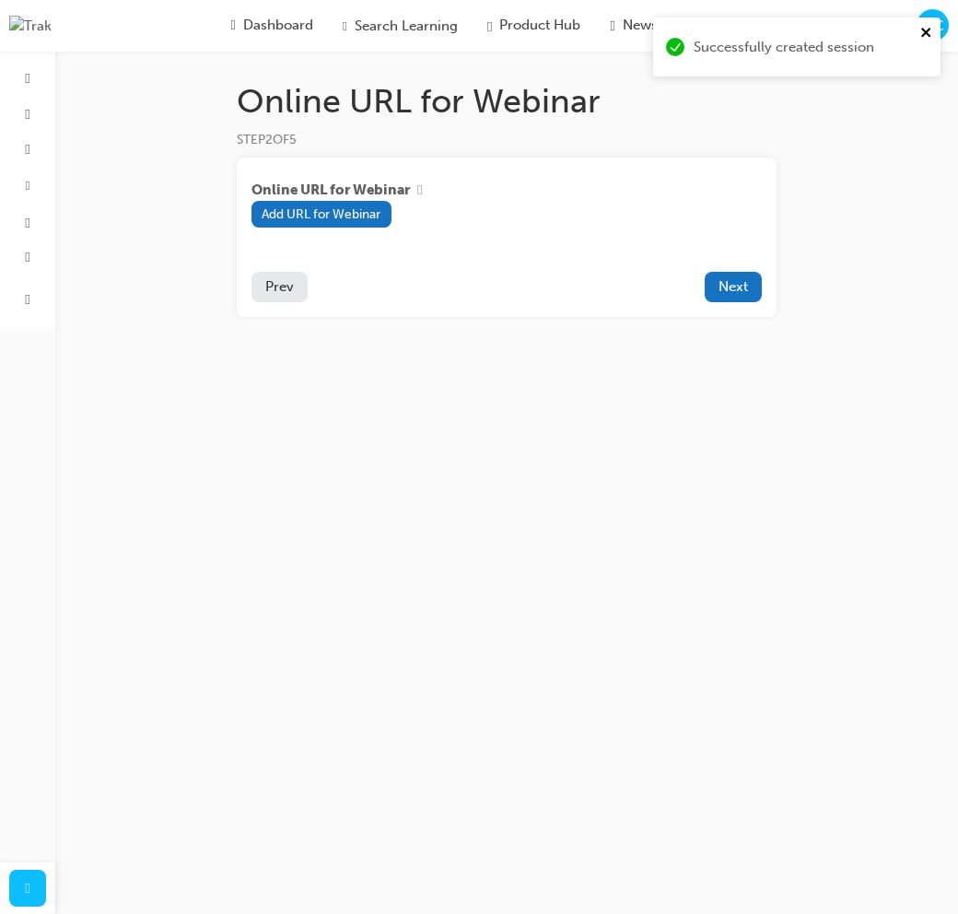
click at [928, 36] on icon "close" at bounding box center [926, 32] width 13 height 15
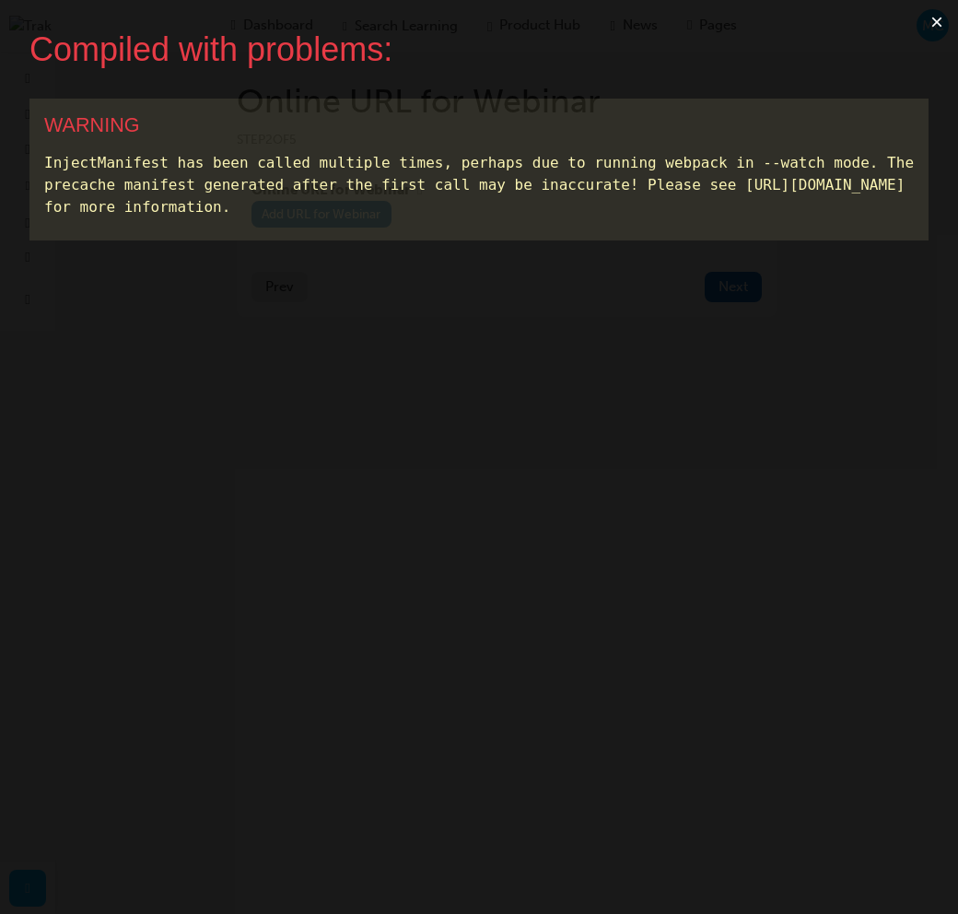
click at [940, 23] on button "×" at bounding box center [937, 22] width 42 height 44
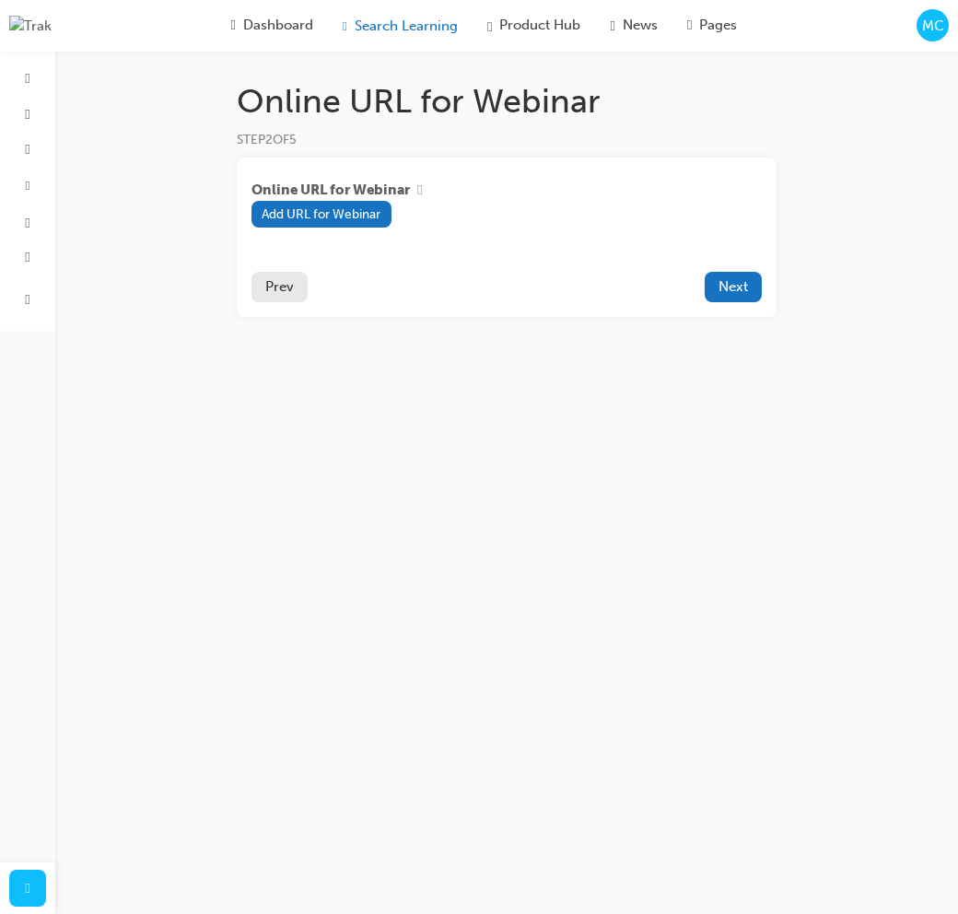
click at [413, 22] on span "Search Learning" at bounding box center [406, 26] width 103 height 21
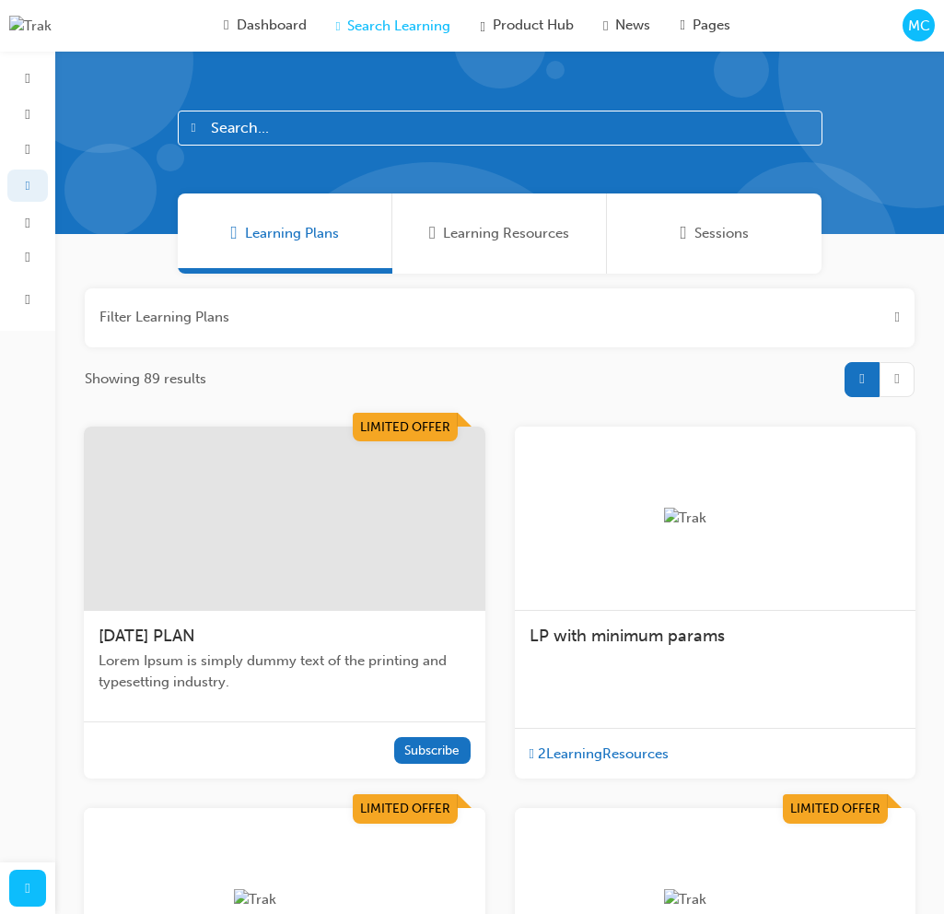
click at [914, 27] on span "MC" at bounding box center [919, 26] width 22 height 21
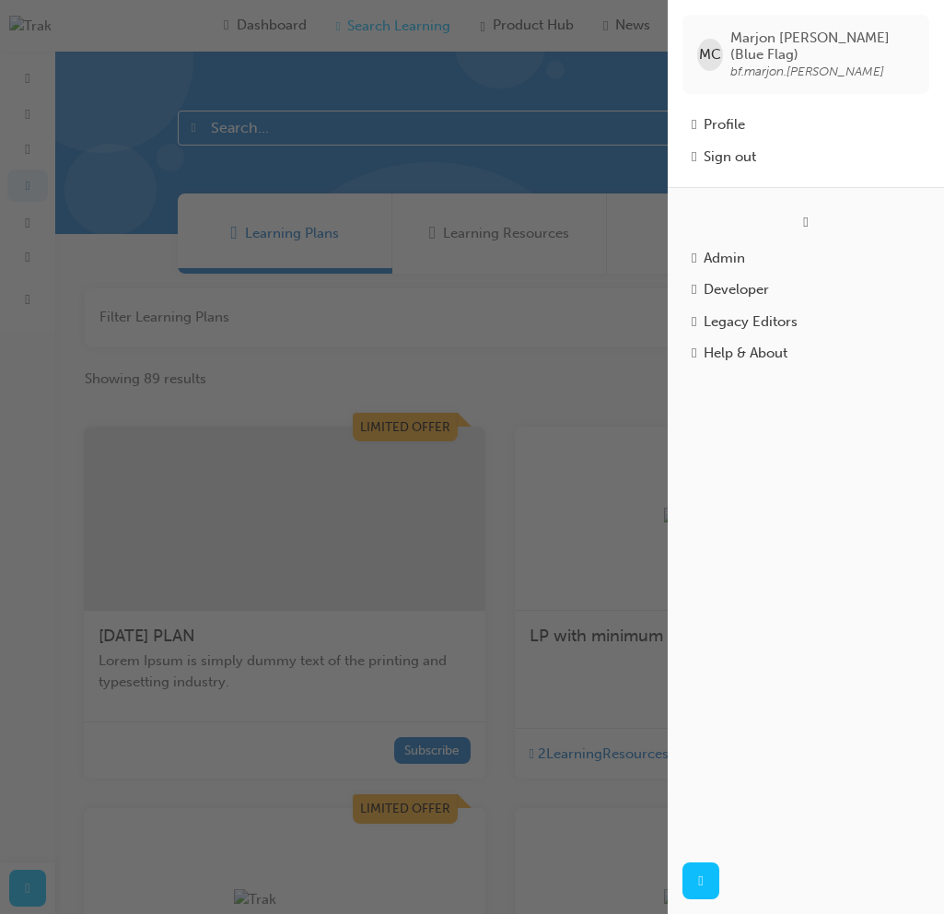
click at [566, 236] on div "button" at bounding box center [334, 457] width 668 height 914
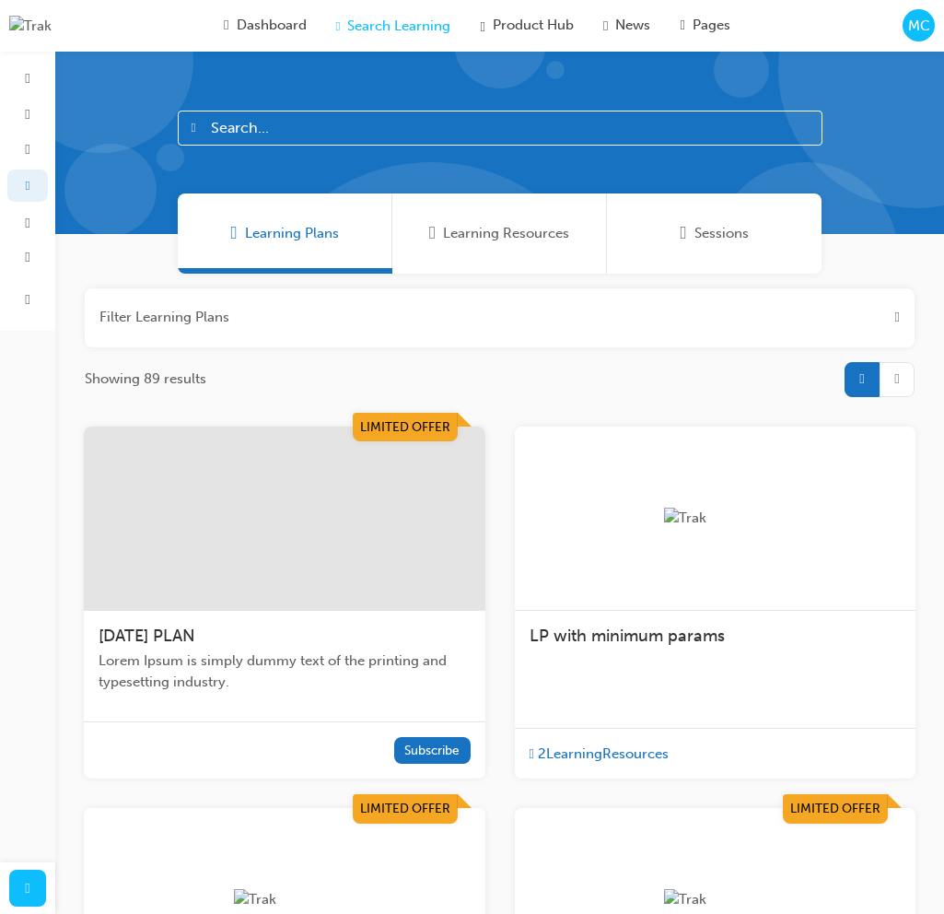
click at [520, 240] on span "Learning Resources" at bounding box center [506, 233] width 126 height 21
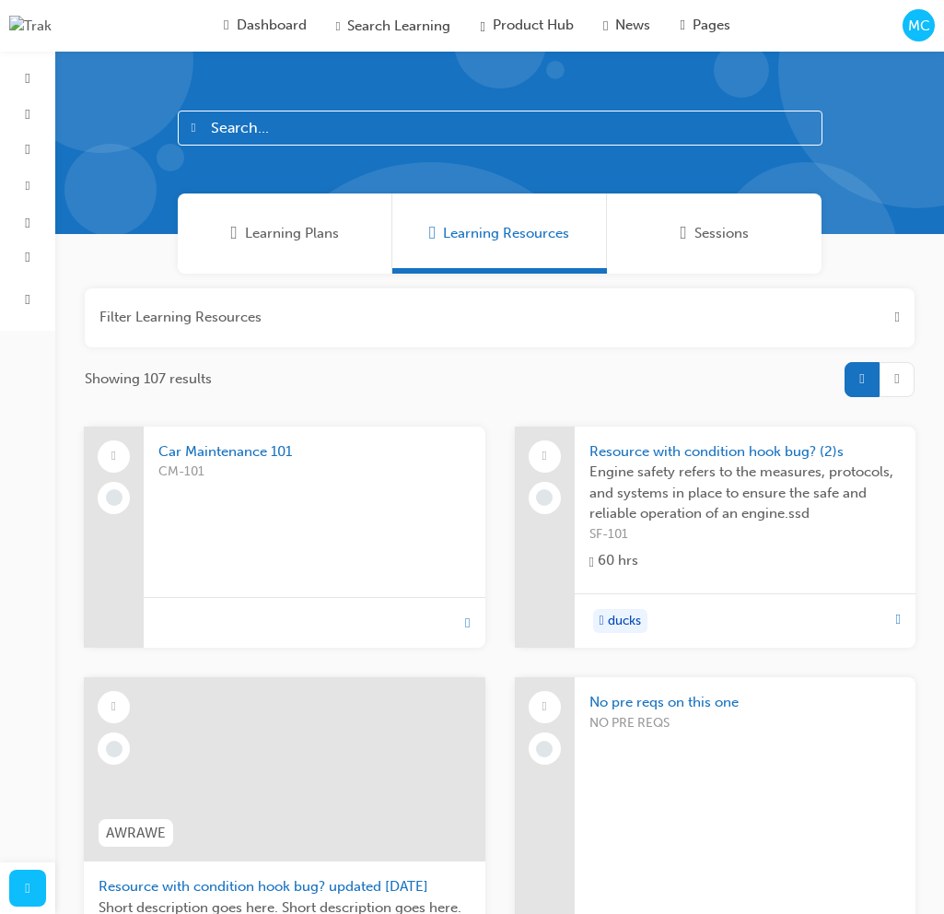
click at [923, 17] on span "MC" at bounding box center [919, 26] width 22 height 21
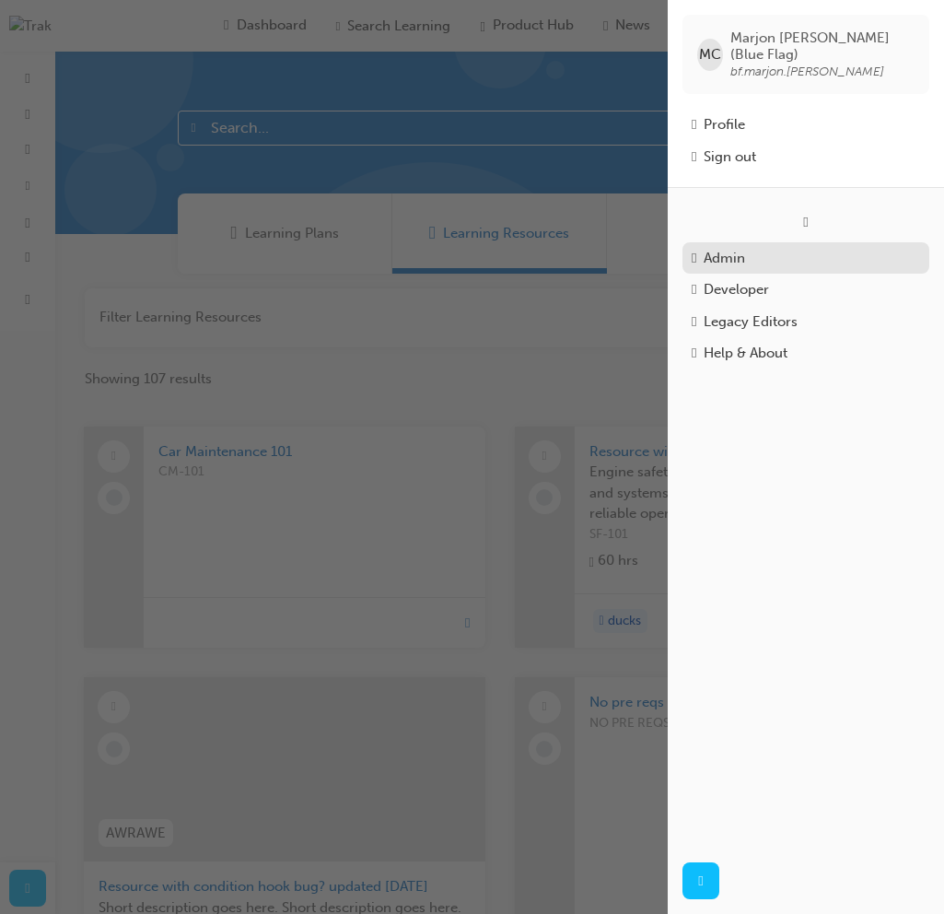
click at [775, 248] on div "Admin" at bounding box center [806, 258] width 228 height 21
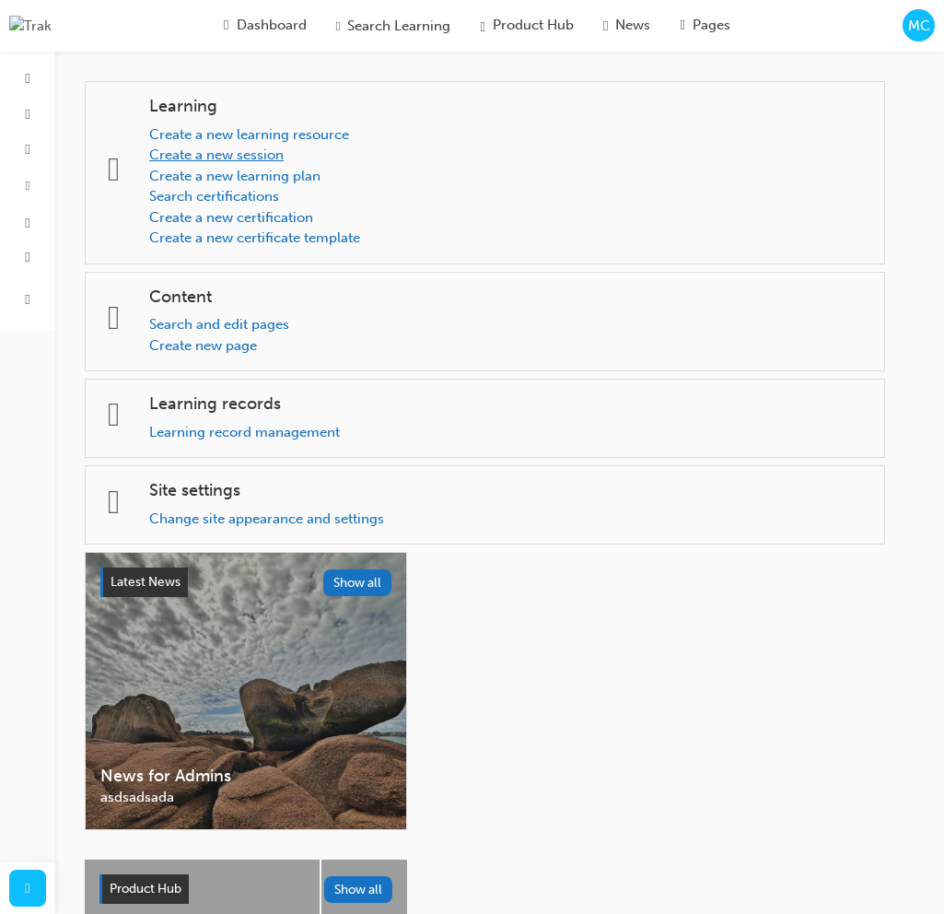
click at [284, 157] on link "Create a new session" at bounding box center [216, 154] width 134 height 17
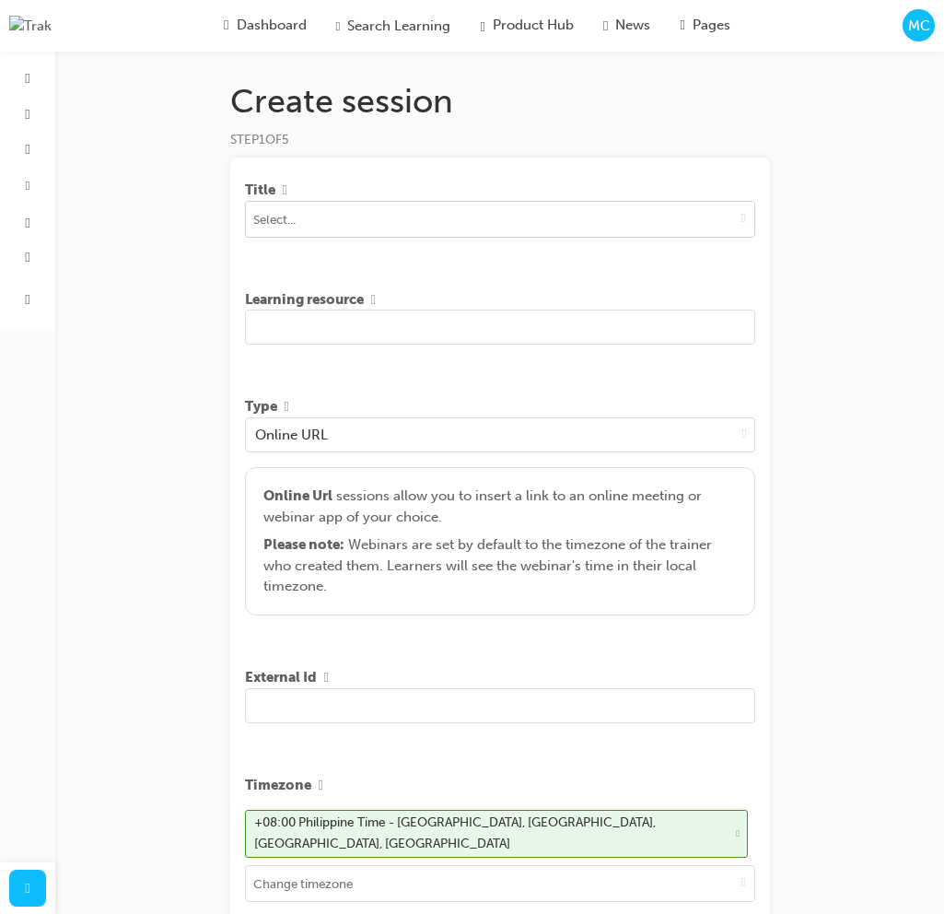
click at [524, 218] on input at bounding box center [500, 219] width 508 height 35
type input "Engin"
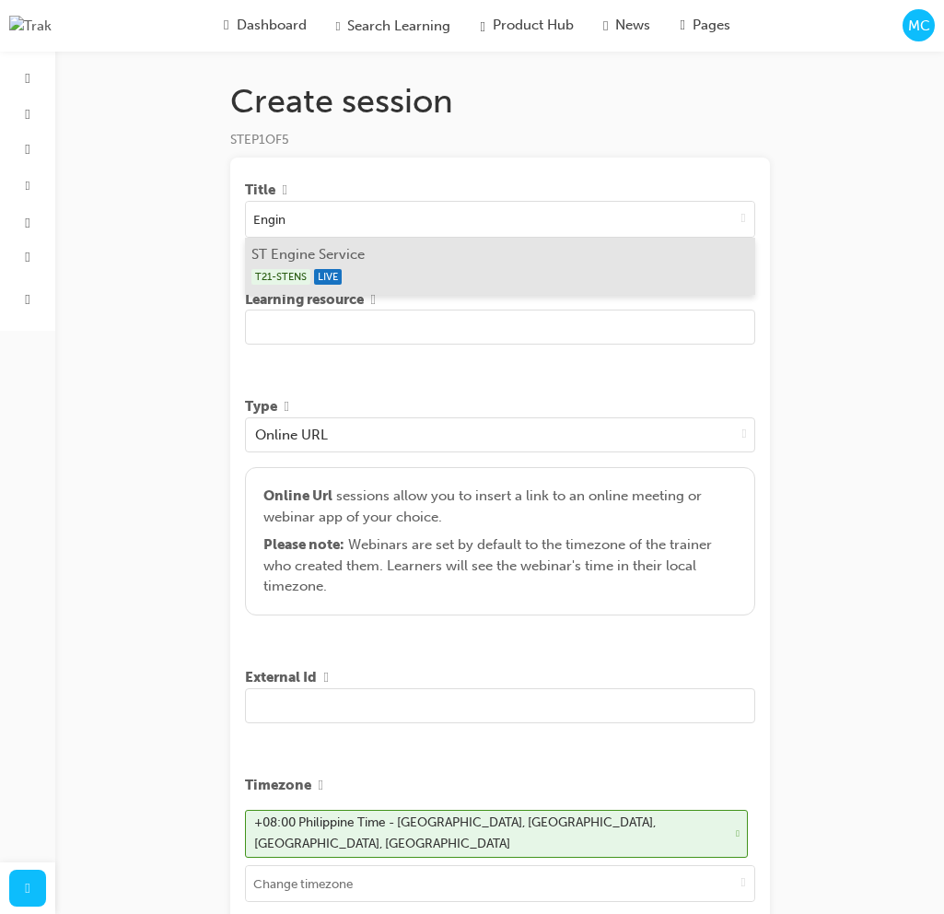
click at [481, 264] on li "ST Engine Service T21-STENS LIVE" at bounding box center [500, 266] width 510 height 57
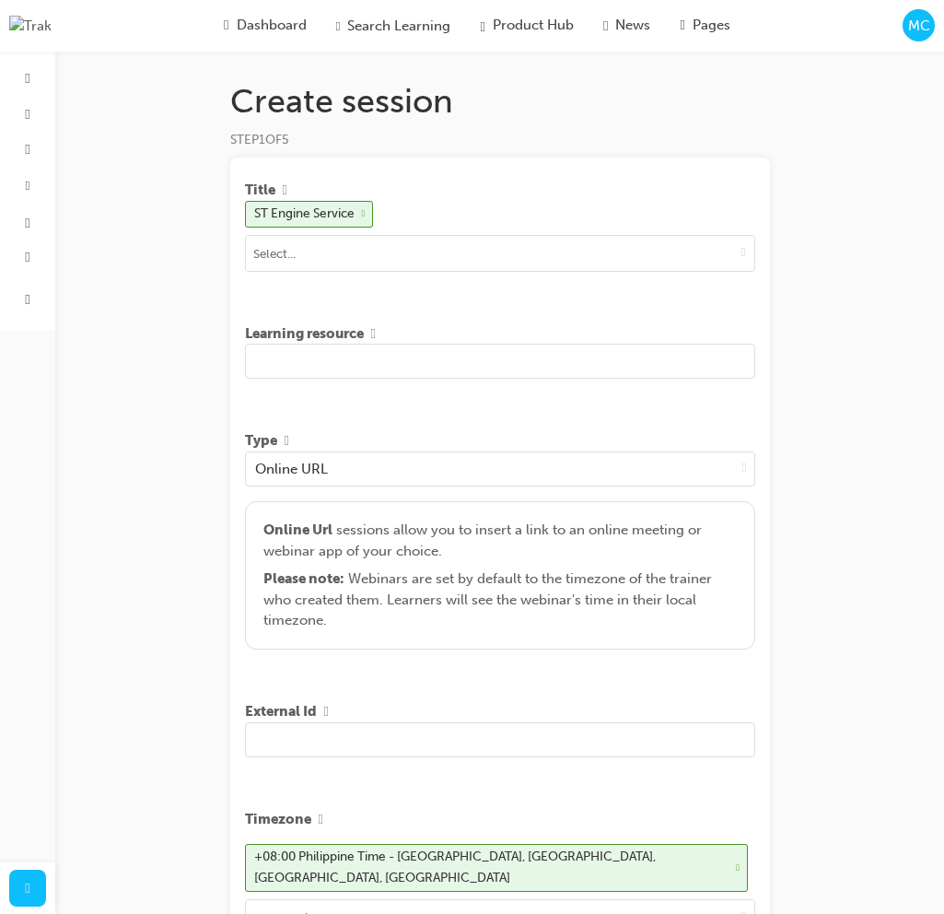
click at [412, 362] on input "text" at bounding box center [500, 361] width 510 height 35
click at [466, 364] on input "text" at bounding box center [500, 361] width 510 height 35
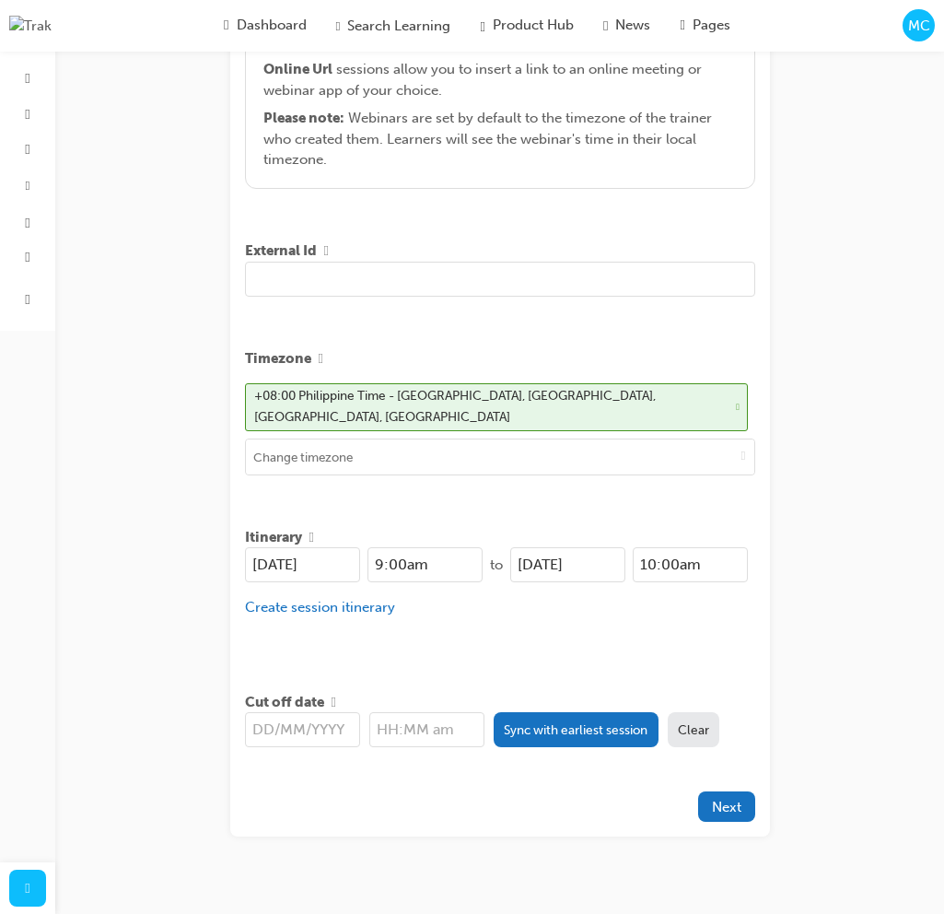
scroll to position [481, 0]
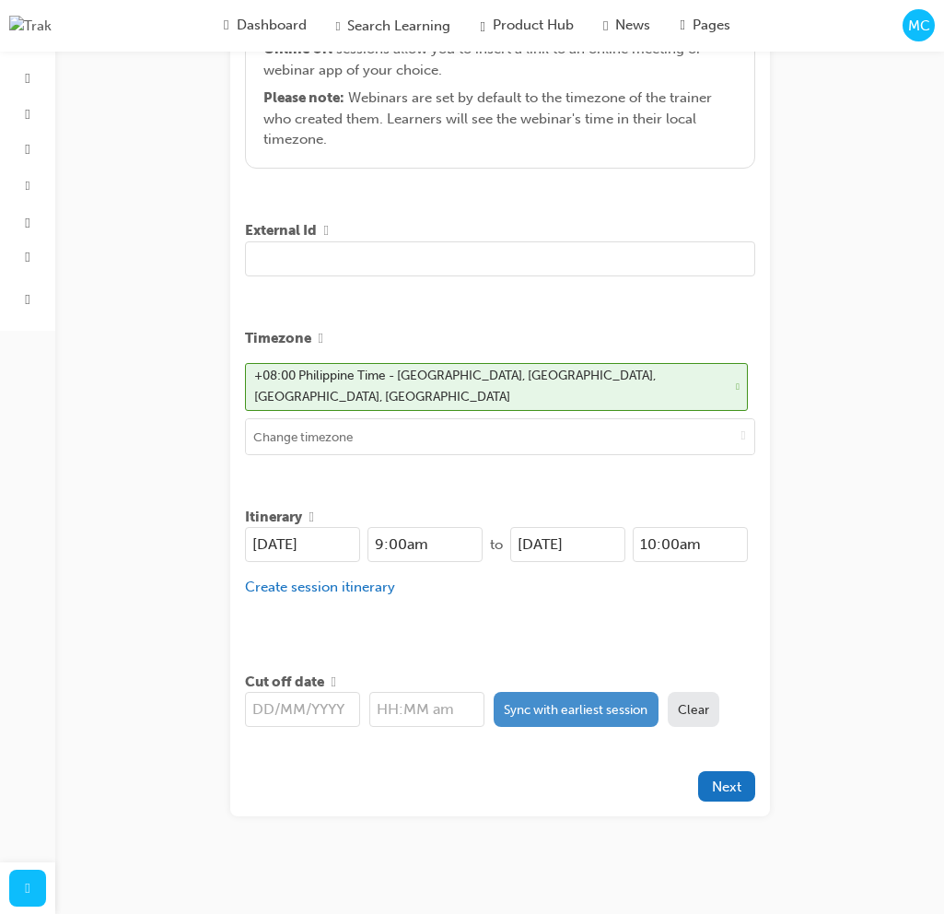
type input "Engine Service"
click at [568, 703] on button "Sync with earliest session" at bounding box center [576, 709] width 165 height 35
type input "26/08/2025"
type input "9:00am"
click at [745, 777] on button "Next" at bounding box center [726, 786] width 57 height 30
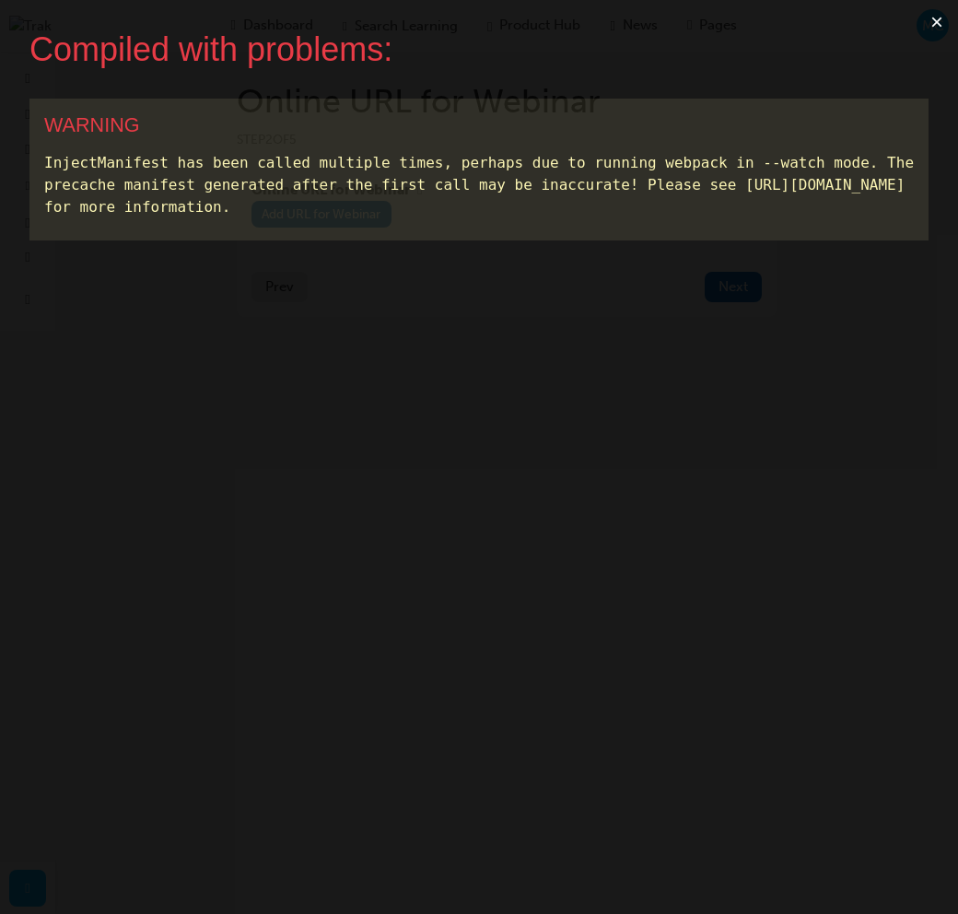
click at [929, 25] on button "×" at bounding box center [937, 22] width 42 height 44
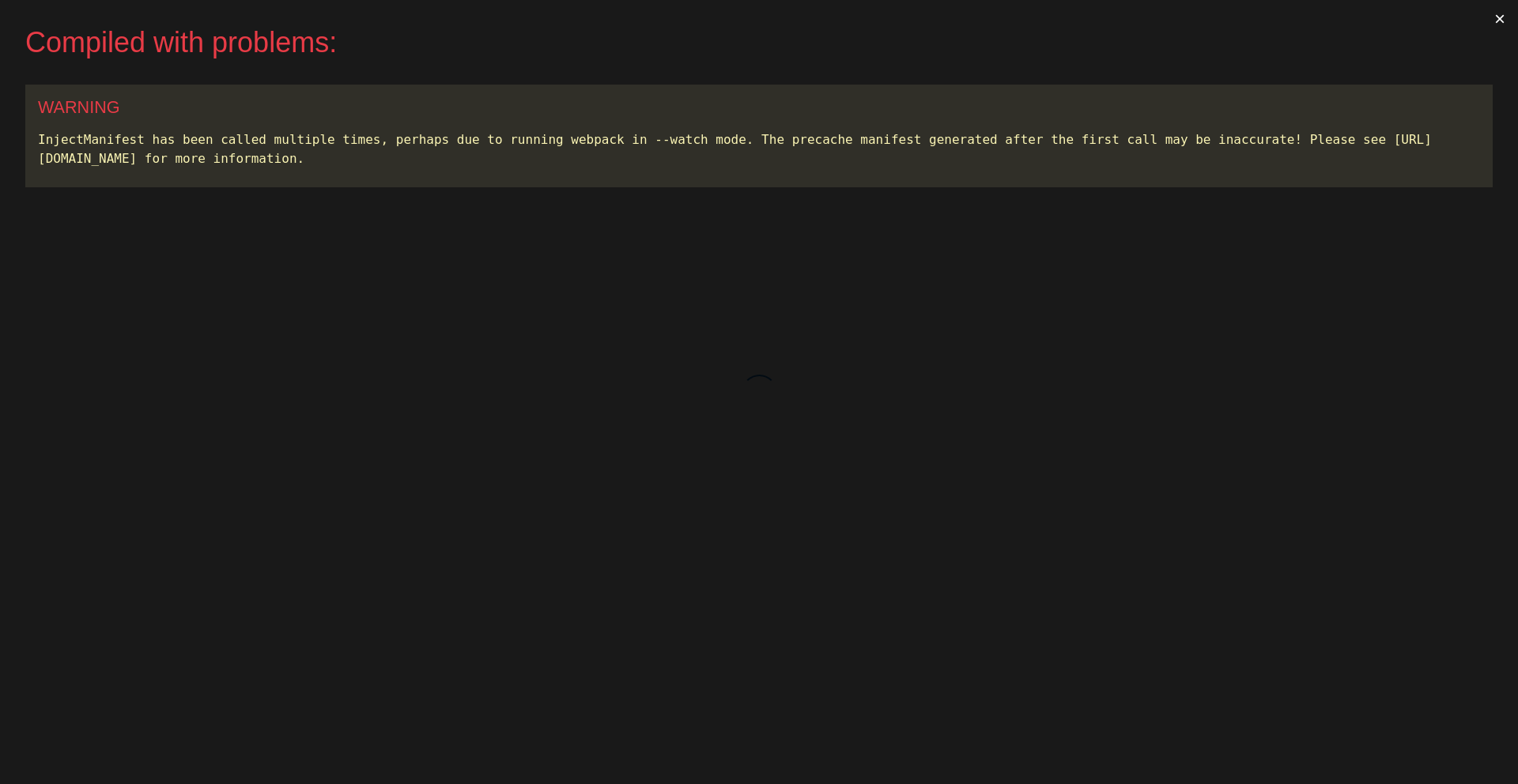
click at [821, 19] on button "×" at bounding box center [1499, 19] width 36 height 38
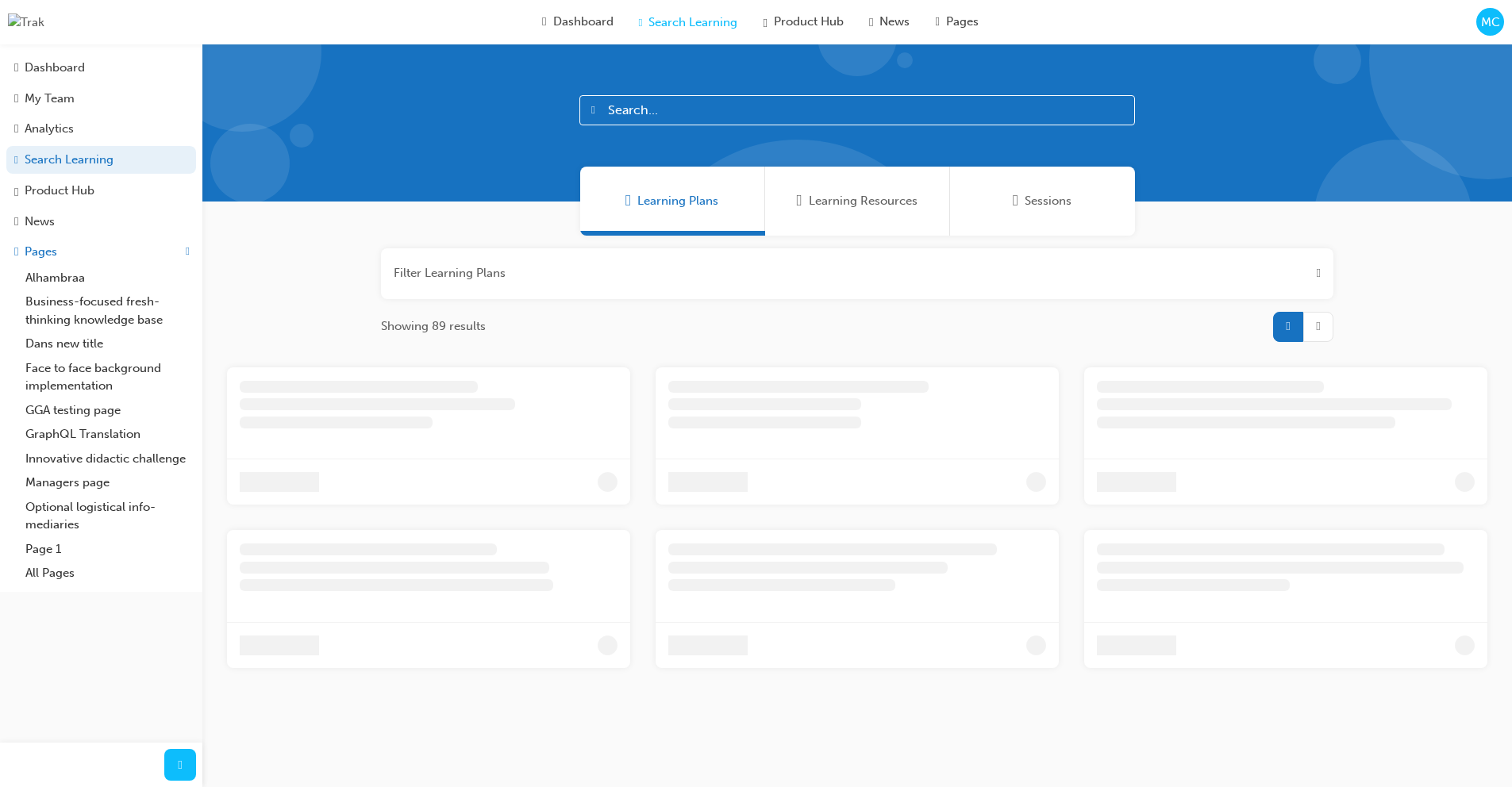
click at [824, 196] on span "Learning Resources" at bounding box center [863, 201] width 109 height 18
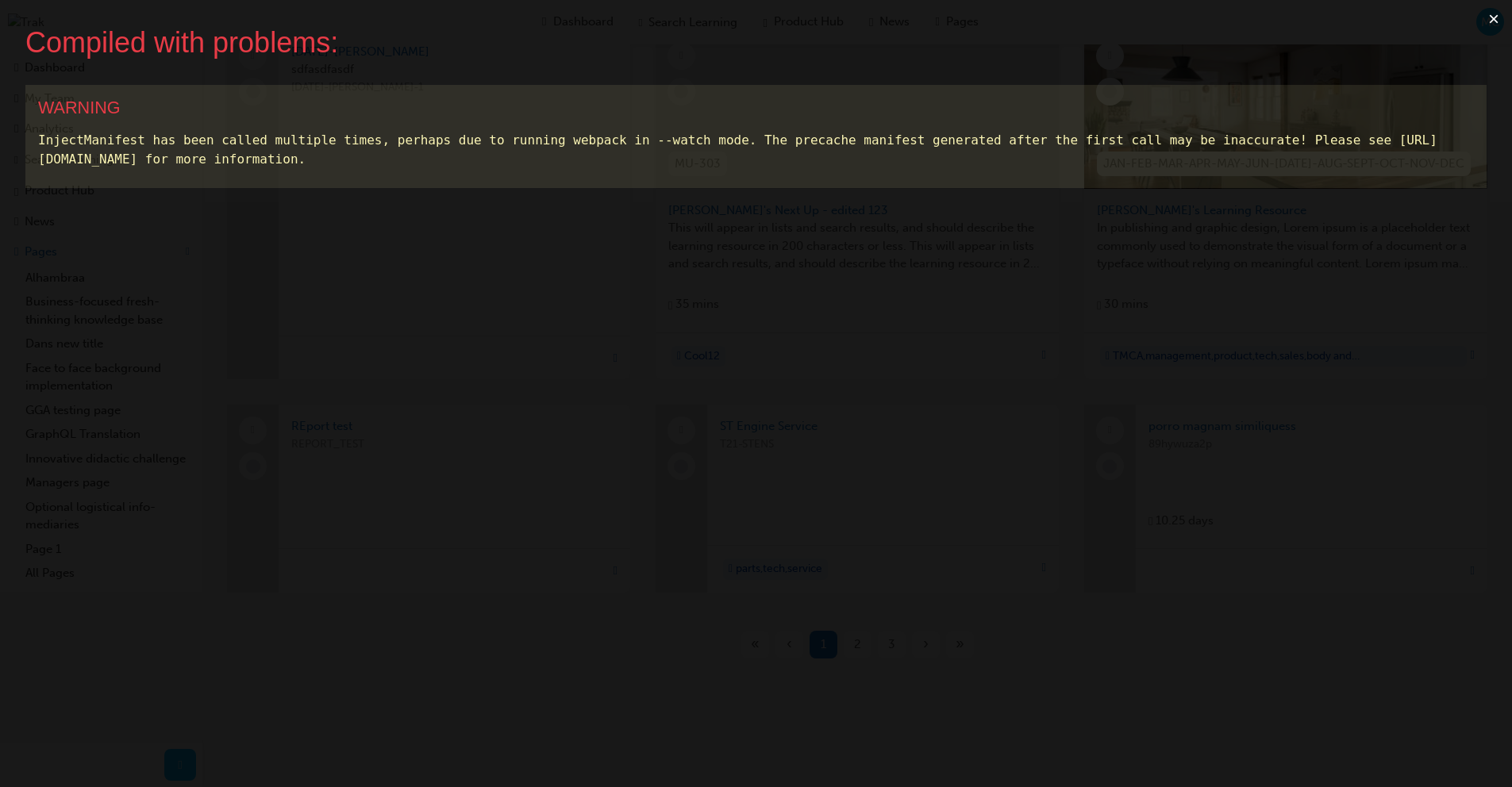
click at [824, 15] on button "×" at bounding box center [1493, 19] width 36 height 38
click at [824, 18] on button "×" at bounding box center [1493, 19] width 36 height 38
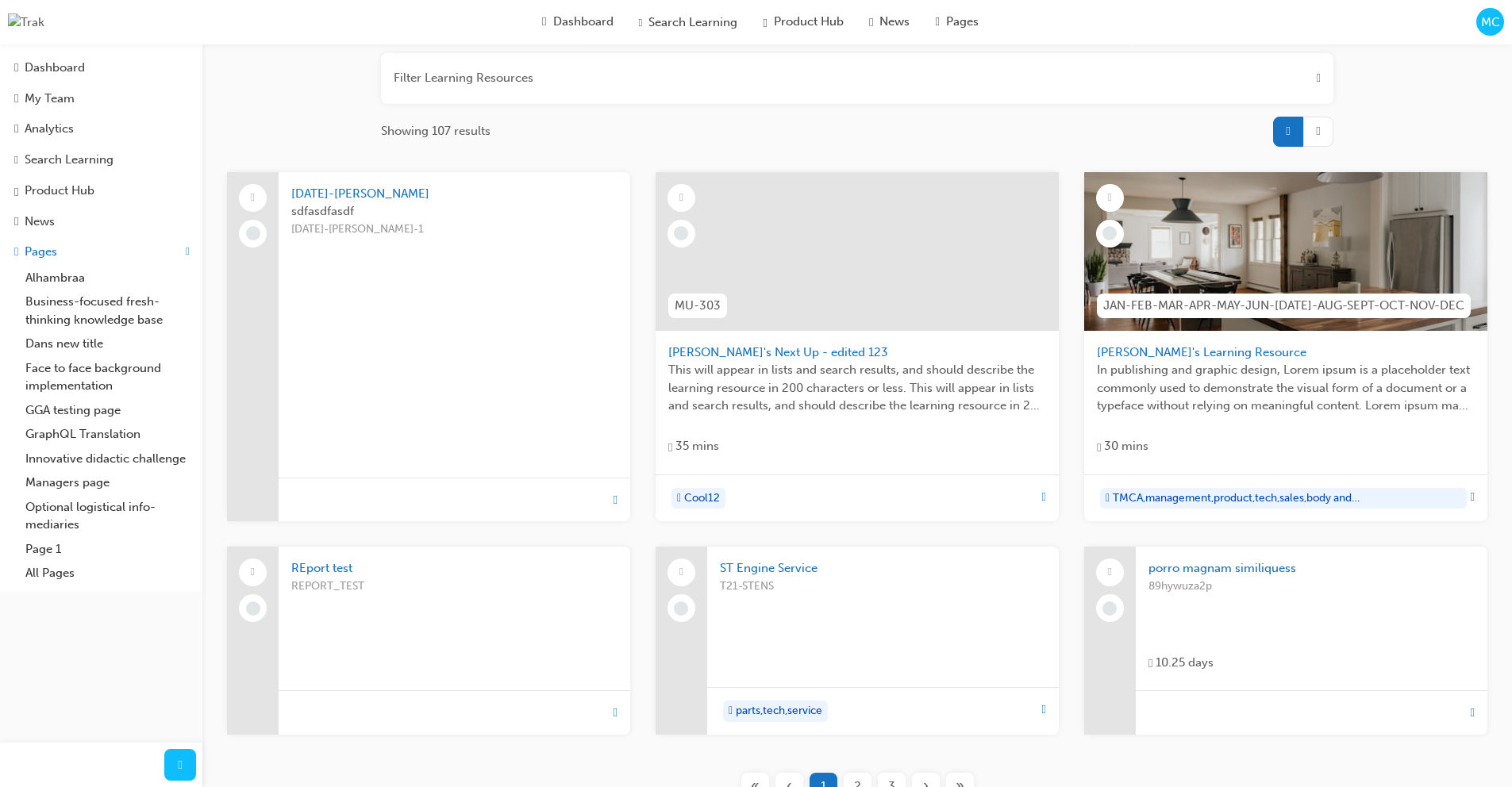
scroll to position [14, 0]
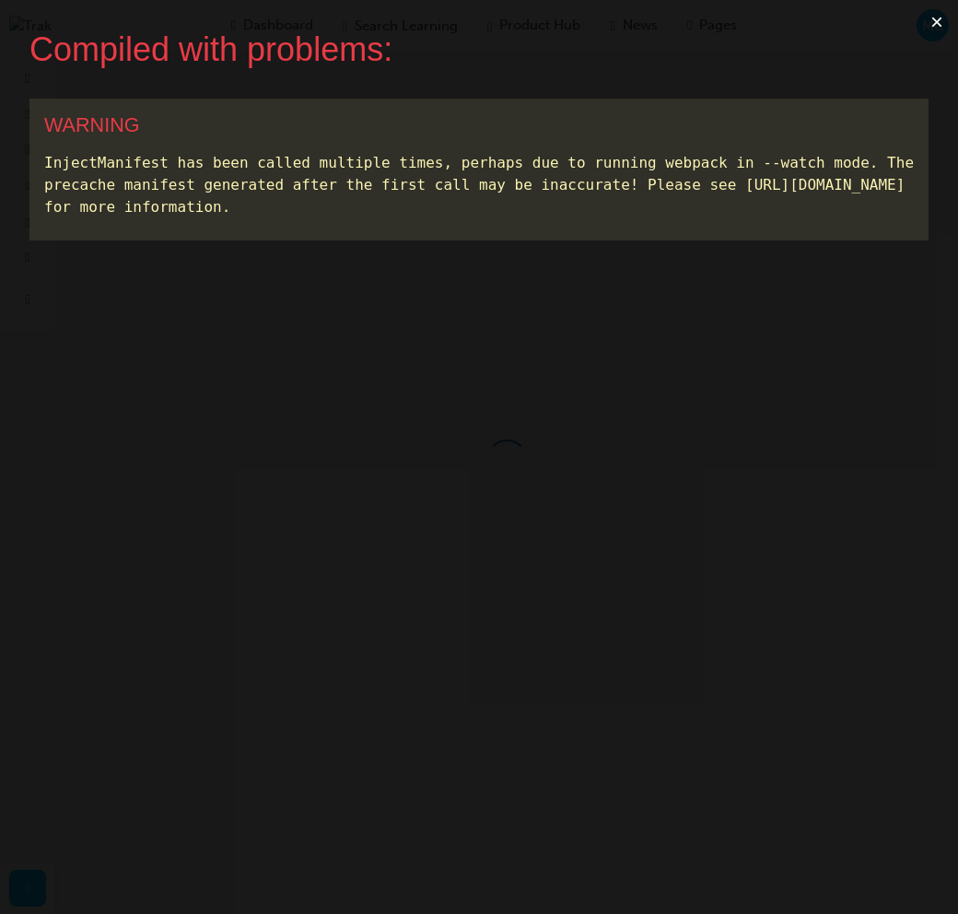
click at [935, 19] on button "×" at bounding box center [937, 22] width 42 height 44
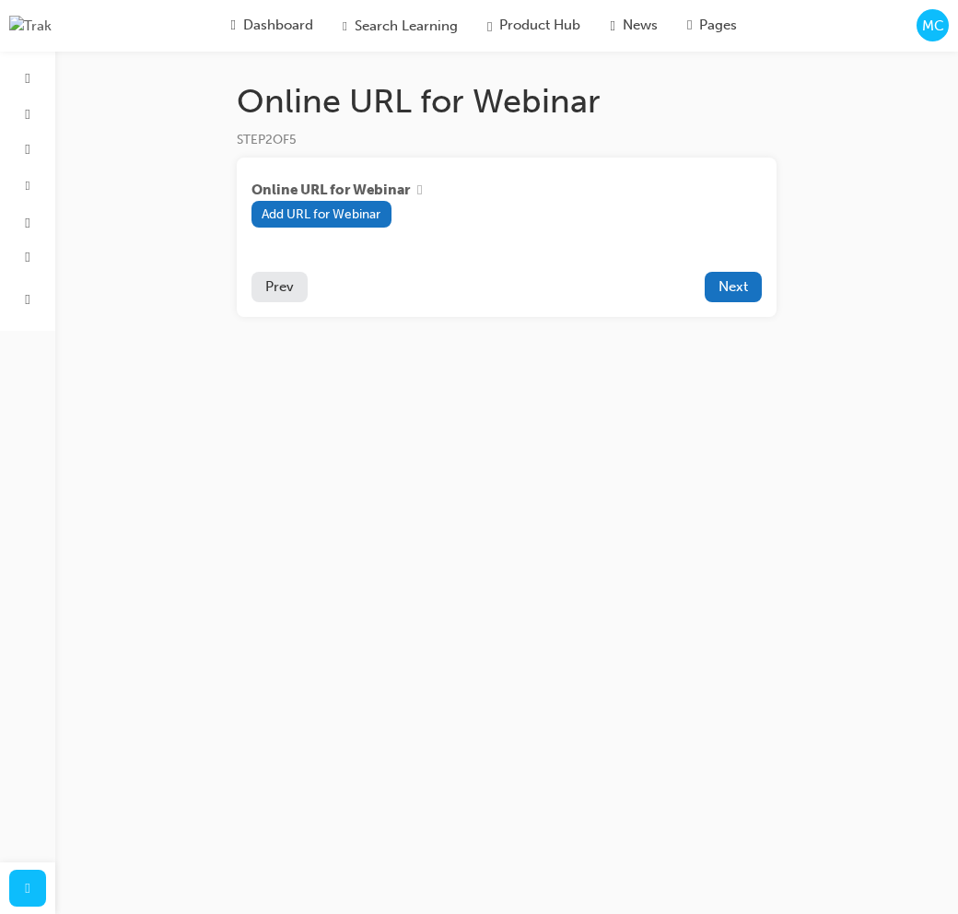
click at [926, 31] on span "MC" at bounding box center [933, 26] width 22 height 21
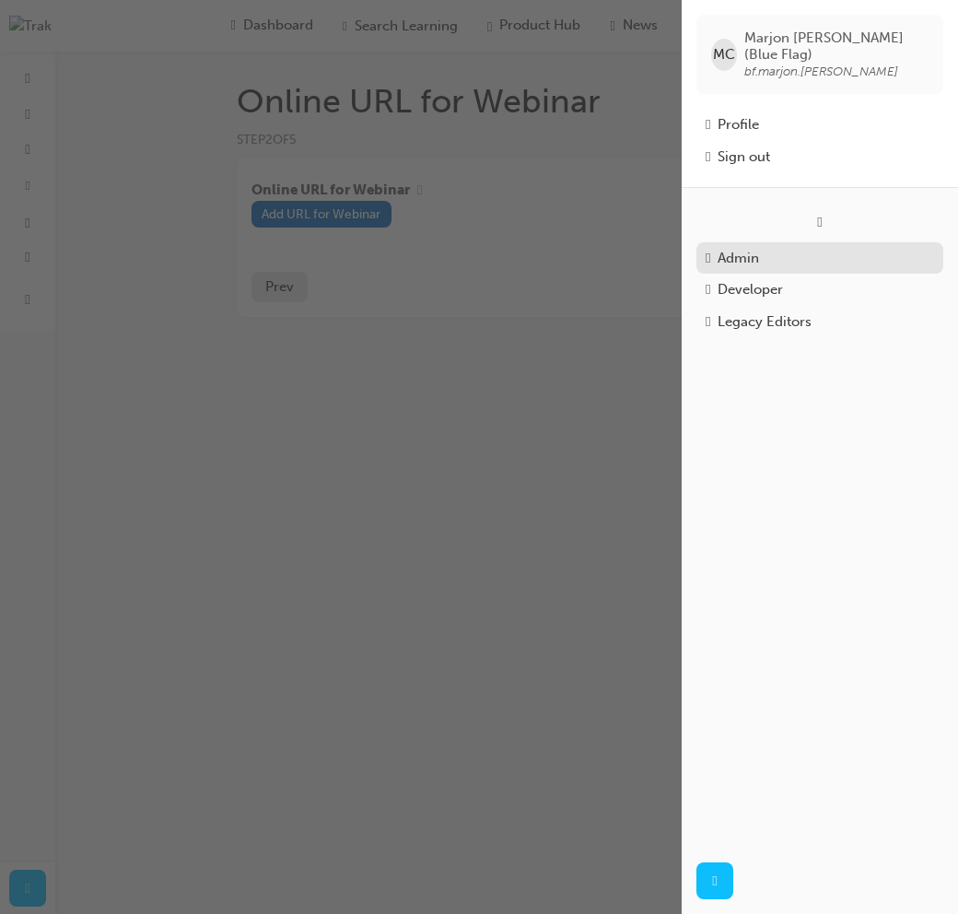
click at [782, 248] on div "Admin" at bounding box center [820, 258] width 228 height 21
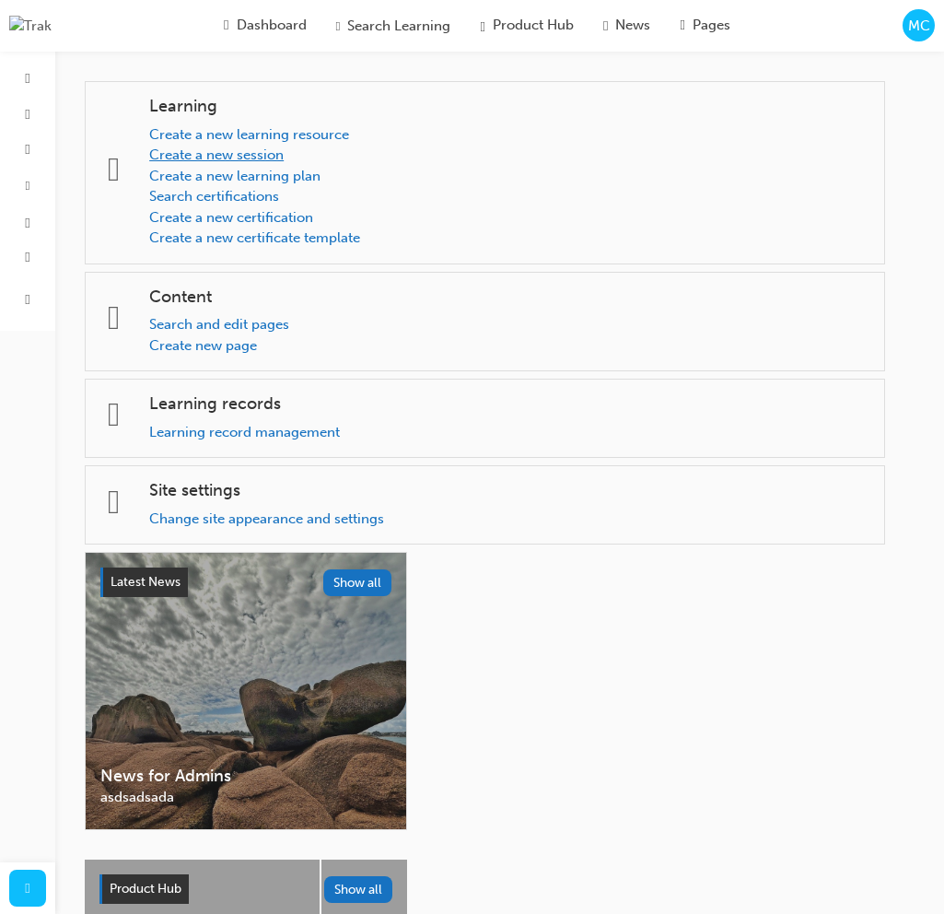
click at [273, 160] on link "Create a new session" at bounding box center [216, 154] width 134 height 17
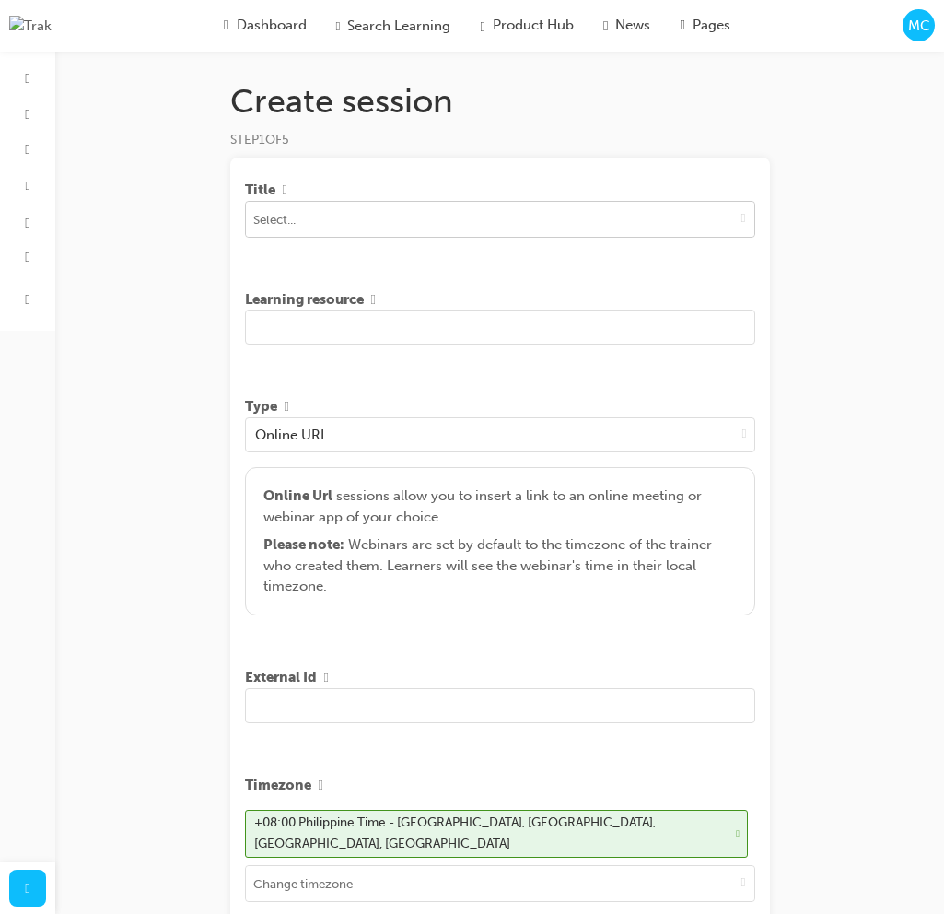
click at [388, 231] on input at bounding box center [500, 219] width 508 height 35
type input "[PERSON_NAME]'s"
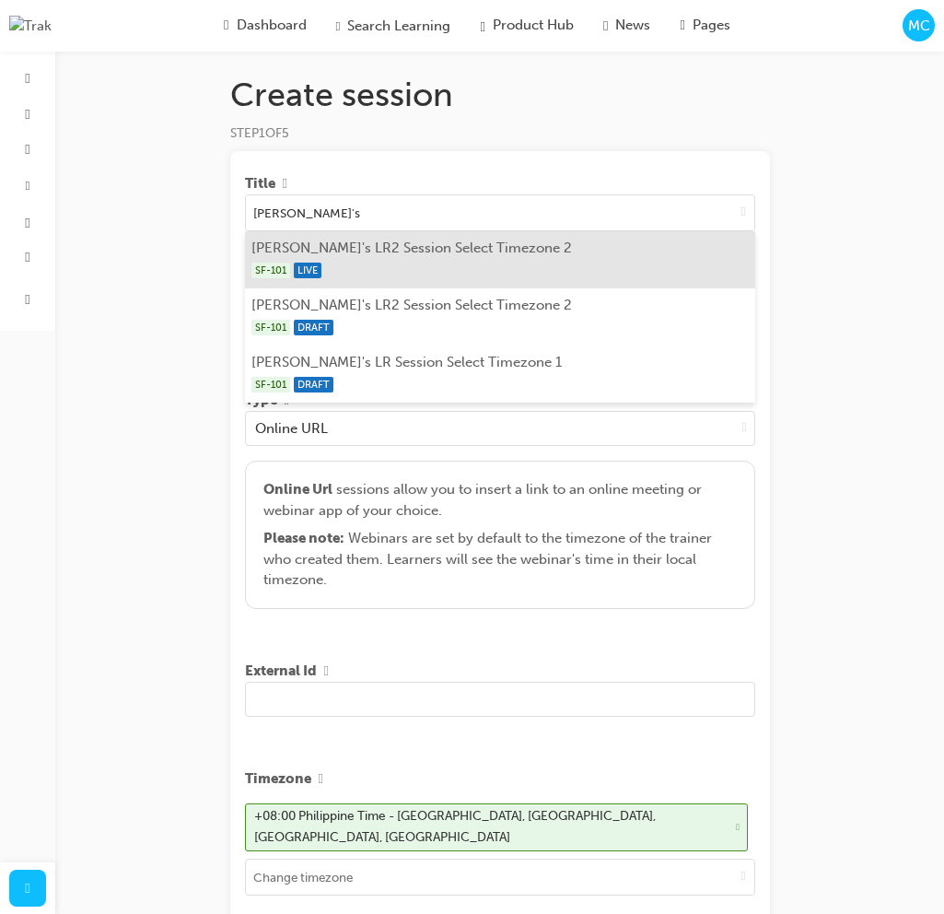
scroll to position [24, 0]
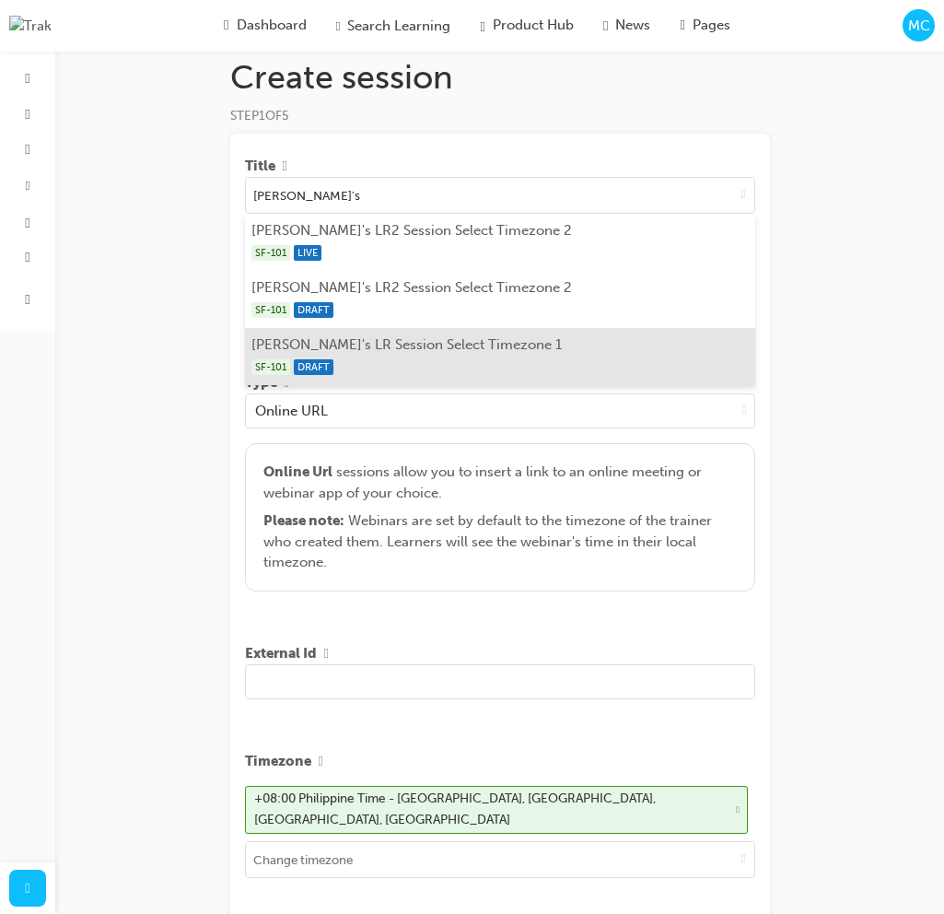
click at [374, 365] on div "SF-101 DRAFT" at bounding box center [499, 367] width 496 height 23
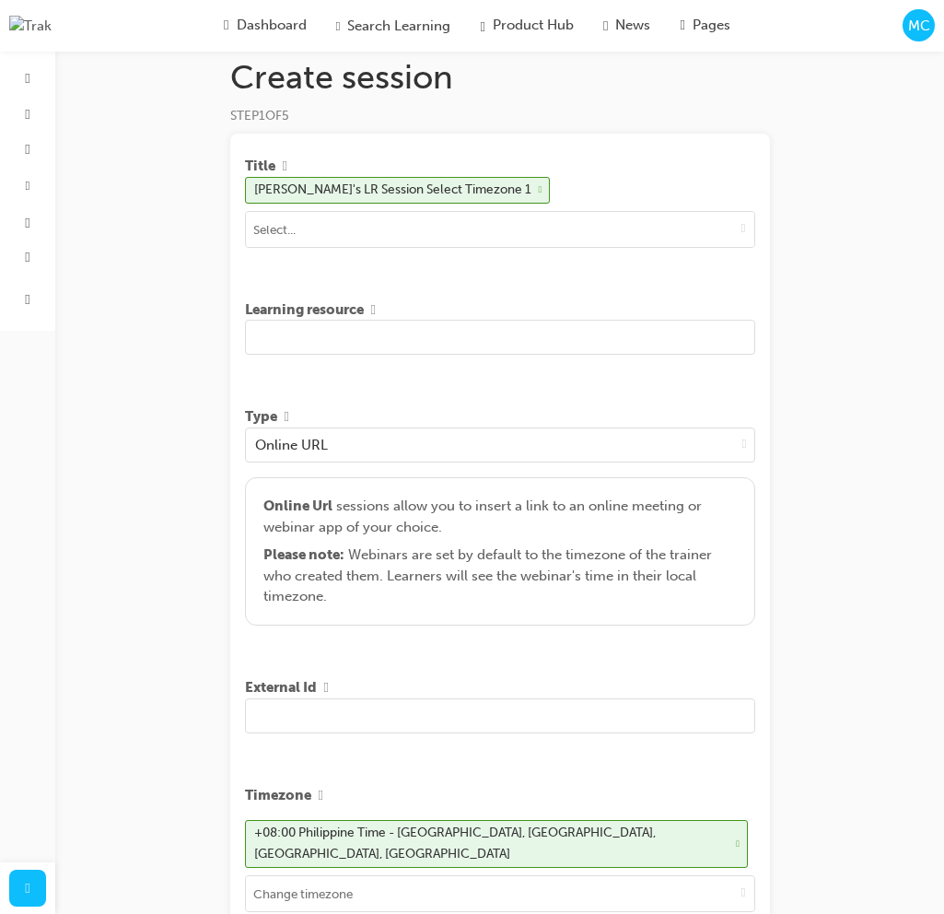
click at [391, 338] on input "text" at bounding box center [500, 337] width 510 height 35
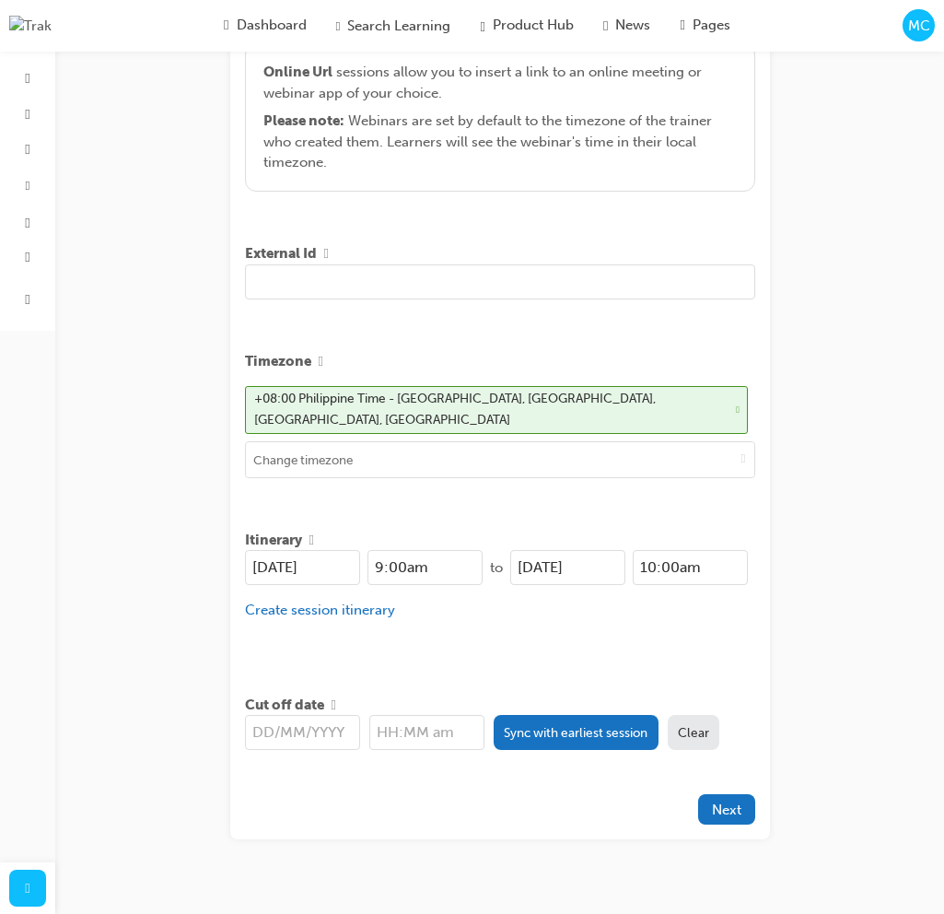
scroll to position [481, 0]
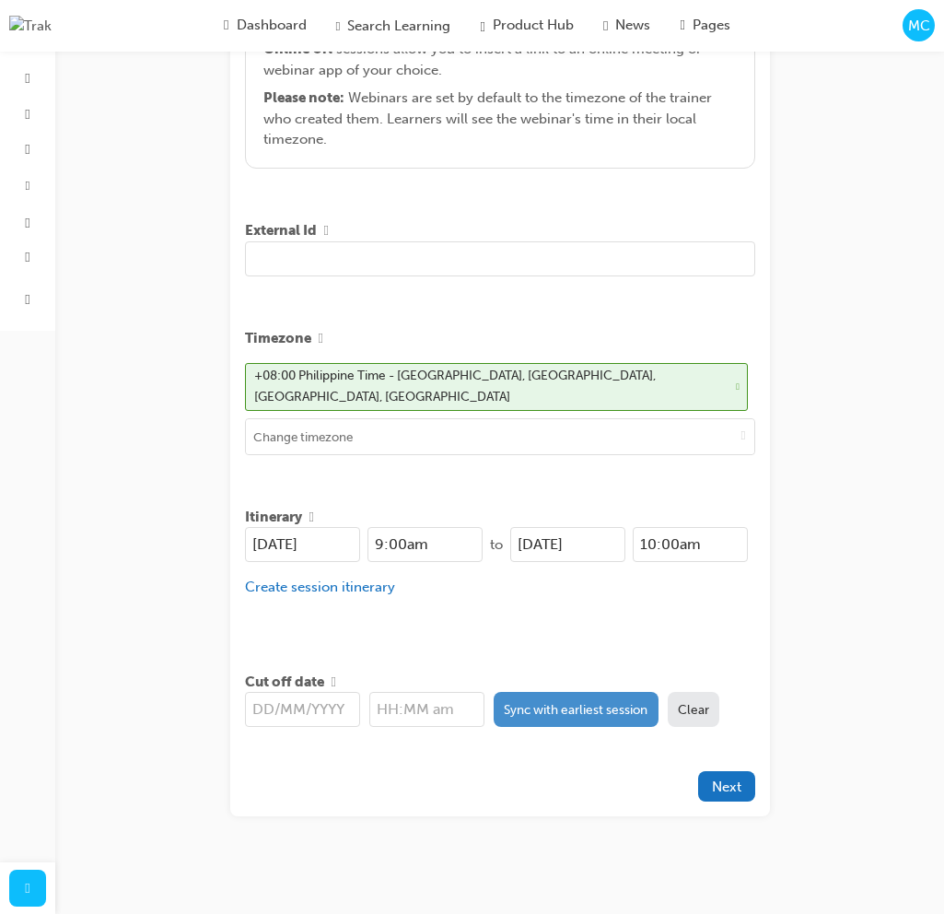
type input "Testing"
click at [581, 696] on button "Sync with earliest session" at bounding box center [576, 709] width 165 height 35
type input "[DATE]"
type input "9:00am"
click at [743, 780] on button "Next" at bounding box center [726, 786] width 57 height 30
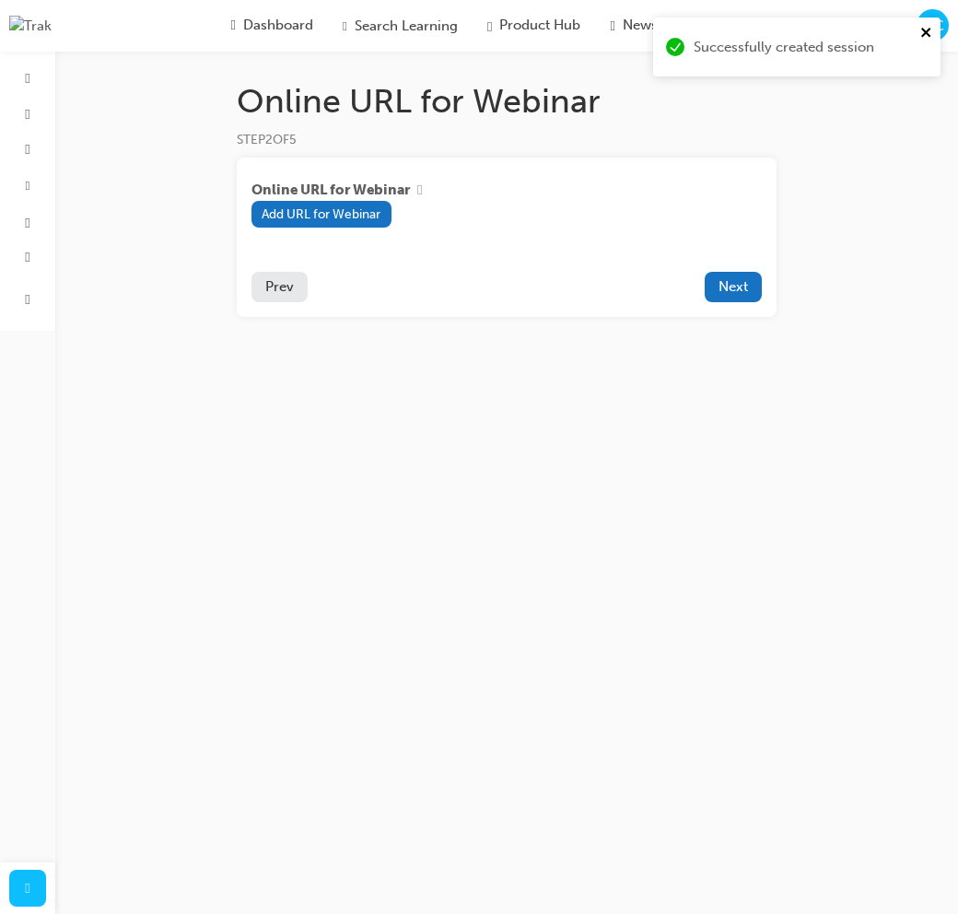
click at [928, 29] on icon "close" at bounding box center [925, 32] width 9 height 9
click at [248, 17] on span "Dashboard" at bounding box center [278, 25] width 70 height 21
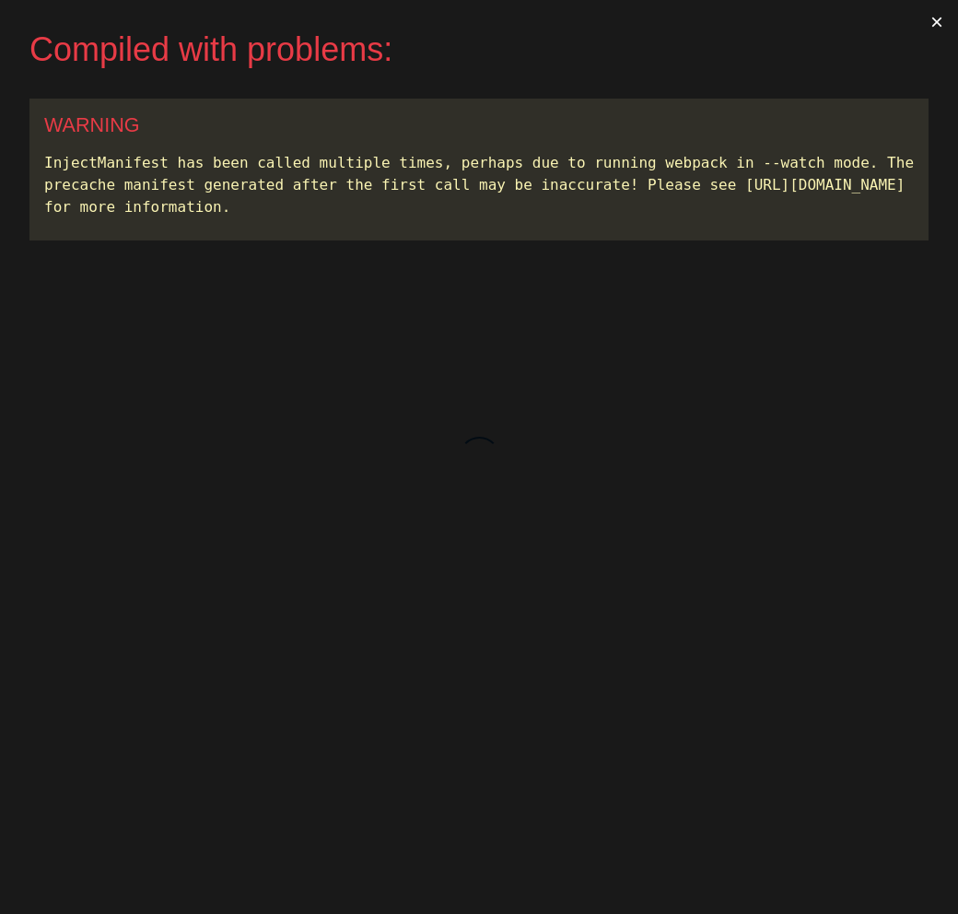
click at [930, 21] on button "×" at bounding box center [937, 22] width 42 height 44
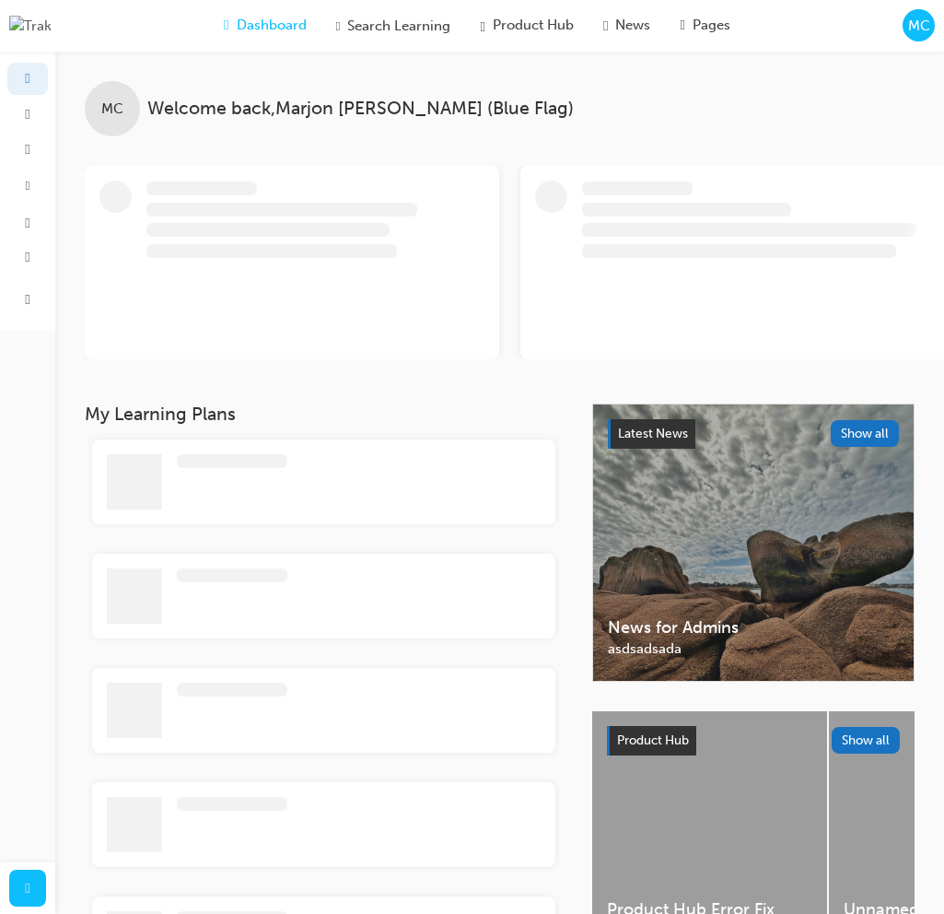
click at [922, 29] on span "MC" at bounding box center [919, 26] width 22 height 21
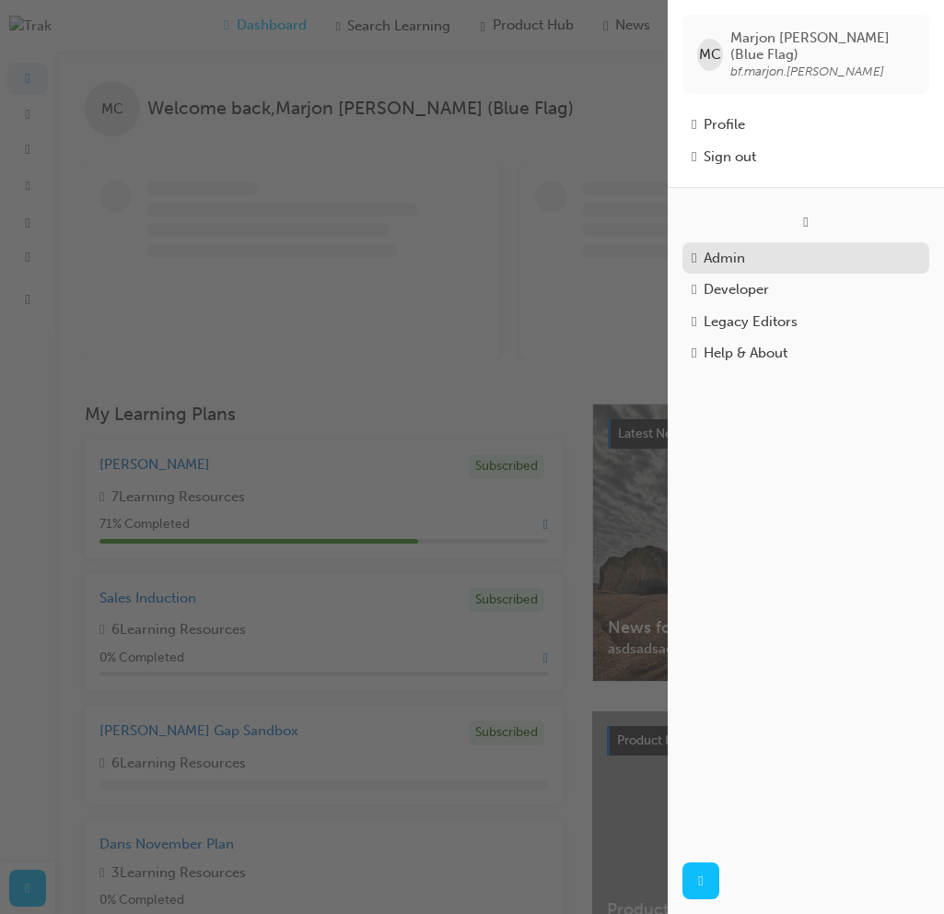
click at [758, 251] on div "Admin" at bounding box center [806, 258] width 228 height 21
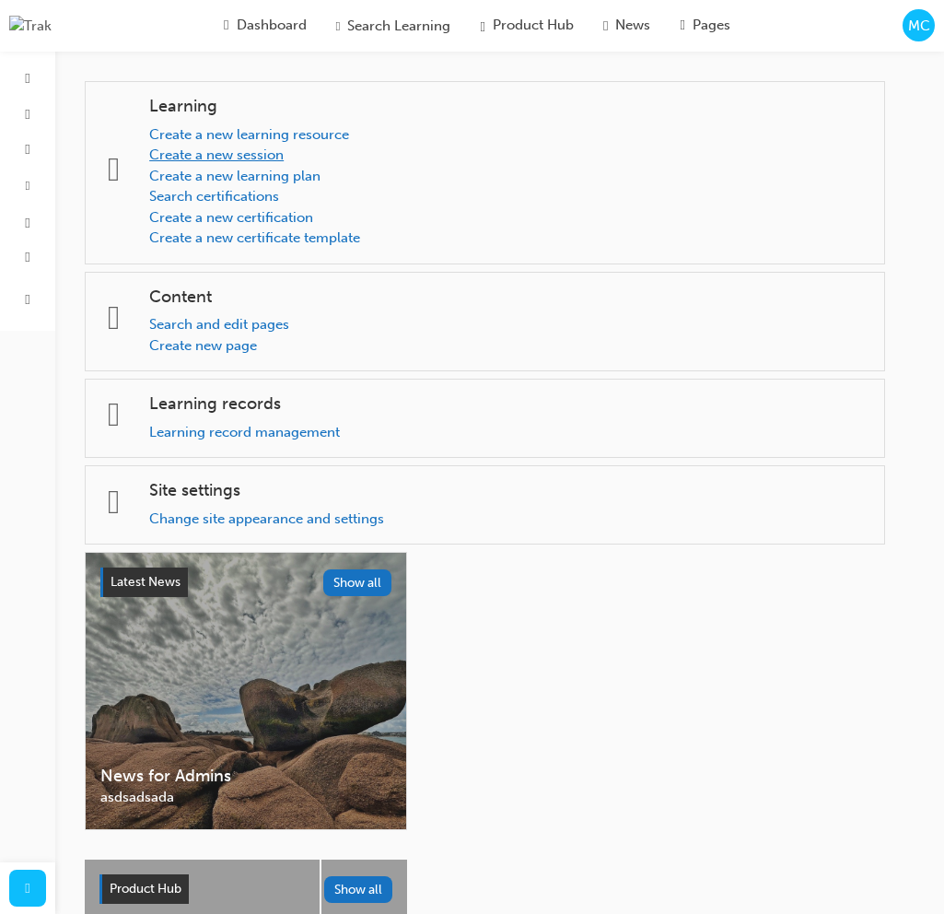
click at [284, 154] on link "Create a new session" at bounding box center [216, 154] width 134 height 17
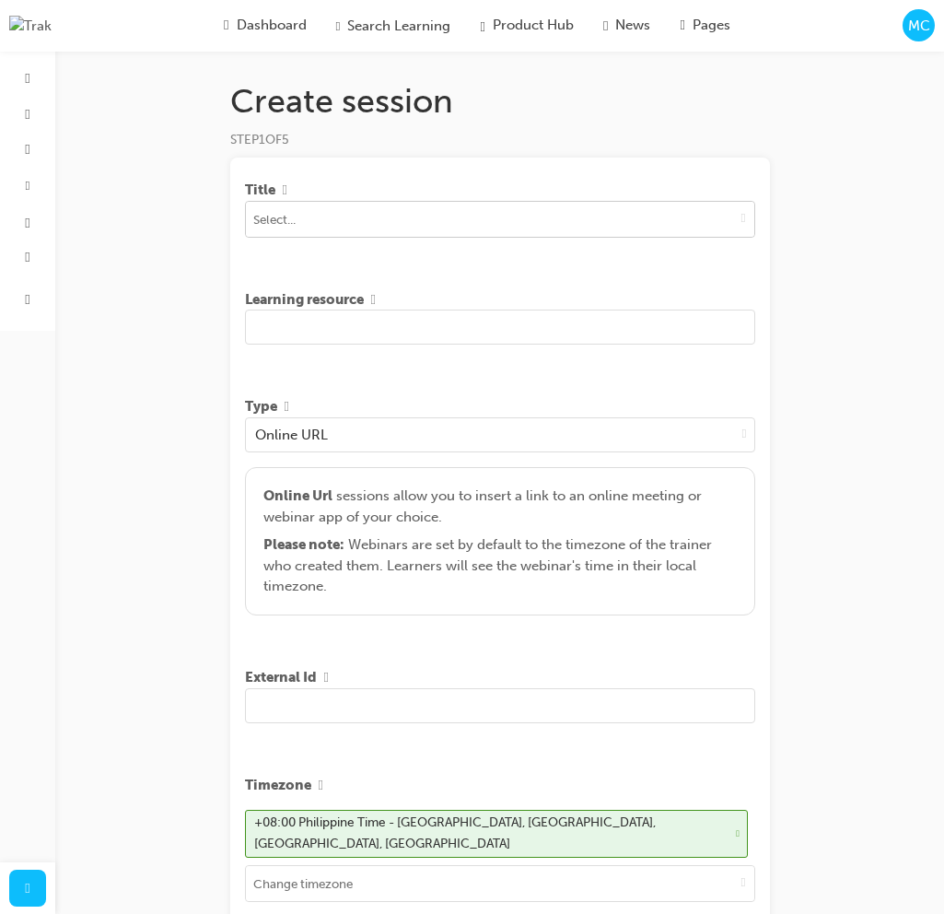
click at [459, 220] on input at bounding box center [500, 219] width 508 height 35
type input "engine"
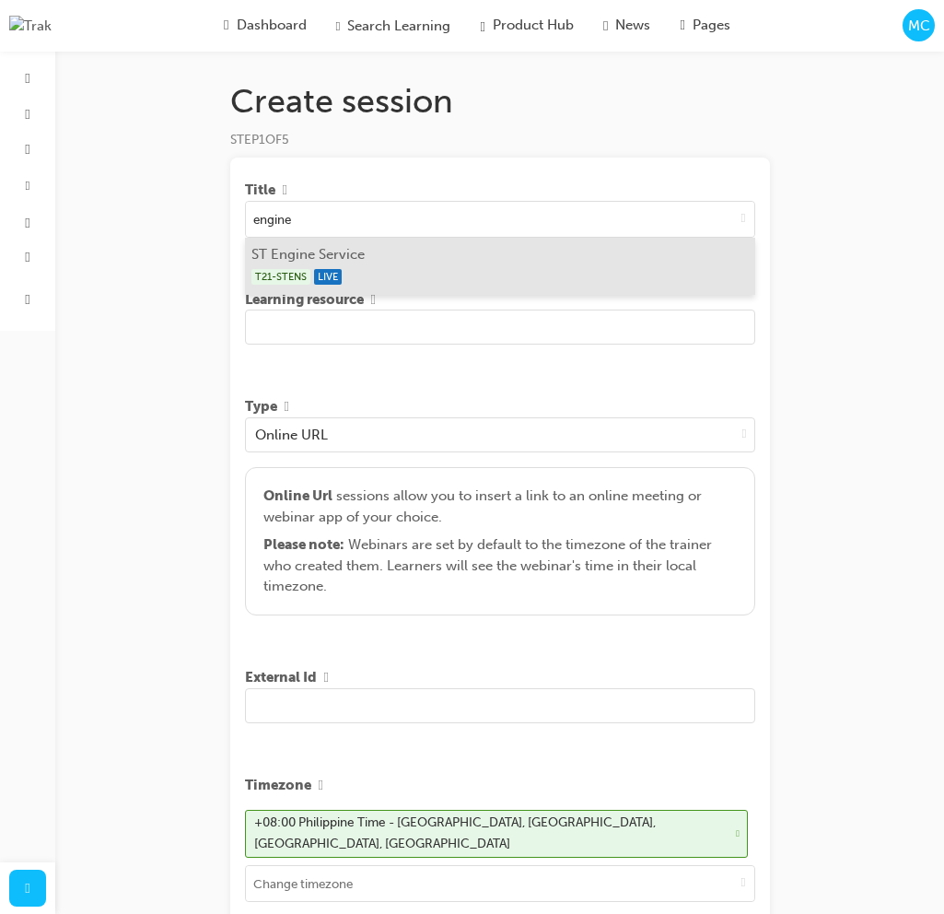
click at [417, 255] on li "ST Engine Service T21-STENS LIVE" at bounding box center [500, 266] width 510 height 57
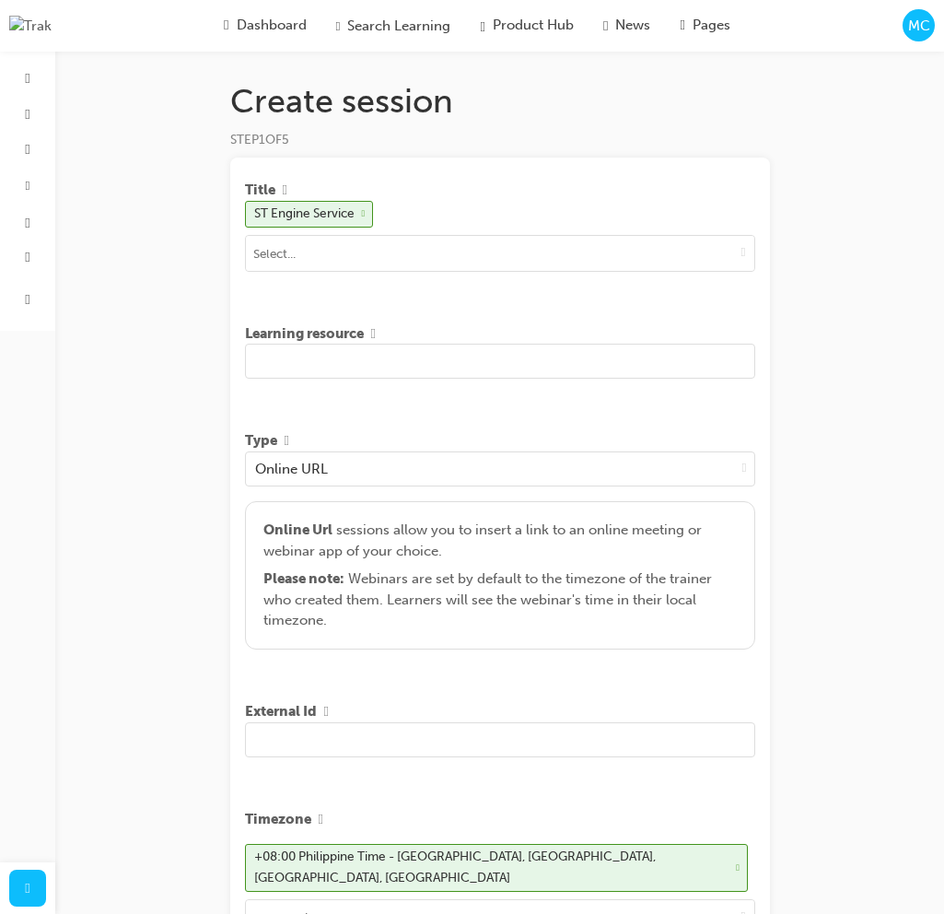
click at [360, 365] on input "text" at bounding box center [500, 361] width 510 height 35
type input "Engine Service Testing session"
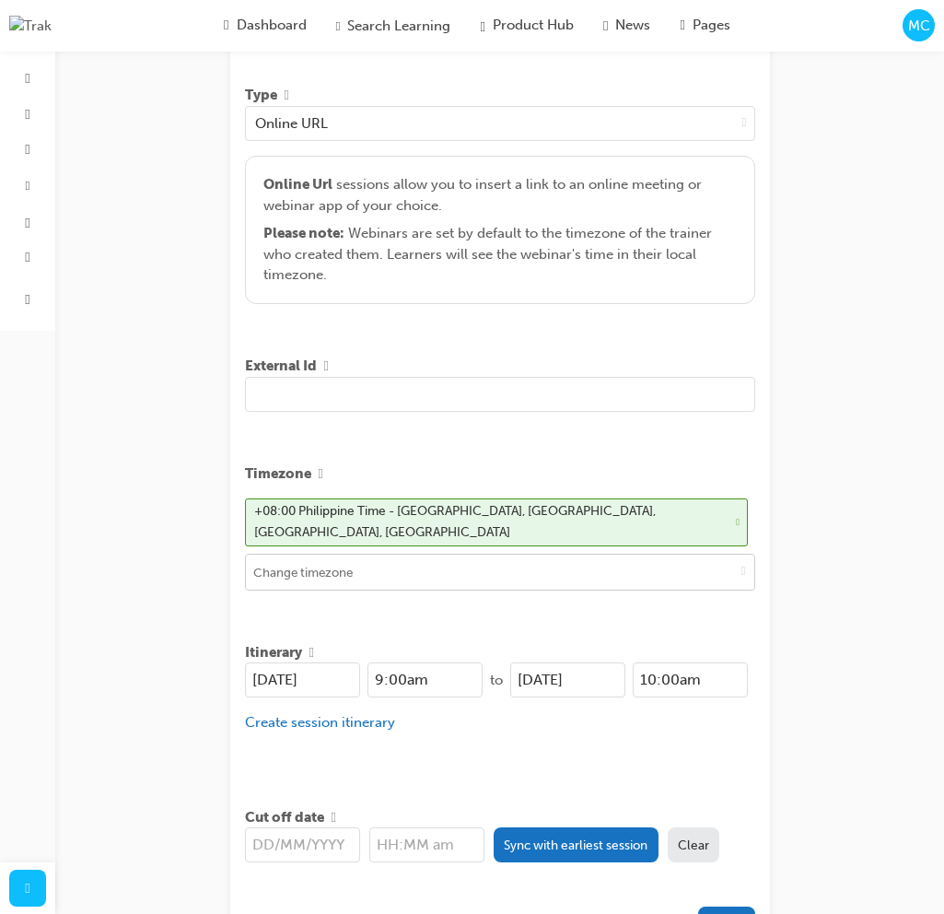
scroll to position [481, 0]
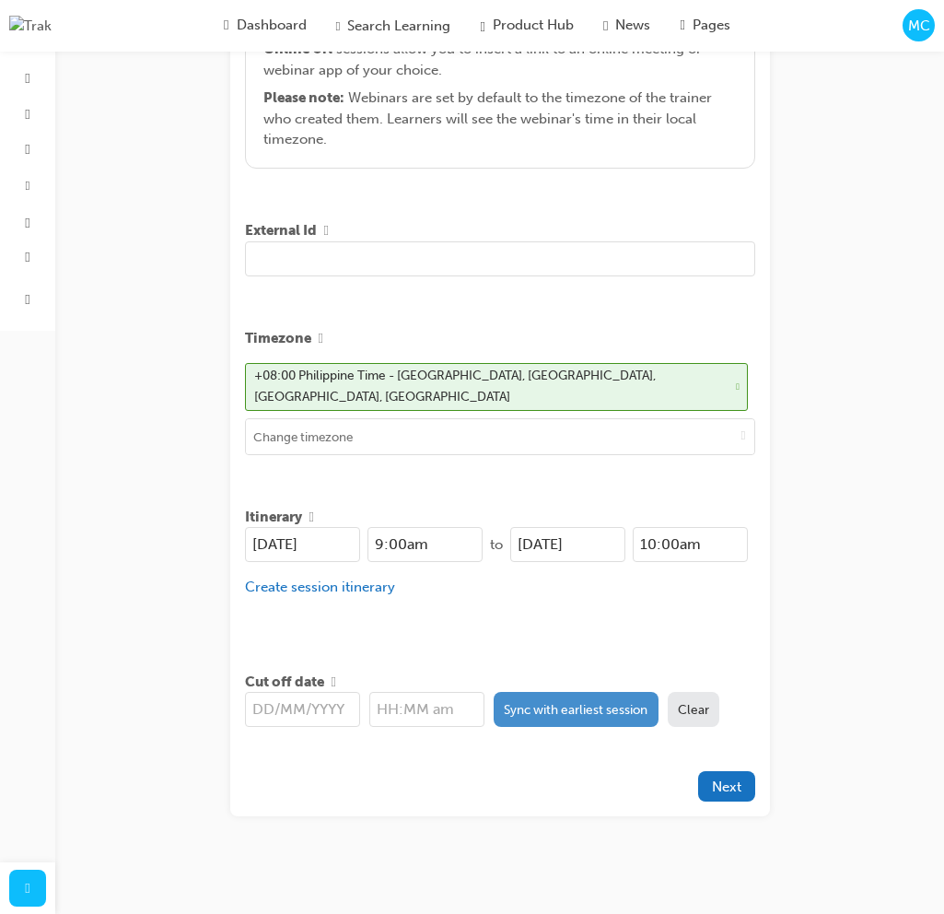
click at [535, 707] on button "Sync with earliest session" at bounding box center [576, 709] width 165 height 35
type input "26/08/2025"
type input "9:00am"
click at [741, 781] on span "Next" at bounding box center [726, 786] width 29 height 17
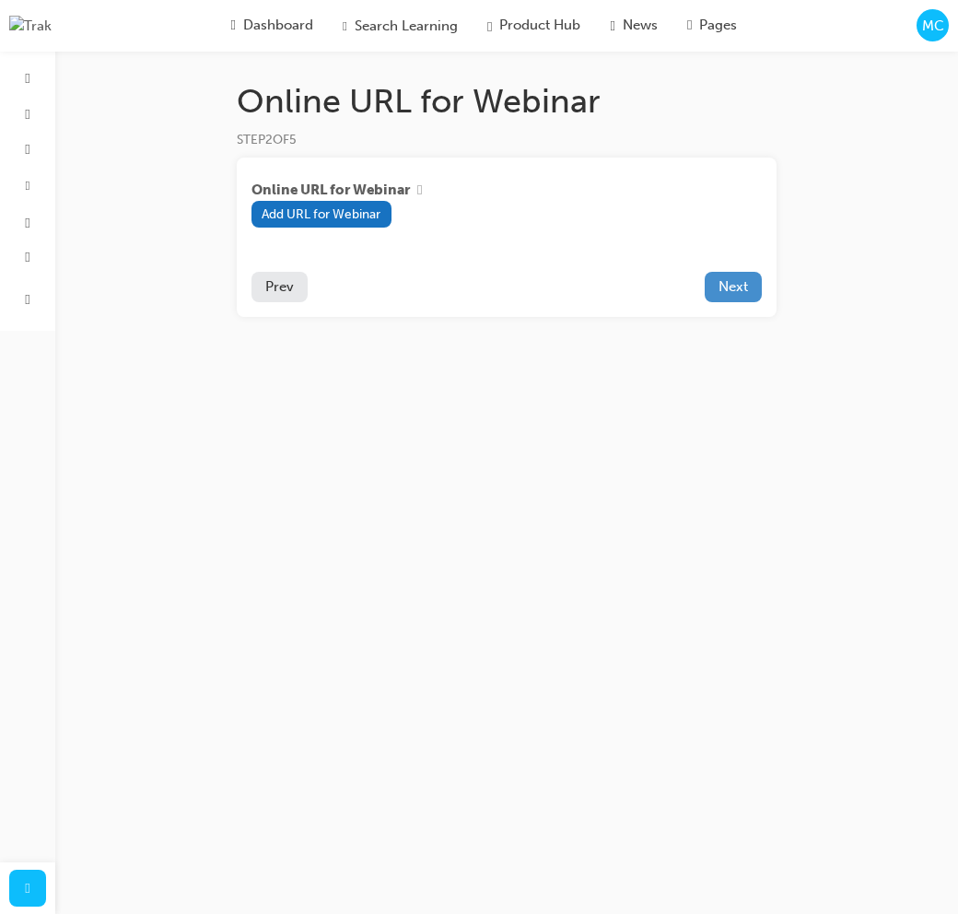
click at [736, 294] on span "Next" at bounding box center [732, 286] width 29 height 17
click at [920, 32] on icon "close" at bounding box center [926, 32] width 13 height 15
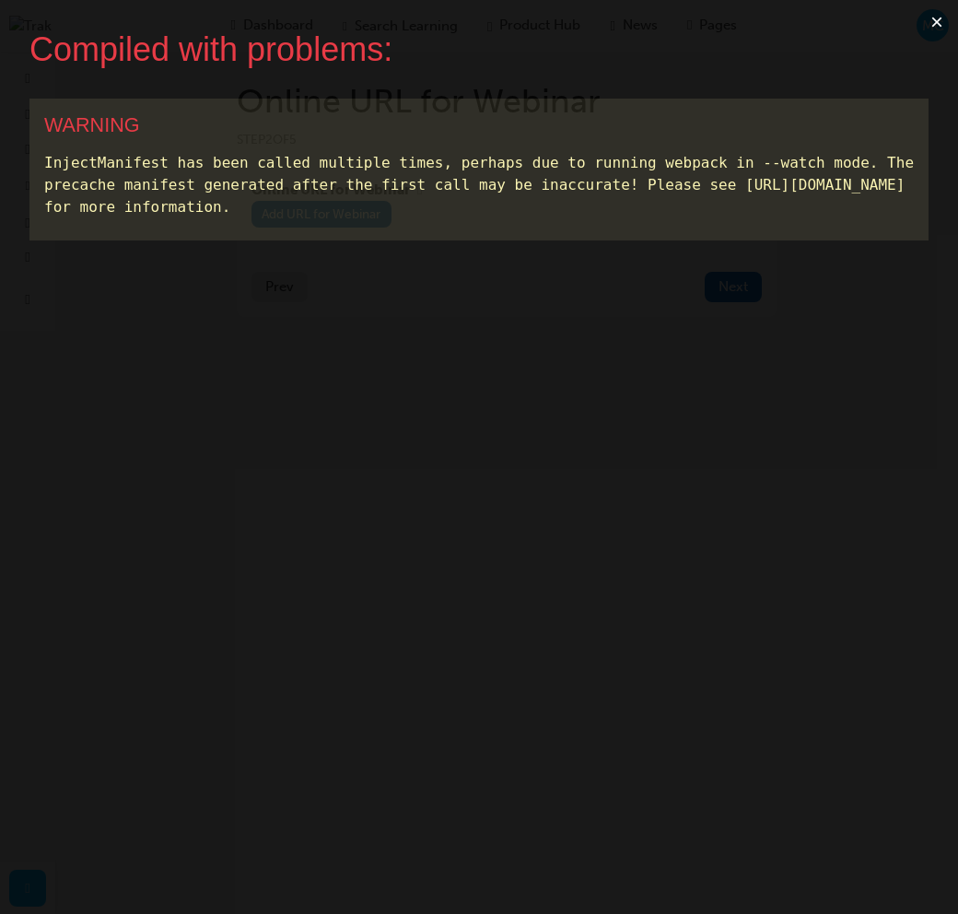
click at [937, 20] on button "×" at bounding box center [937, 22] width 42 height 44
click at [939, 24] on button "×" at bounding box center [937, 22] width 42 height 44
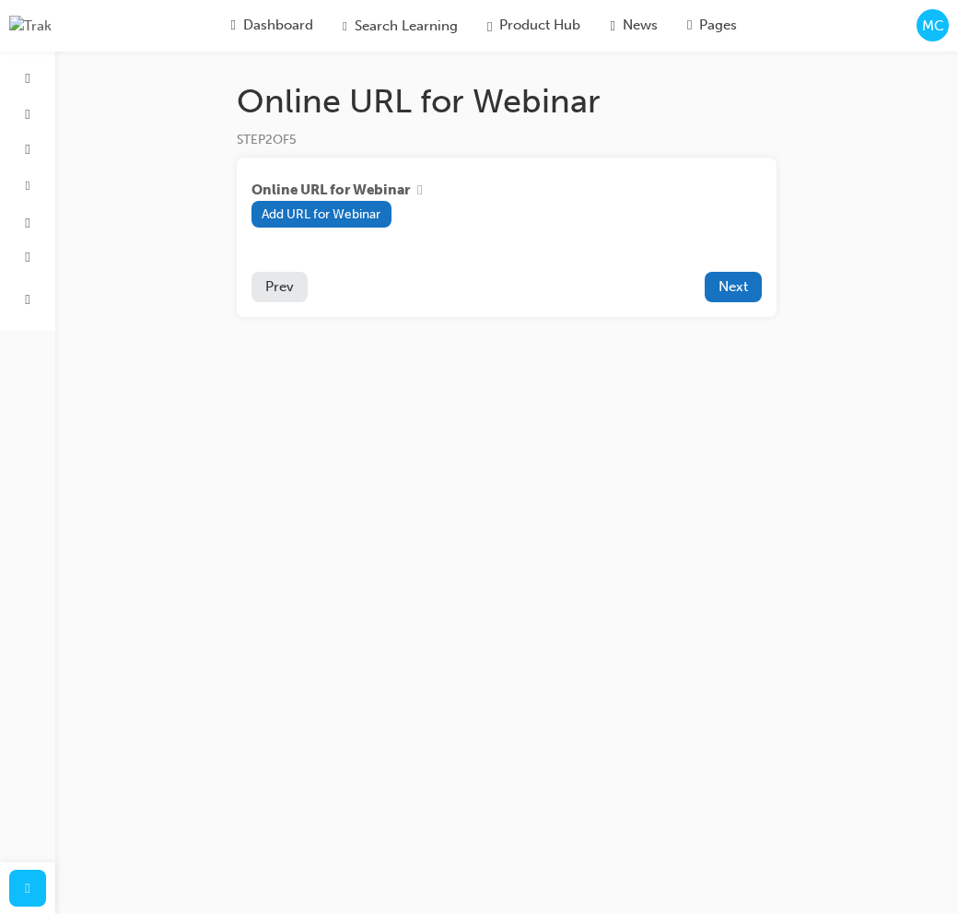
click at [936, 33] on span "MC" at bounding box center [933, 26] width 22 height 21
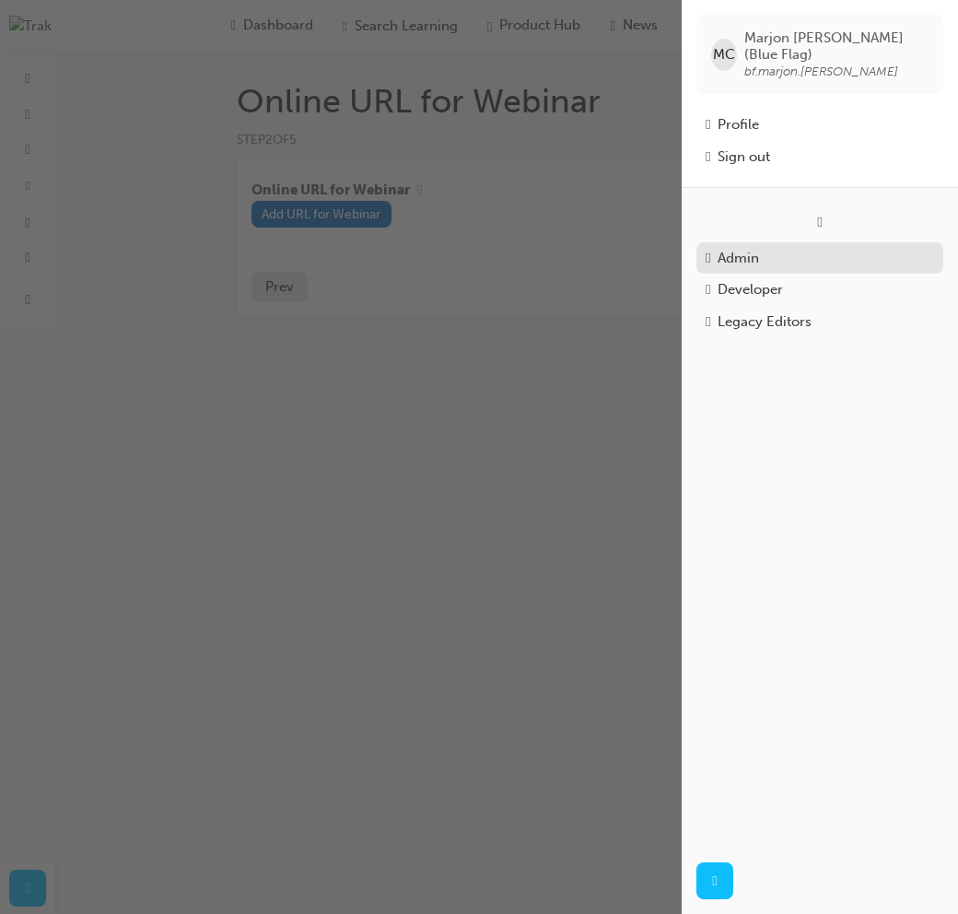
click at [827, 251] on div "Admin" at bounding box center [820, 258] width 228 height 21
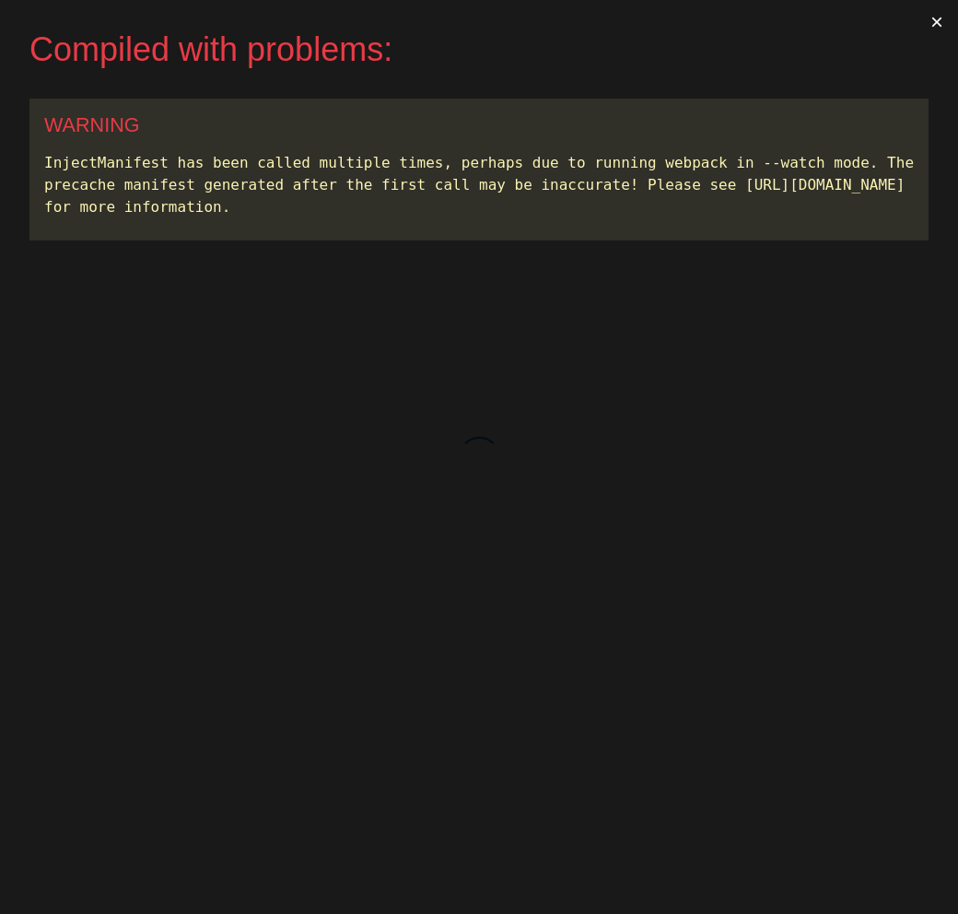
click at [938, 22] on button "×" at bounding box center [937, 22] width 42 height 44
click at [934, 20] on button "×" at bounding box center [937, 22] width 42 height 44
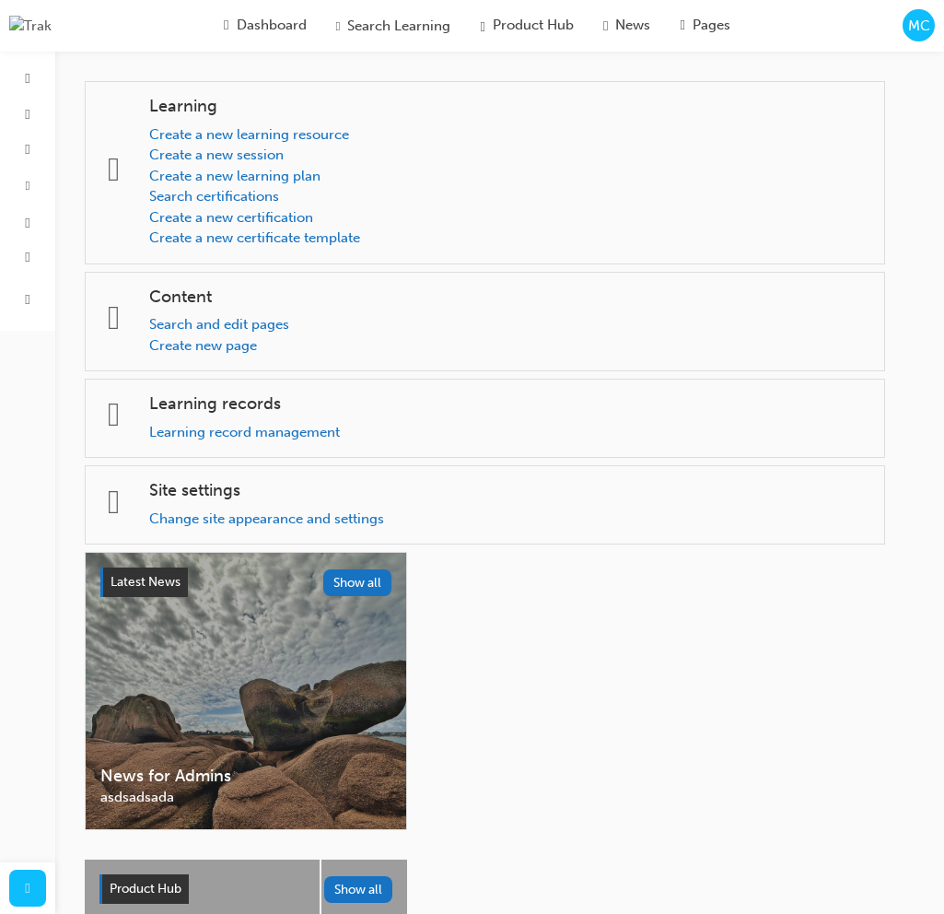
click at [911, 33] on span "MC" at bounding box center [919, 26] width 22 height 21
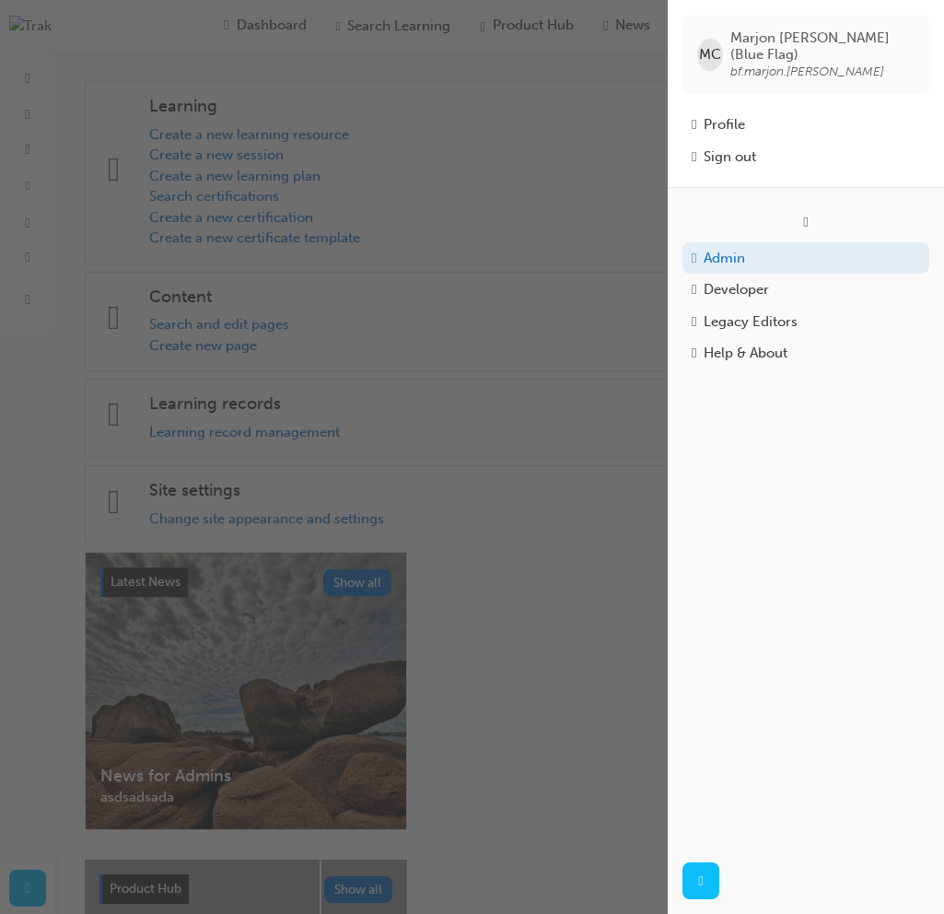
click at [500, 265] on div "button" at bounding box center [334, 457] width 668 height 914
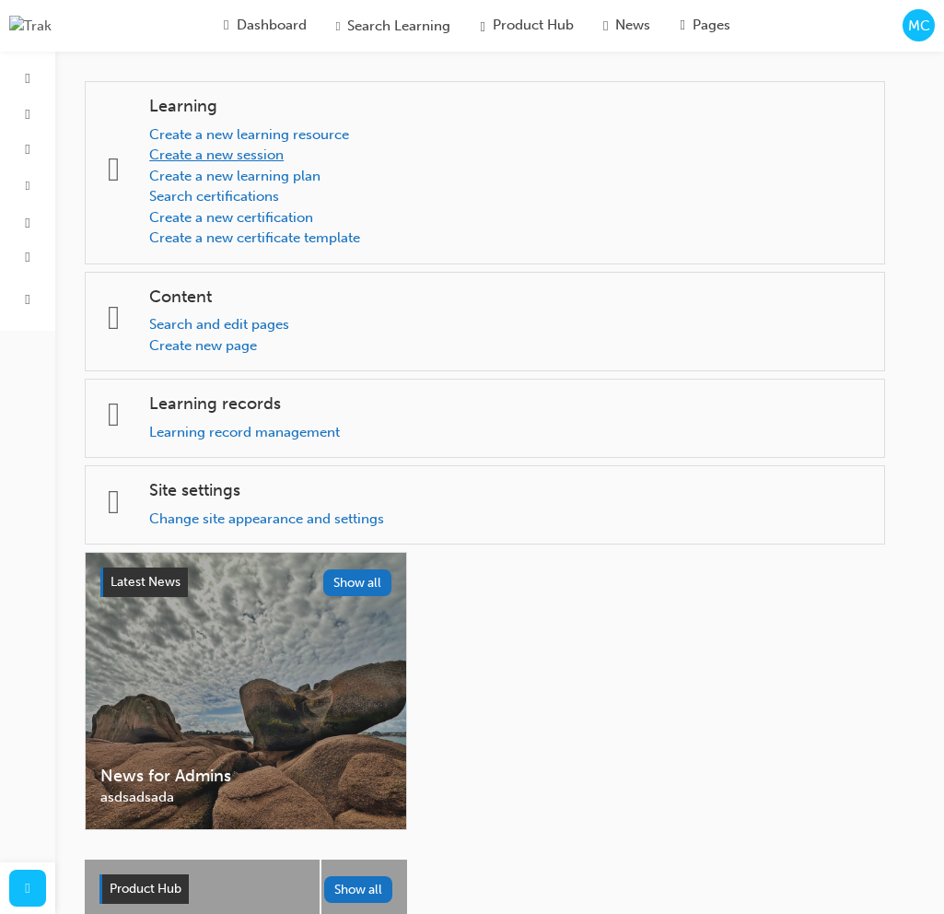
click at [282, 162] on link "Create a new session" at bounding box center [216, 154] width 134 height 17
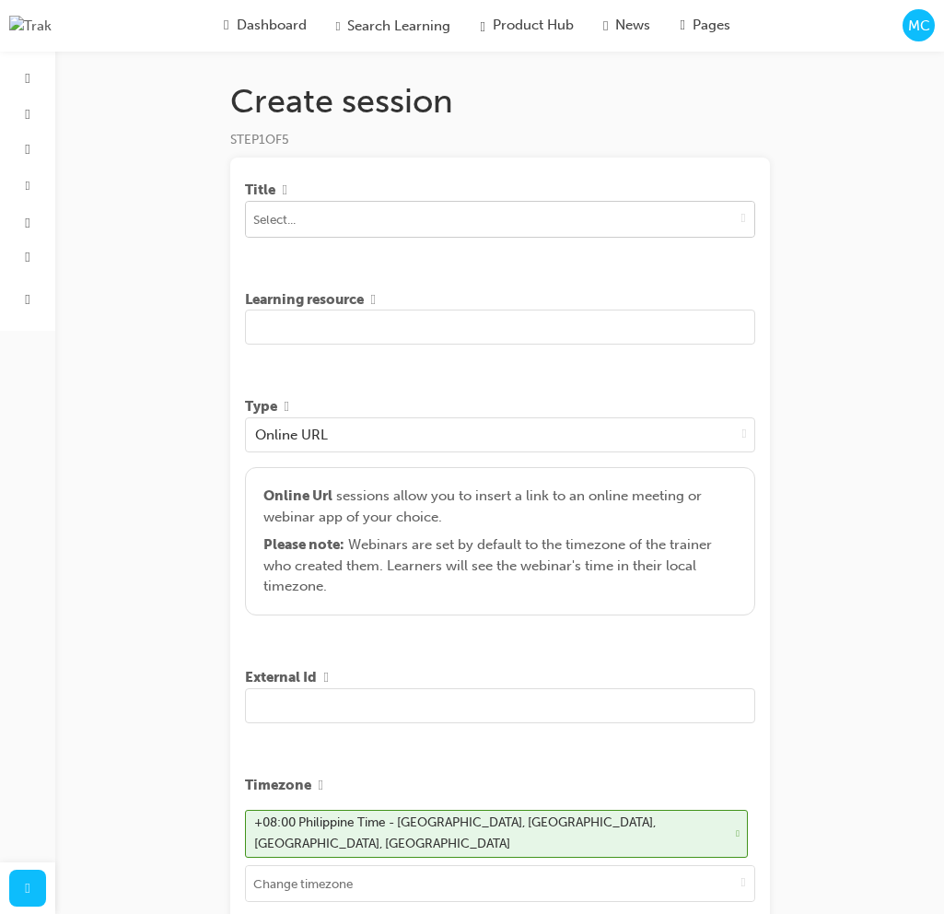
click at [363, 238] on div at bounding box center [500, 219] width 510 height 37
click at [364, 218] on input at bounding box center [500, 219] width 508 height 35
type input "Engine"
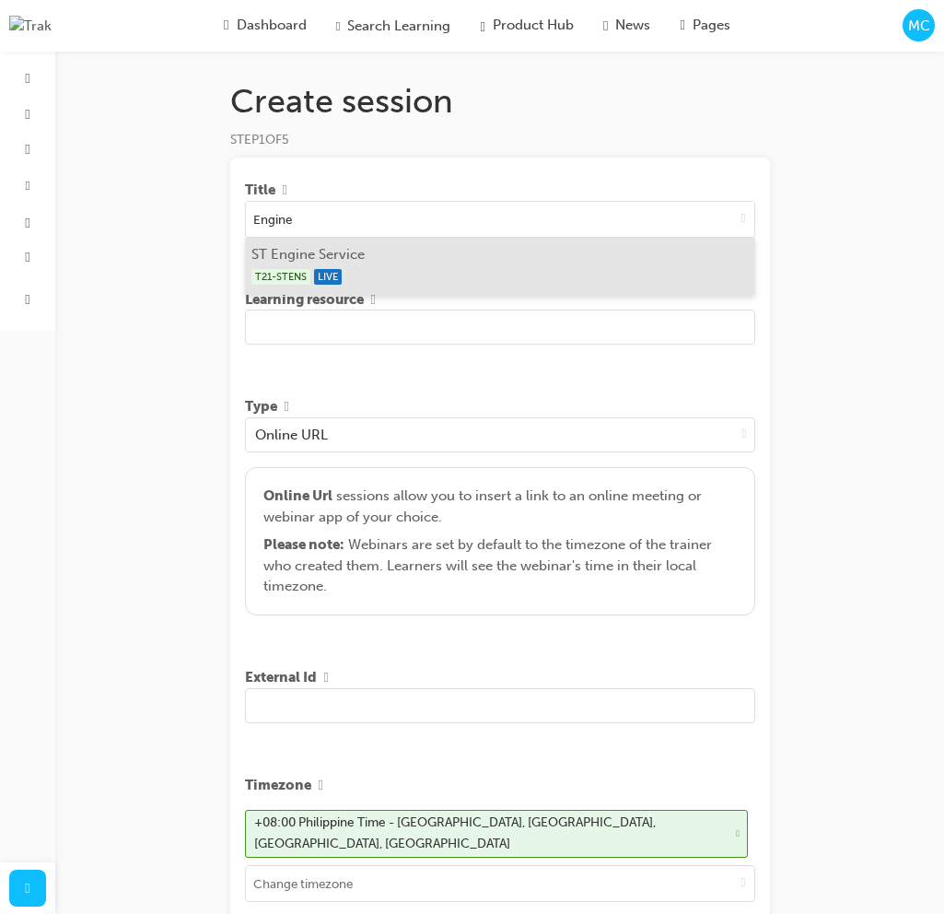
click at [429, 265] on div "T21-STENS LIVE" at bounding box center [499, 276] width 496 height 23
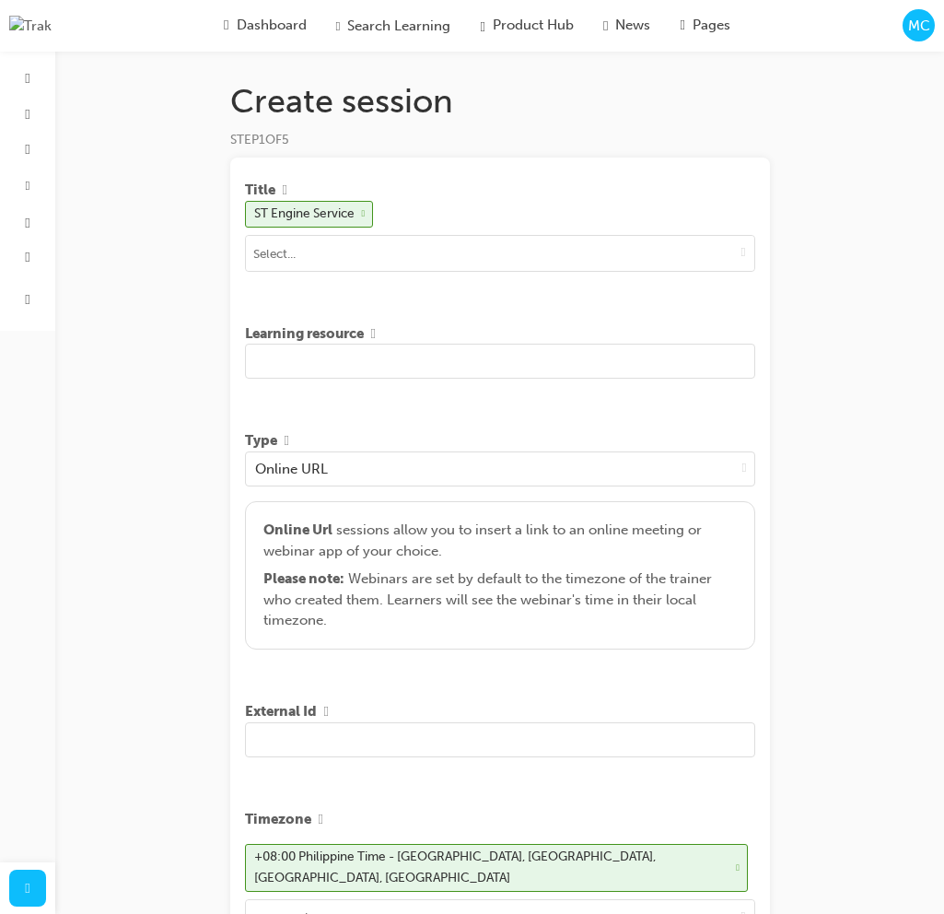
click at [419, 368] on input "text" at bounding box center [500, 361] width 510 height 35
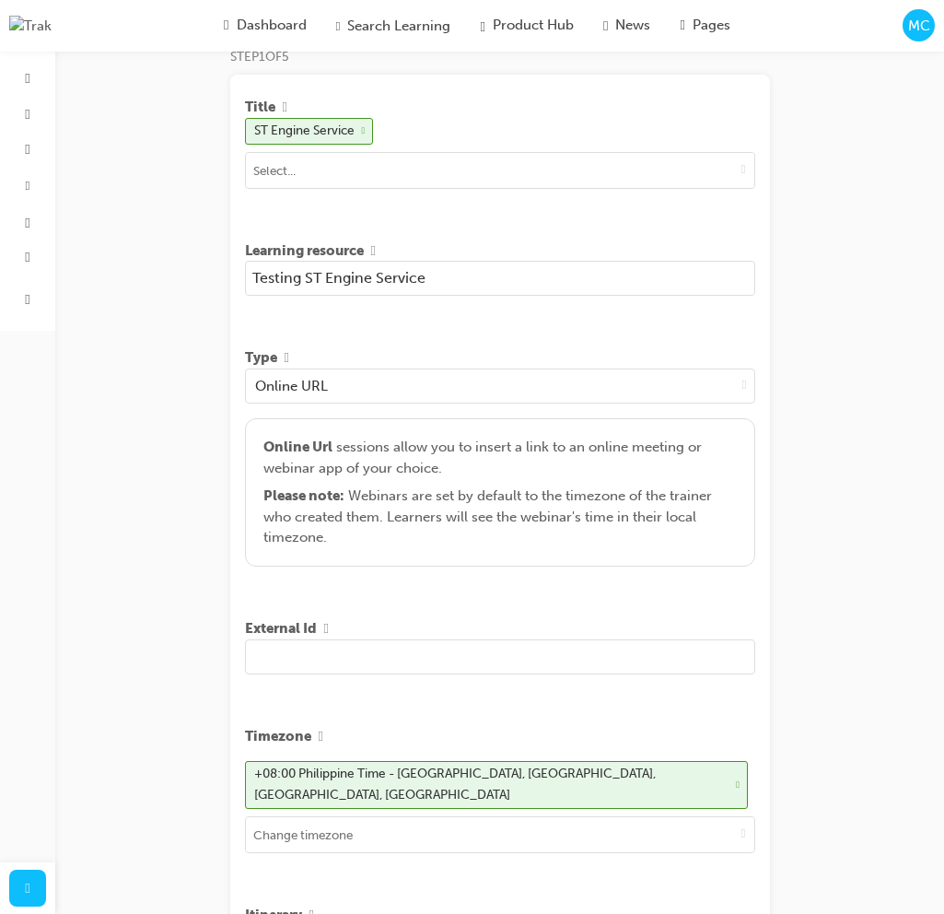
scroll to position [481, 0]
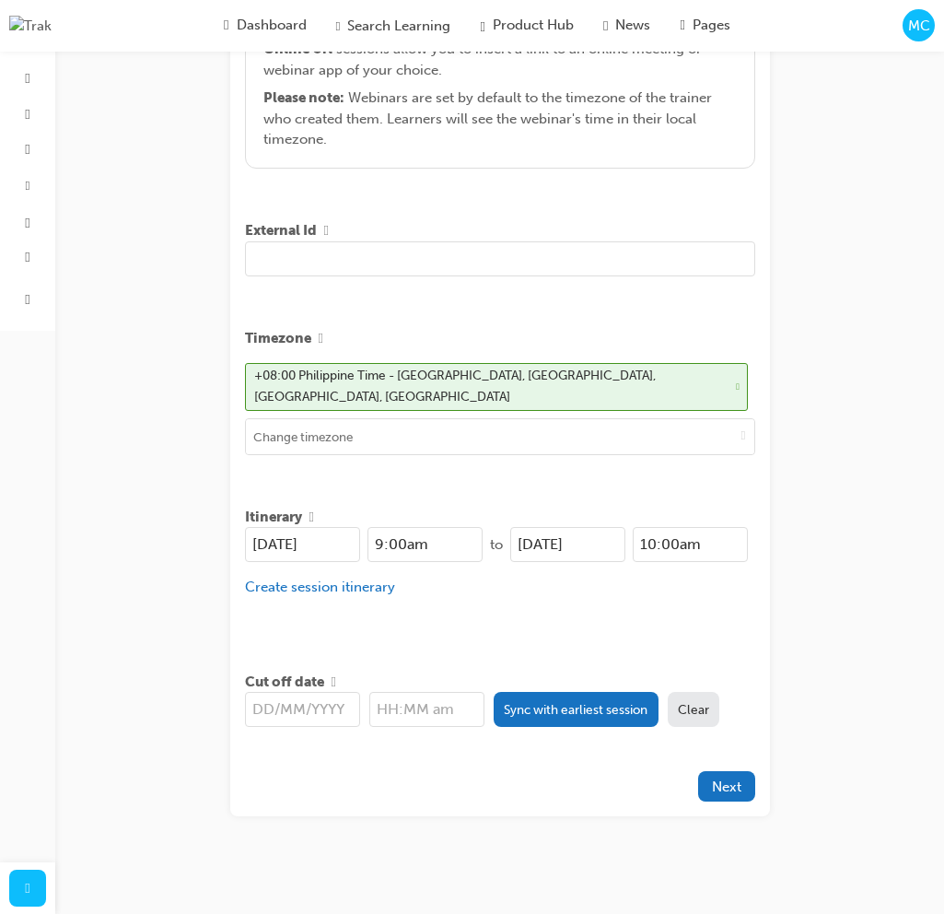
type input "Testing ST Engine Service"
click at [591, 695] on button "Sync with earliest session" at bounding box center [576, 709] width 165 height 35
type input "26/08/2025"
type input "9:00am"
click at [727, 778] on span "Next" at bounding box center [726, 786] width 29 height 17
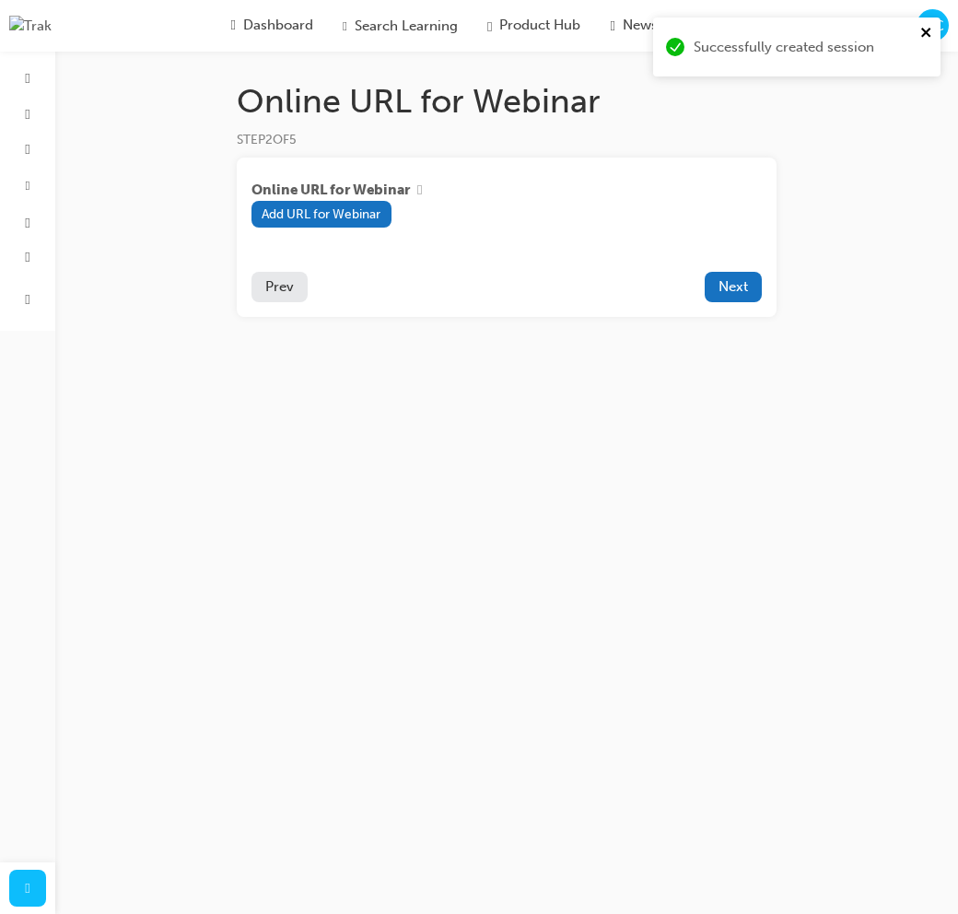
click at [928, 33] on icon "close" at bounding box center [925, 32] width 9 height 9
click at [739, 289] on span "Next" at bounding box center [732, 286] width 29 height 17
click at [742, 286] on span "Next" at bounding box center [732, 286] width 29 height 17
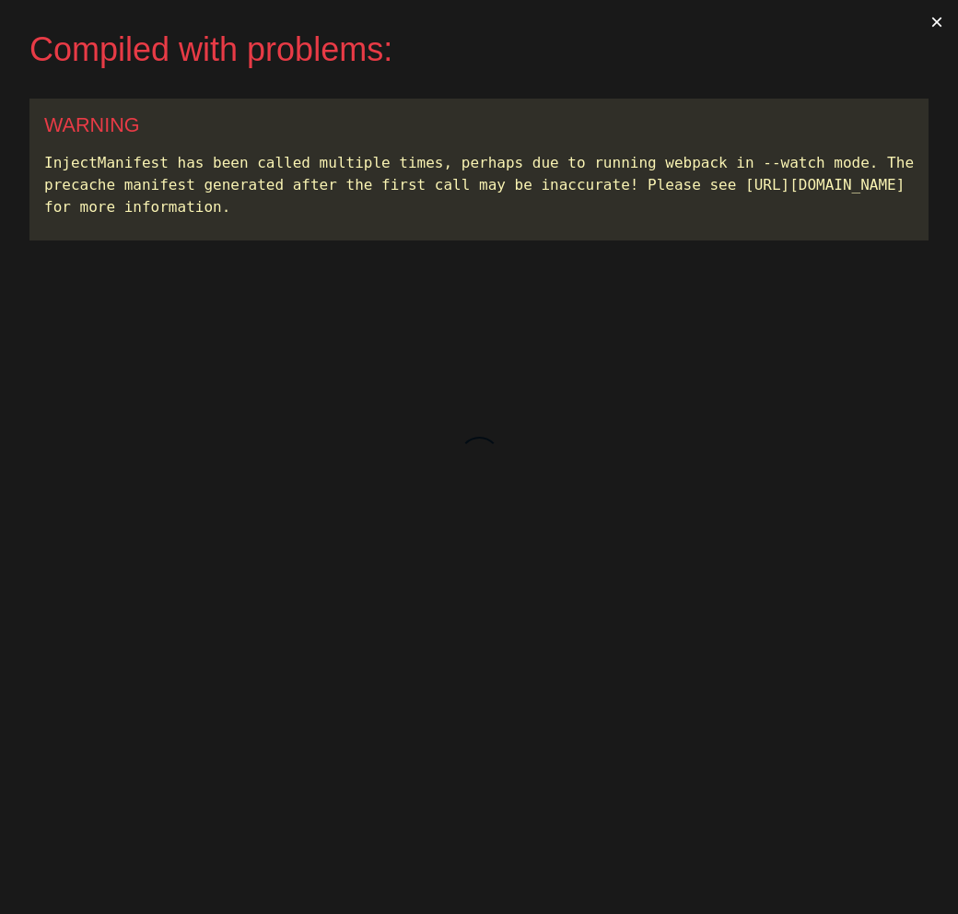
click at [934, 23] on button "×" at bounding box center [937, 22] width 42 height 44
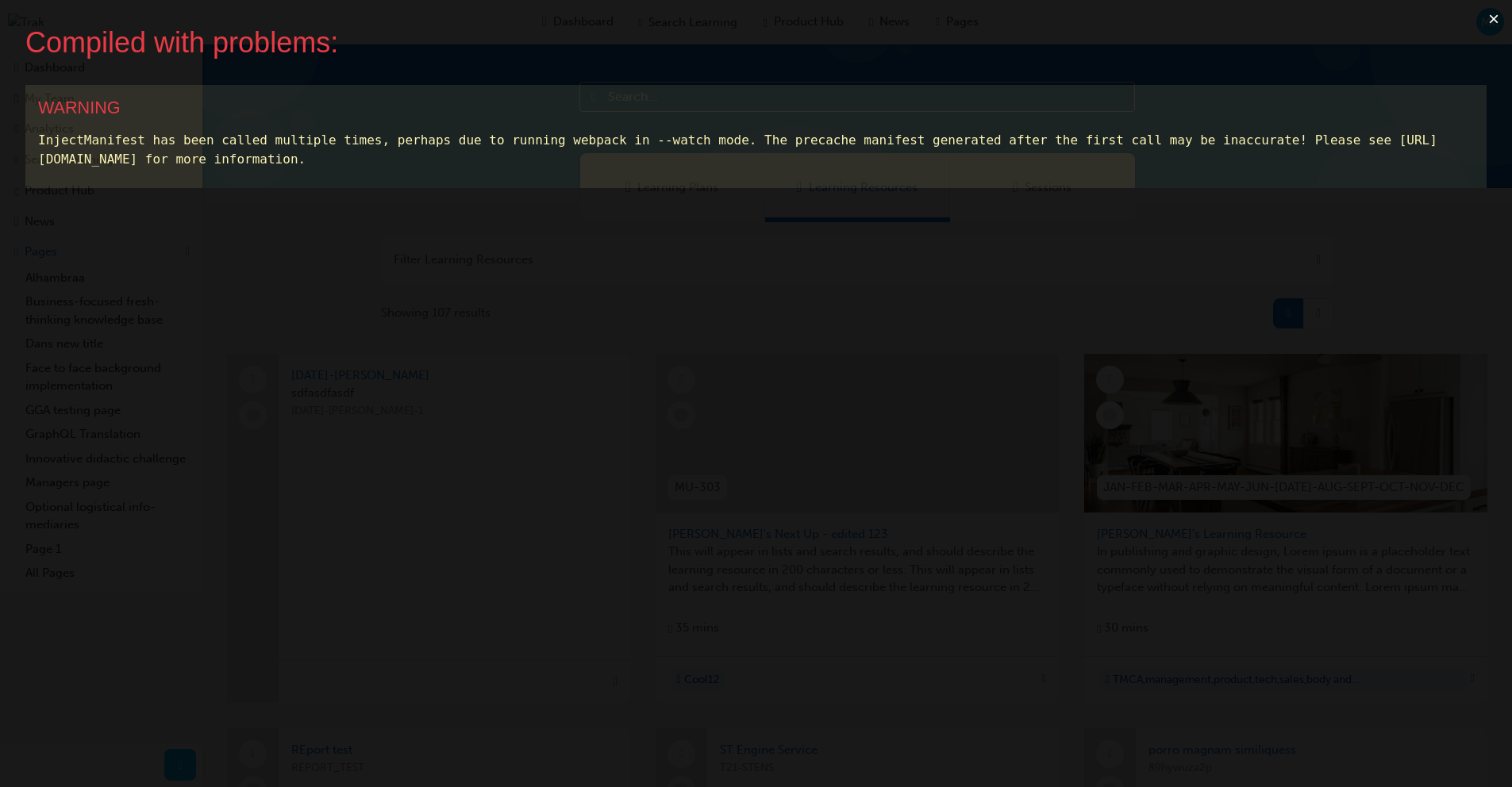
click at [1500, 16] on button "×" at bounding box center [1493, 19] width 36 height 38
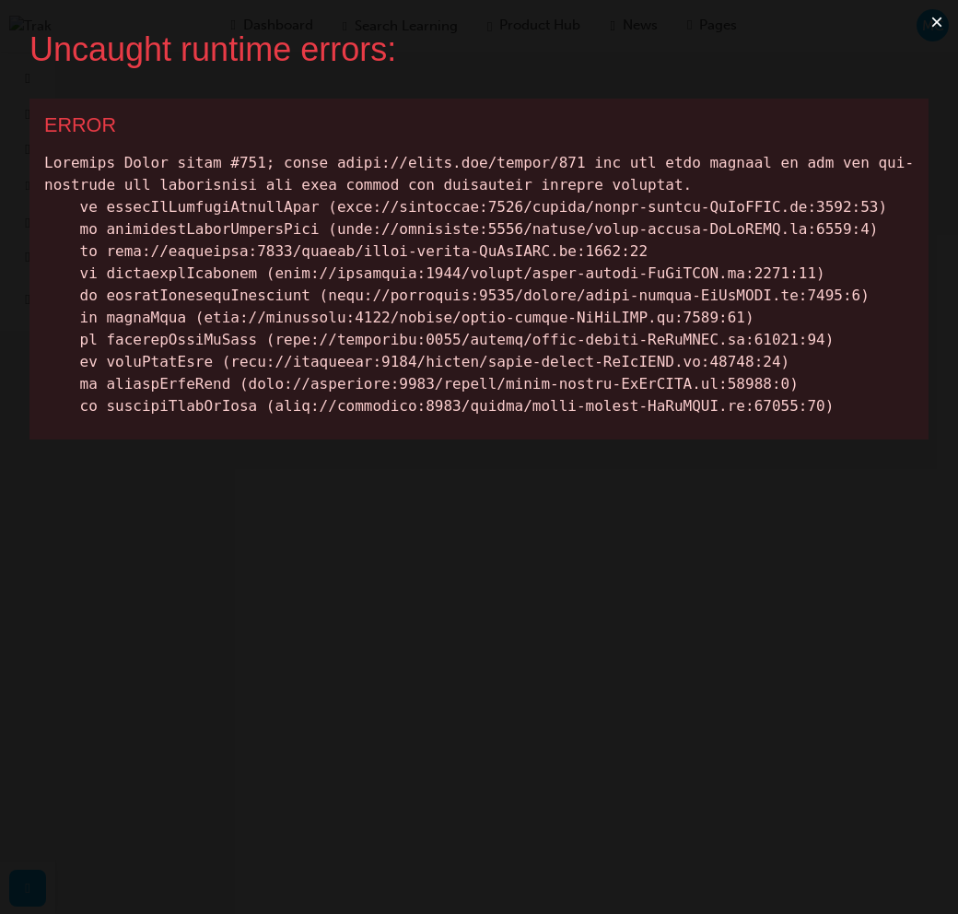
click at [941, 22] on button "×" at bounding box center [937, 22] width 42 height 44
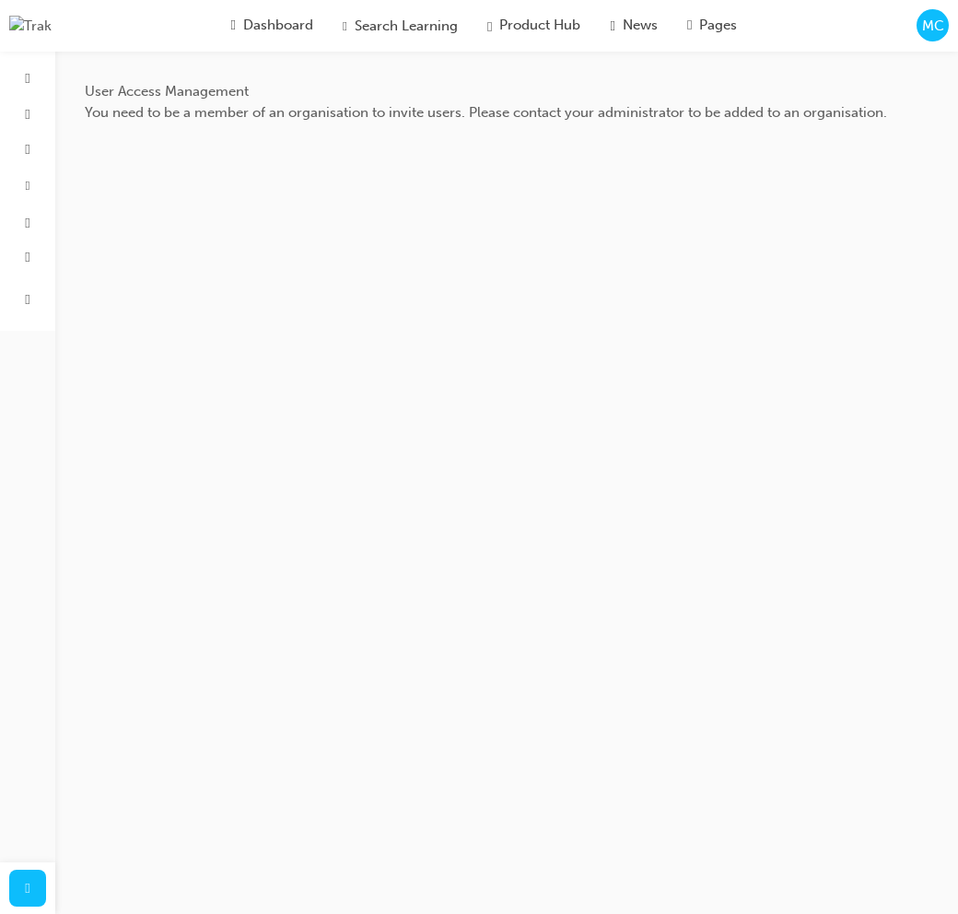
click at [929, 29] on span "MC" at bounding box center [933, 26] width 22 height 21
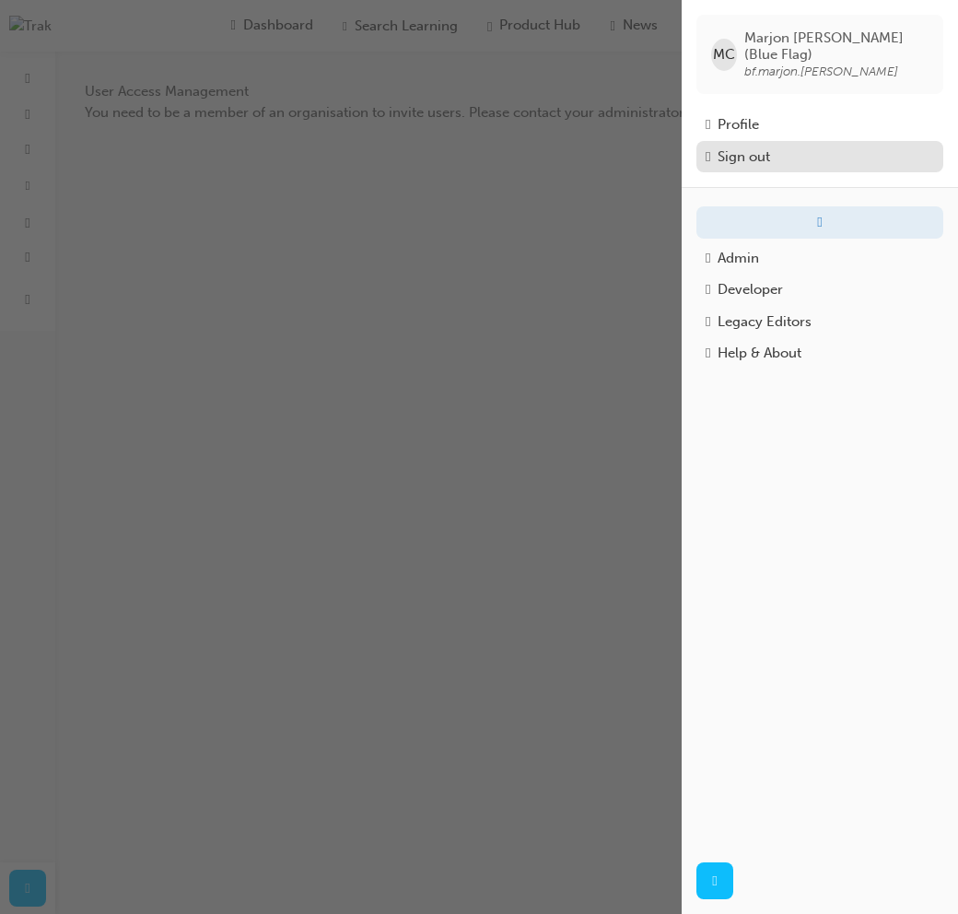
click at [816, 146] on div "Sign out" at bounding box center [820, 156] width 228 height 21
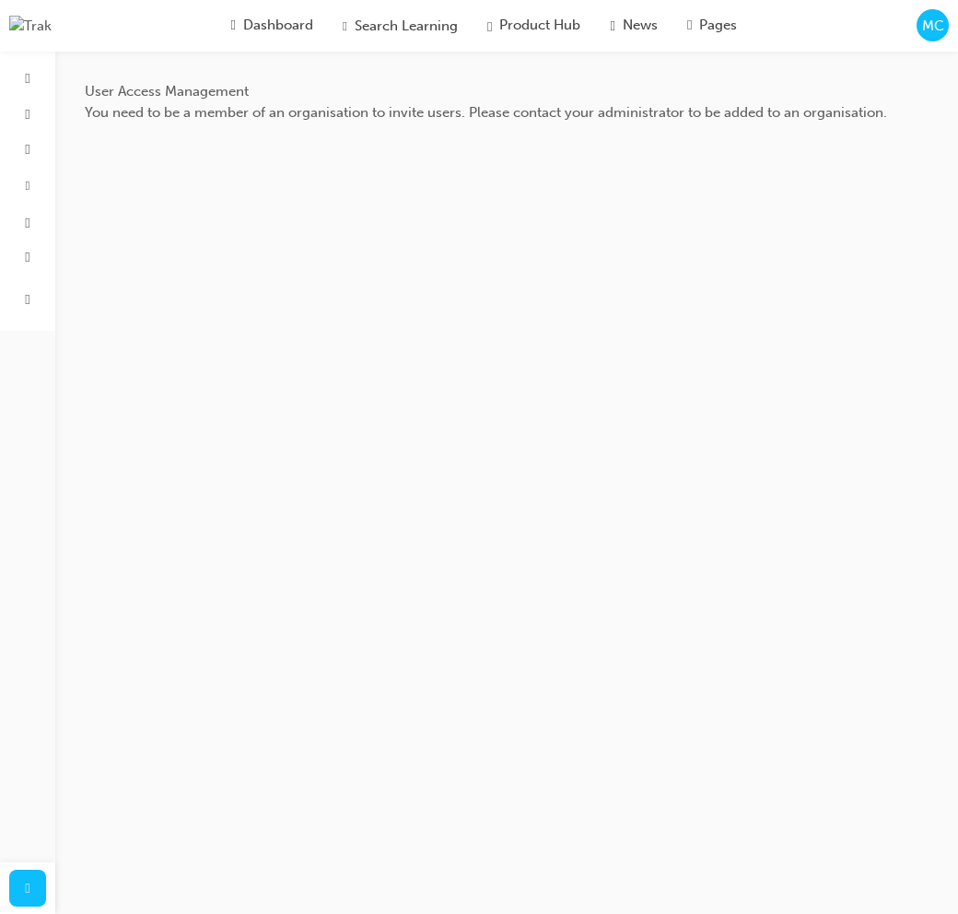
click at [931, 18] on span "MC" at bounding box center [933, 26] width 22 height 21
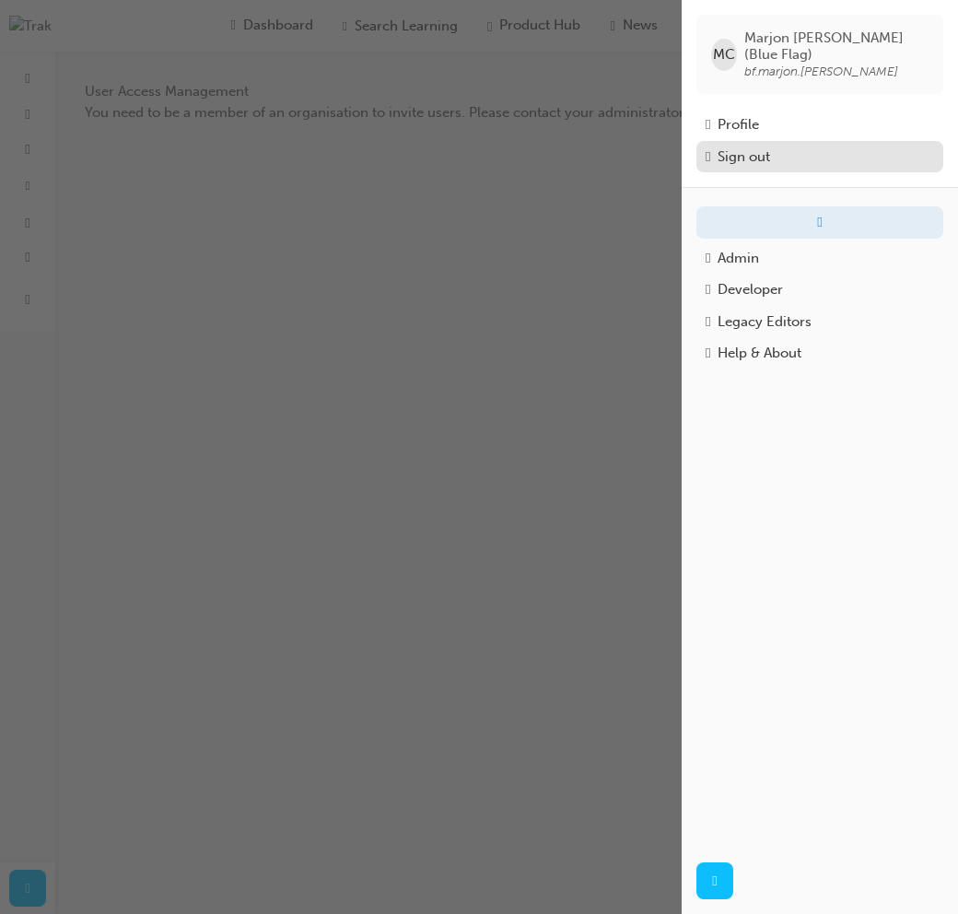
click at [786, 146] on div "Sign out" at bounding box center [820, 156] width 228 height 21
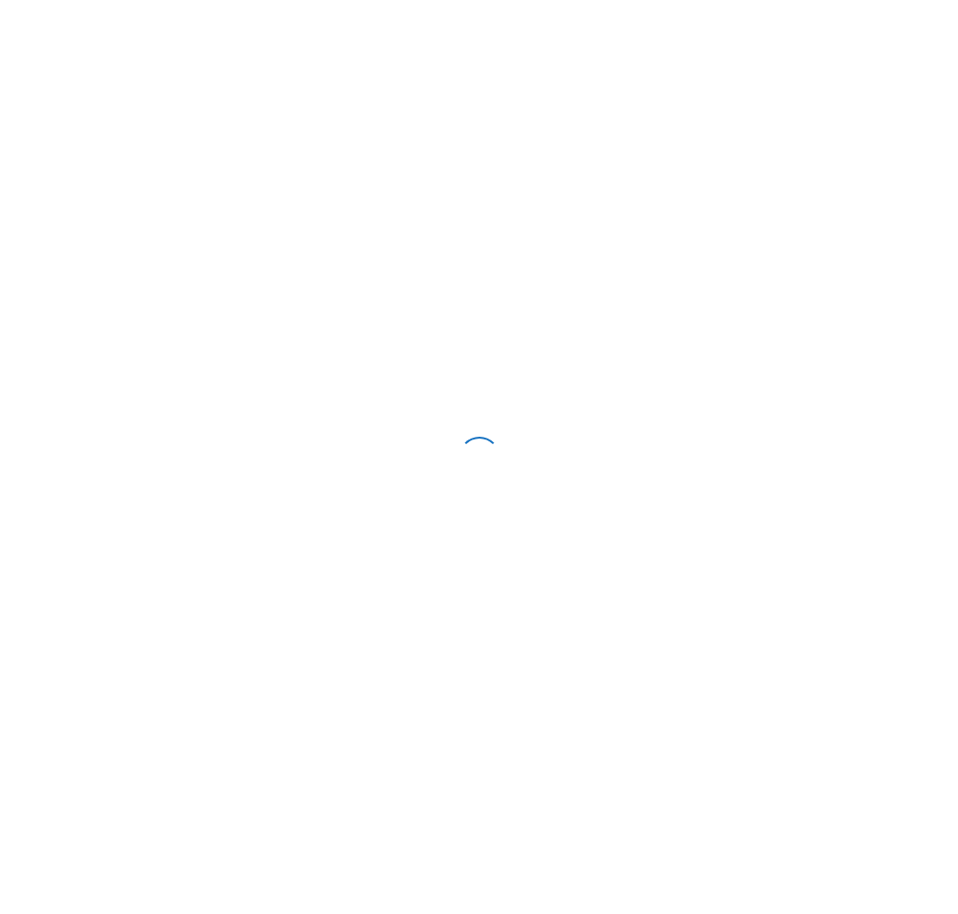
click at [472, 8] on div at bounding box center [479, 457] width 958 height 914
click at [931, 30] on span "MC" at bounding box center [933, 26] width 22 height 21
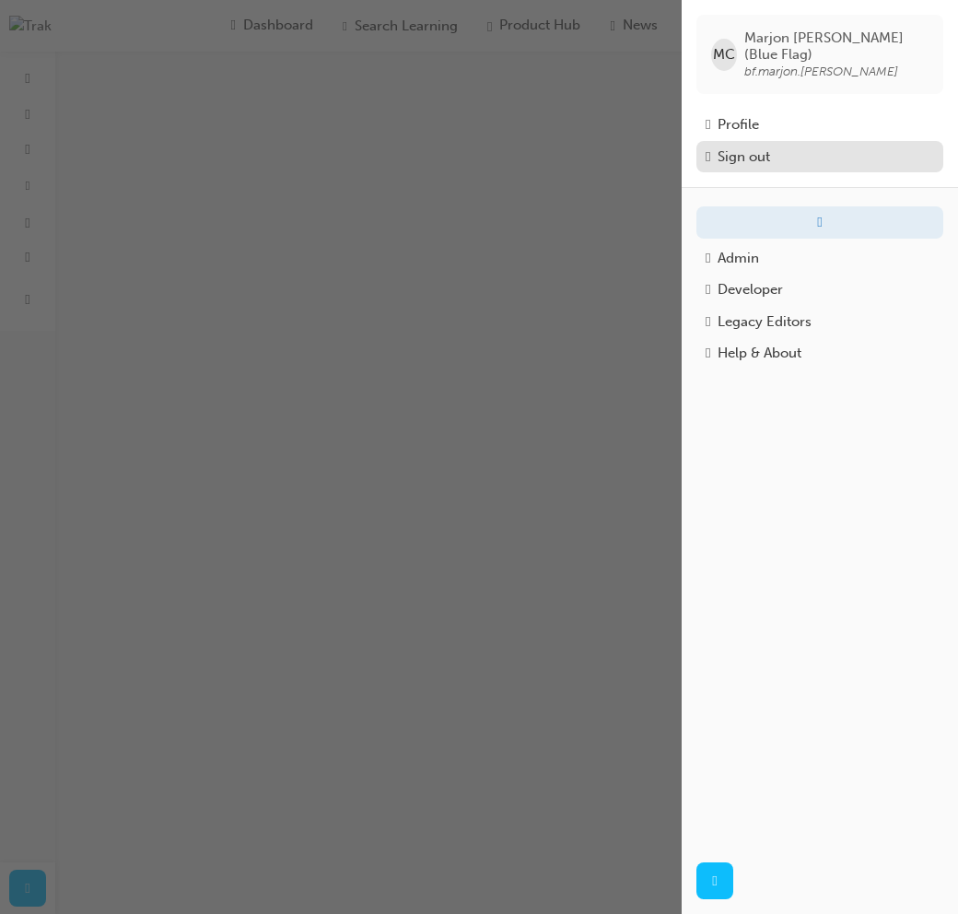
click at [750, 156] on button "Sign out" at bounding box center [819, 157] width 247 height 32
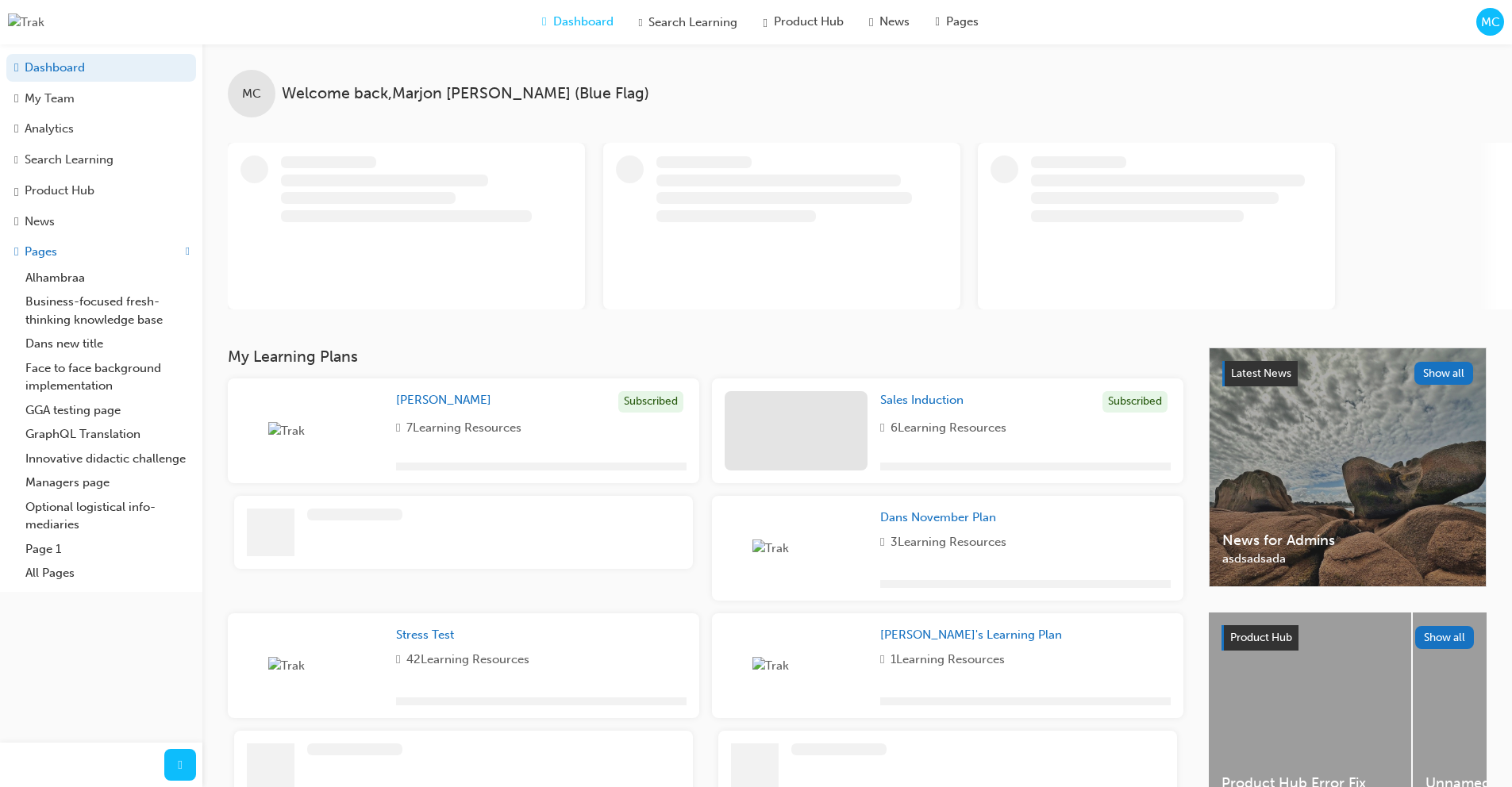
click at [1484, 33] on div "MC" at bounding box center [1490, 22] width 28 height 28
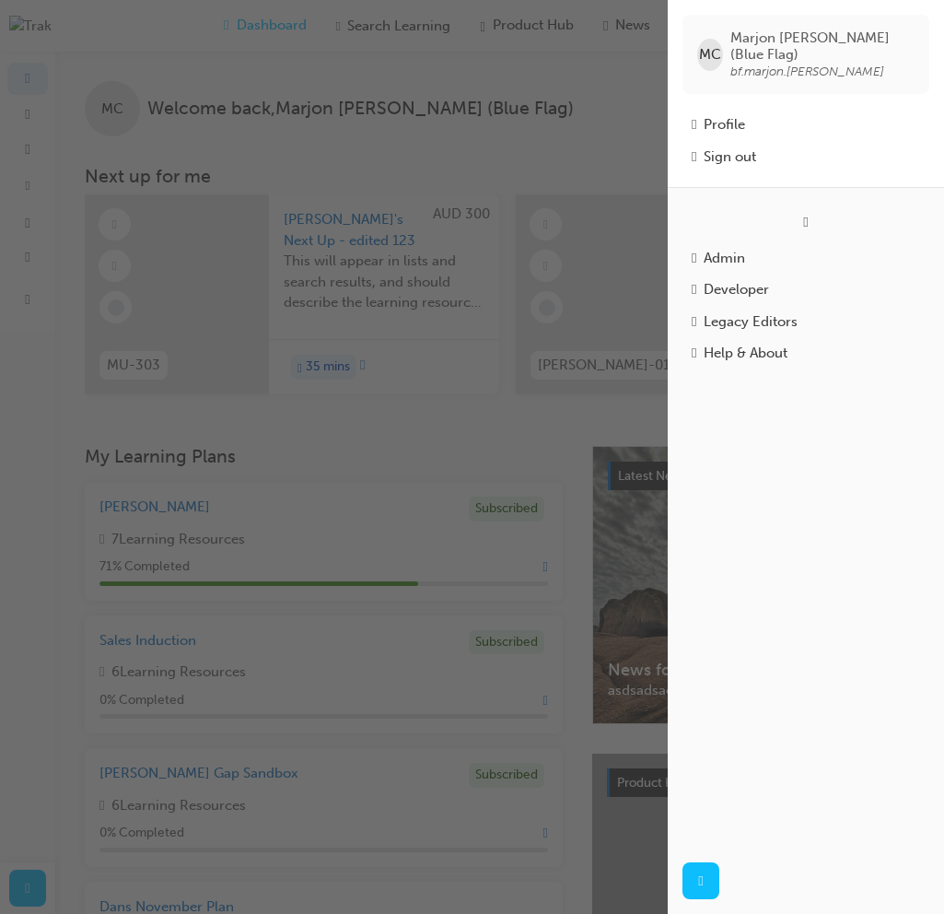
click at [530, 115] on div "button" at bounding box center [334, 457] width 668 height 914
